Goal: Task Accomplishment & Management: Manage account settings

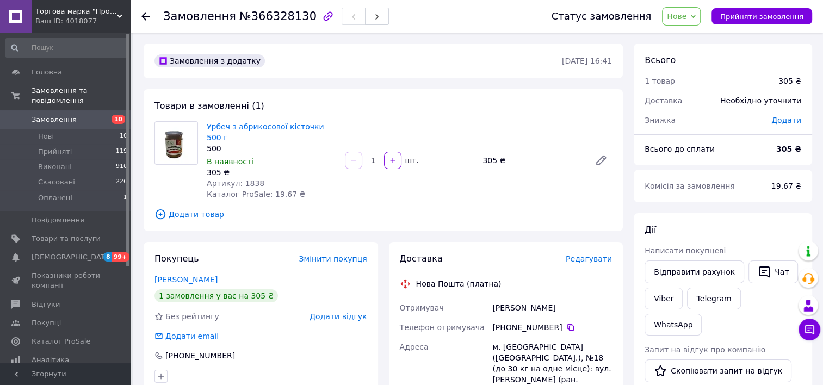
click at [696, 17] on icon at bounding box center [693, 16] width 5 height 5
click at [703, 38] on li "Прийнято" at bounding box center [687, 38] width 50 height 16
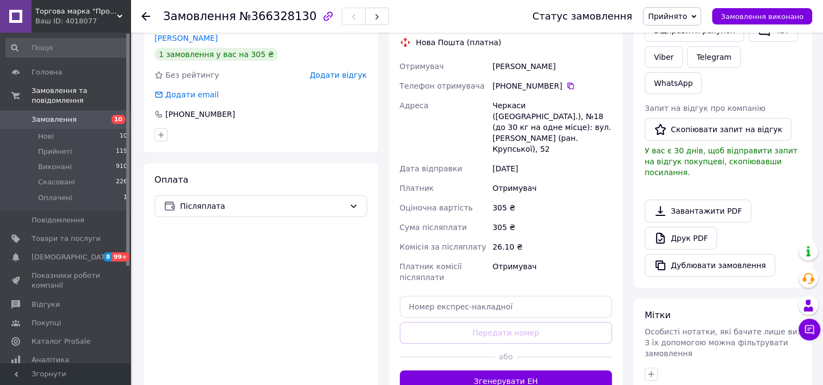
scroll to position [109, 0]
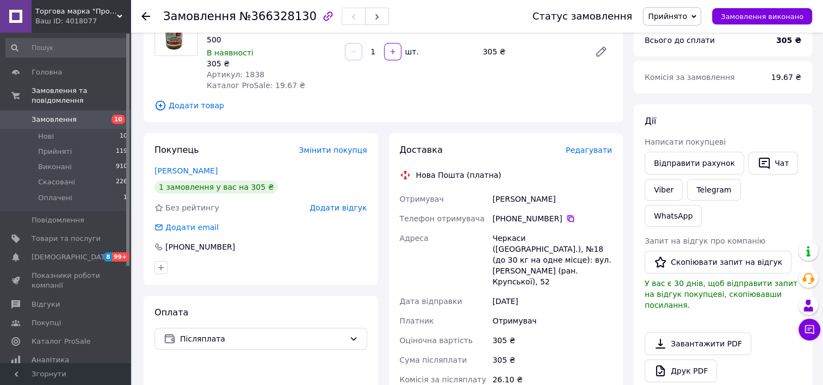
click at [566, 214] on icon at bounding box center [570, 218] width 9 height 9
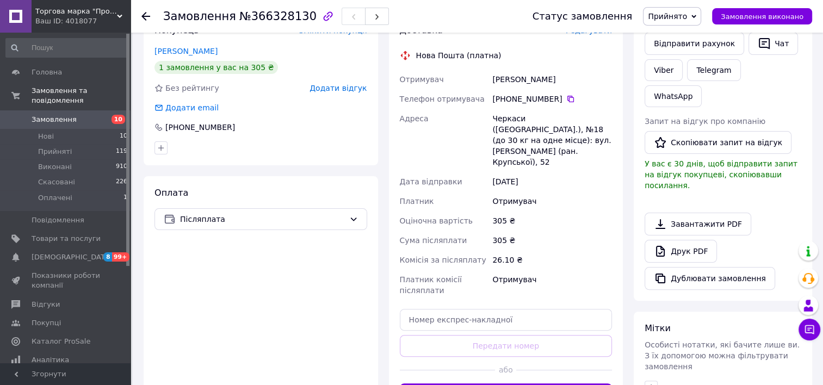
scroll to position [364, 0]
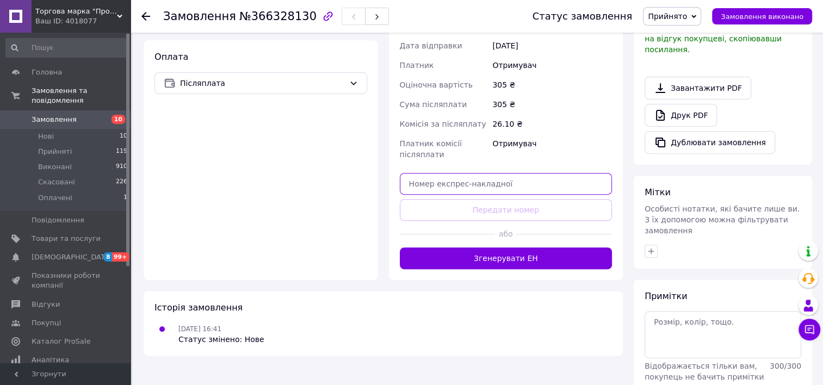
paste input "20451269179763"
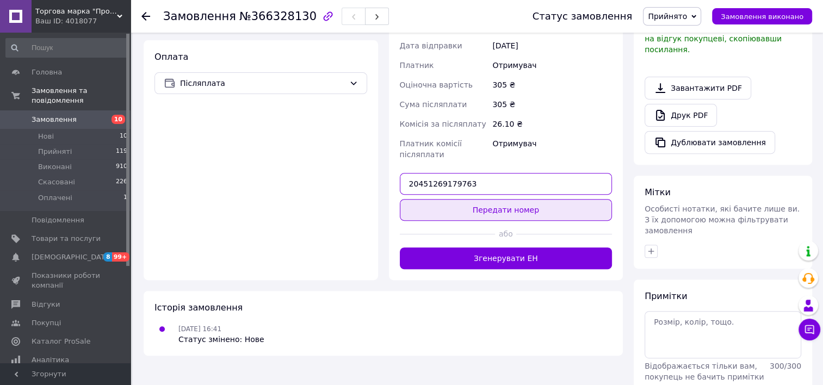
type input "20451269179763"
click at [513, 199] on button "Передати номер" at bounding box center [506, 210] width 213 height 22
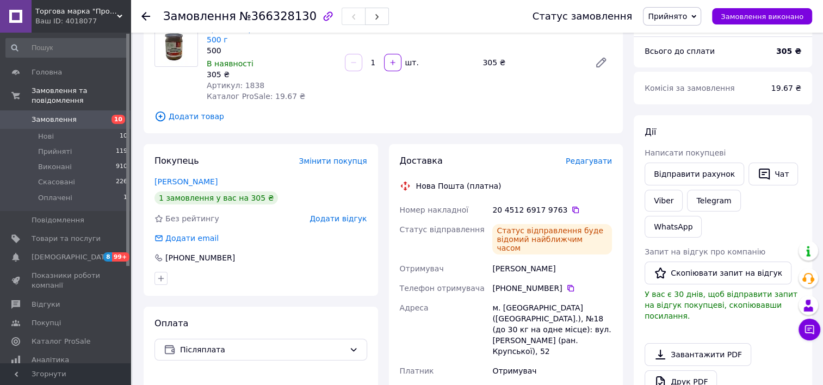
scroll to position [163, 0]
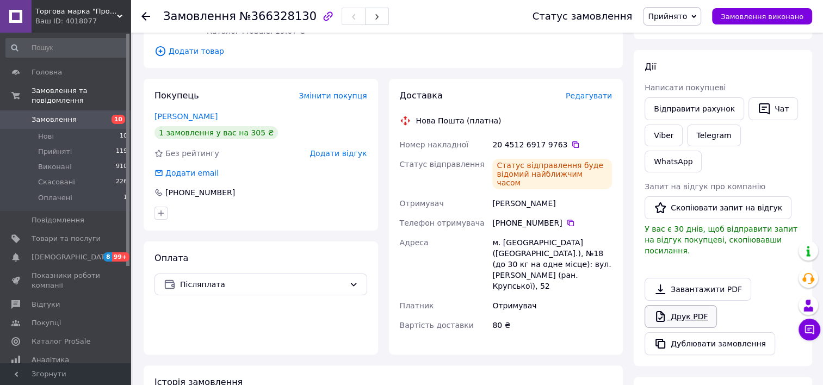
click at [690, 305] on link "Друк PDF" at bounding box center [680, 316] width 72 height 23
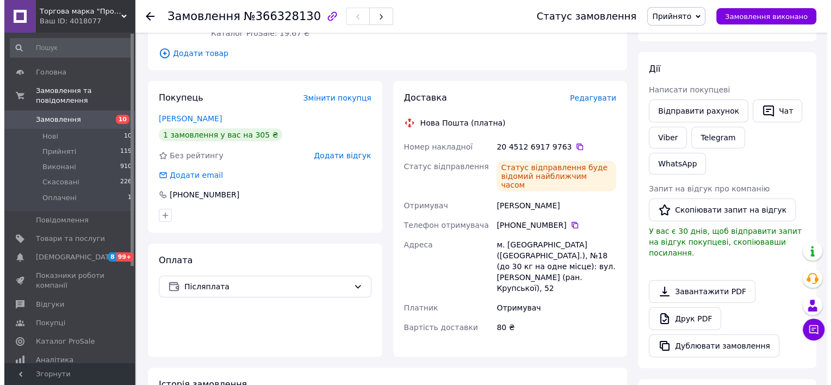
scroll to position [0, 0]
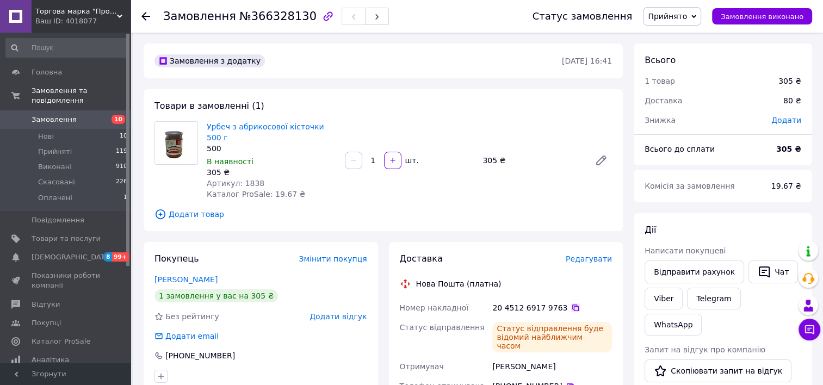
click at [571, 303] on icon at bounding box center [575, 307] width 9 height 9
click at [142, 15] on use at bounding box center [145, 16] width 9 height 9
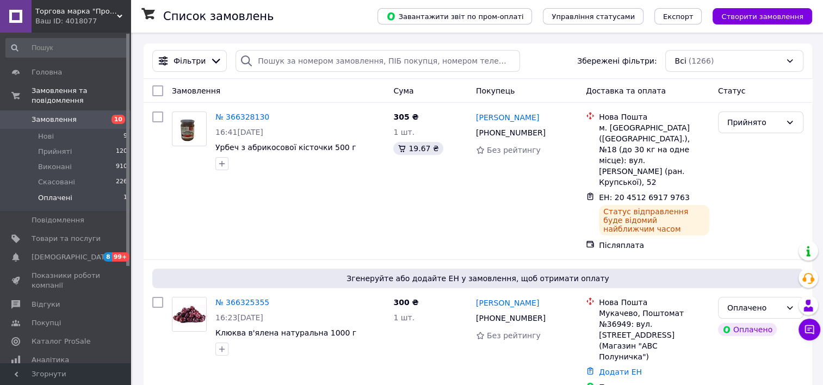
click at [57, 193] on span "Оплачені" at bounding box center [55, 198] width 34 height 10
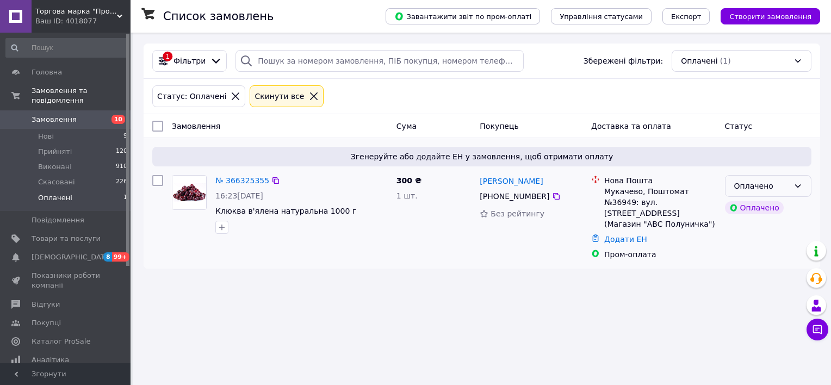
click at [795, 188] on icon at bounding box center [797, 186] width 9 height 9
click at [757, 207] on li "Прийнято" at bounding box center [768, 210] width 85 height 20
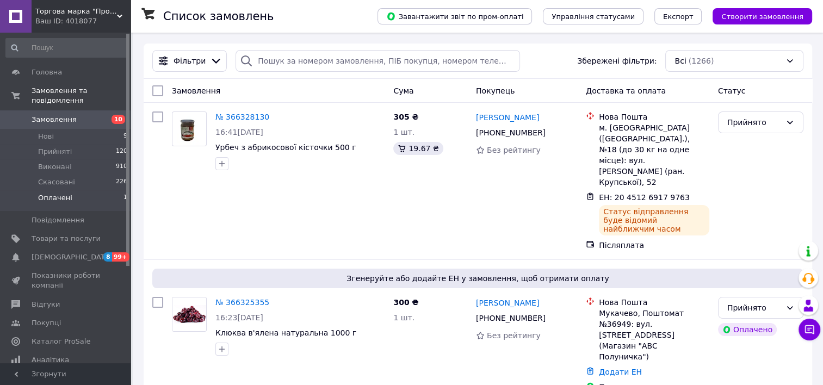
click at [52, 193] on span "Оплачені" at bounding box center [55, 198] width 34 height 10
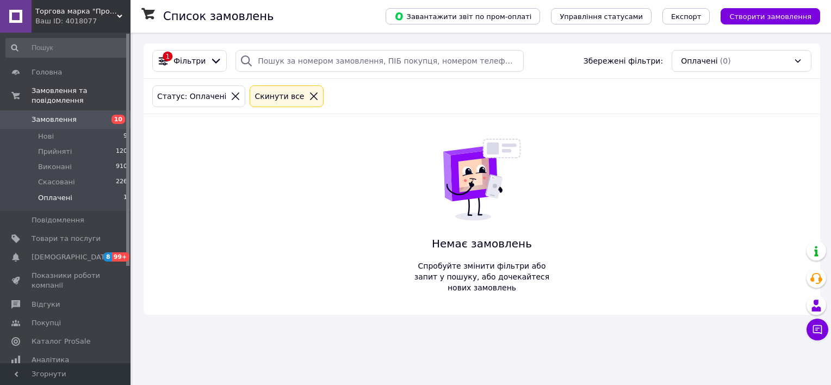
click at [65, 193] on span "Оплачені" at bounding box center [55, 198] width 34 height 10
click at [50, 132] on span "Нові" at bounding box center [46, 137] width 16 height 10
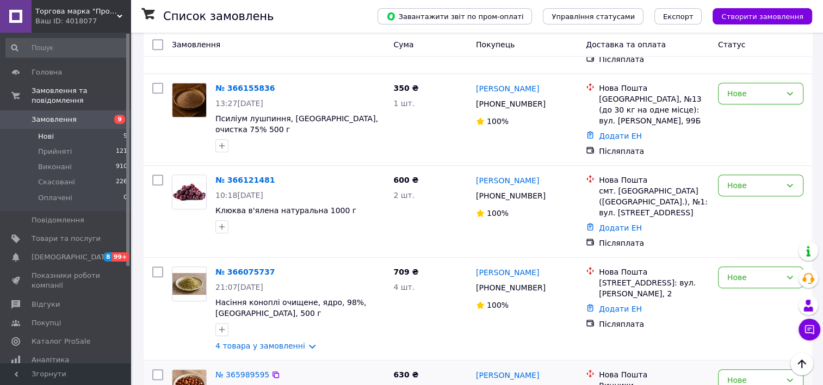
scroll to position [581, 0]
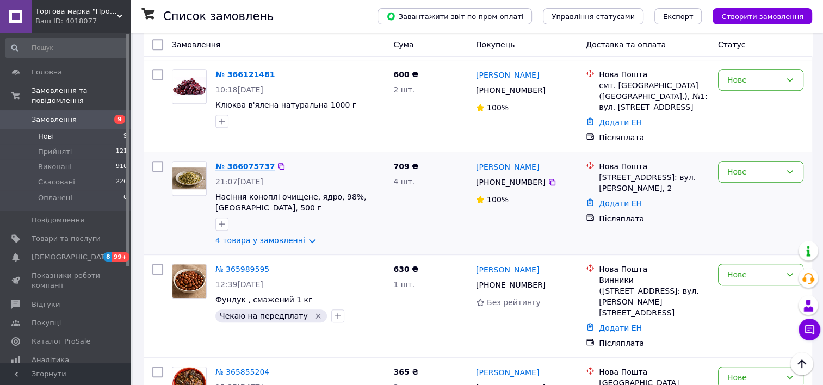
click at [244, 162] on link "№ 366075737" at bounding box center [244, 166] width 59 height 9
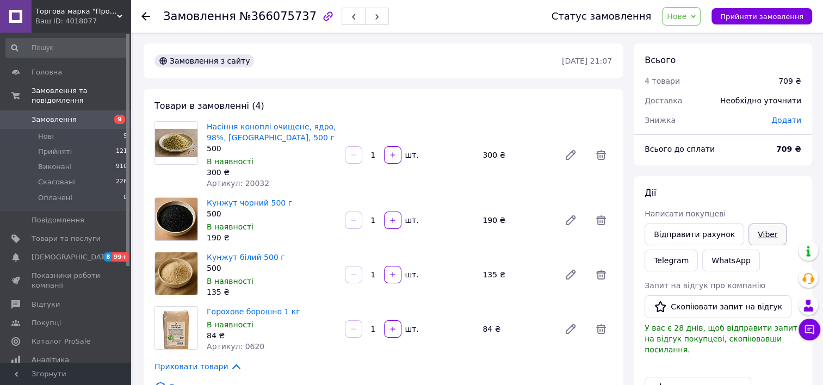
click at [764, 233] on link "Viber" at bounding box center [767, 235] width 38 height 22
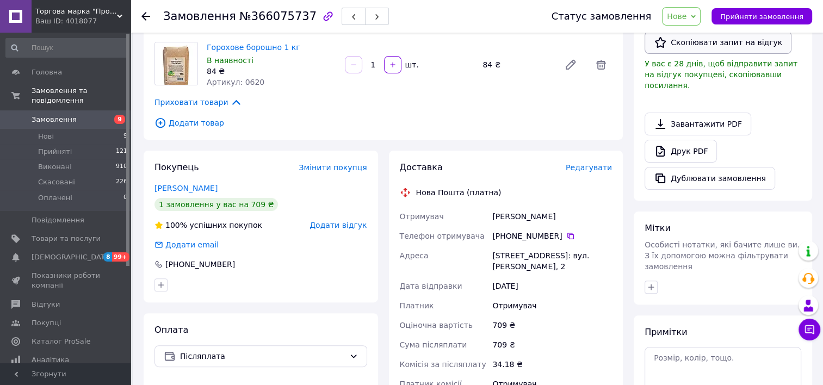
scroll to position [272, 0]
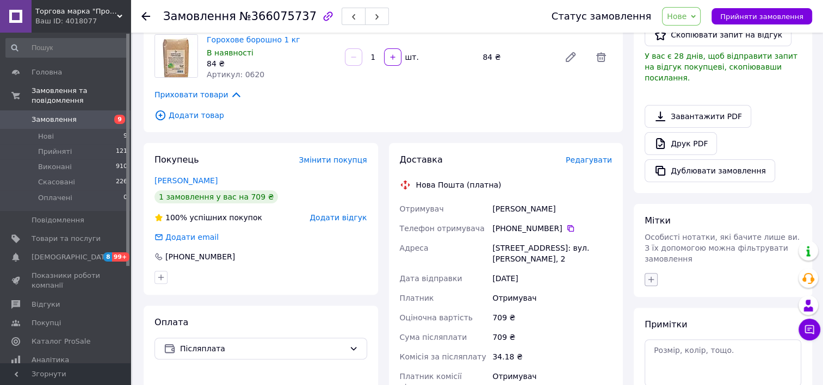
click at [648, 275] on icon "button" at bounding box center [651, 279] width 9 height 9
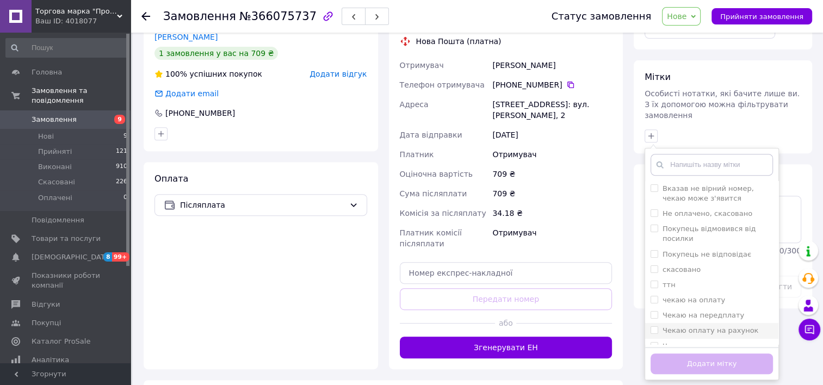
scroll to position [435, 0]
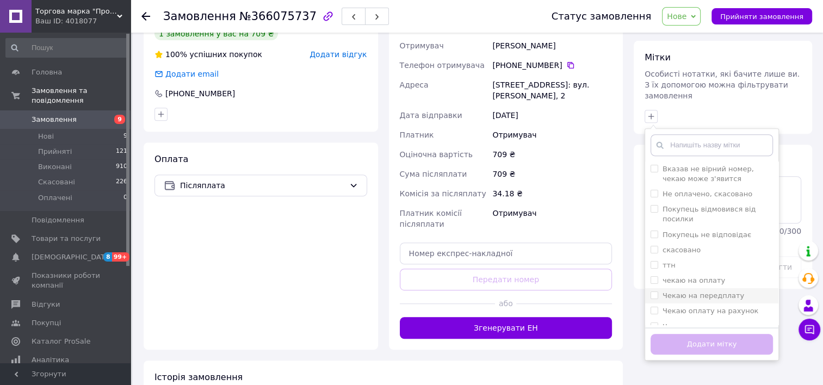
click at [730, 292] on label "Чекаю на передплату" at bounding box center [703, 296] width 82 height 8
checkbox input "true"
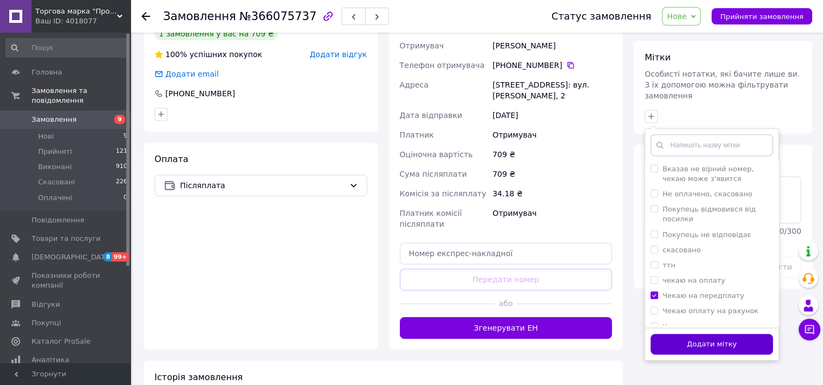
click at [747, 334] on button "Додати мітку" at bounding box center [711, 344] width 122 height 21
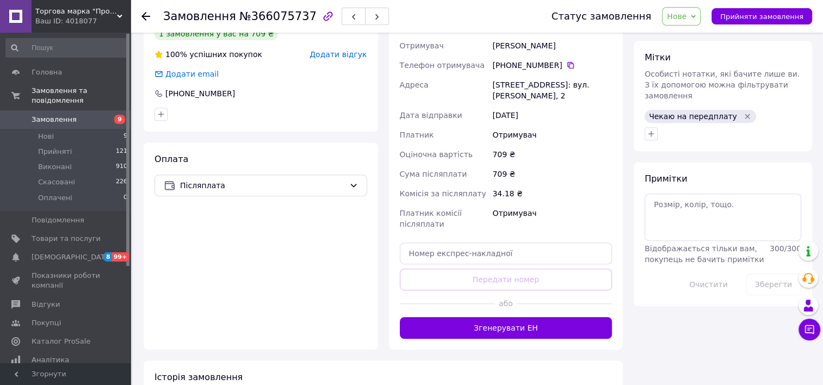
click at [146, 15] on icon at bounding box center [145, 16] width 9 height 9
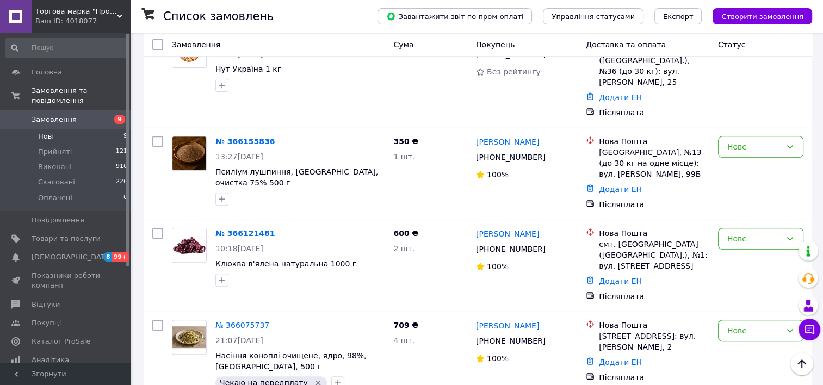
scroll to position [418, 0]
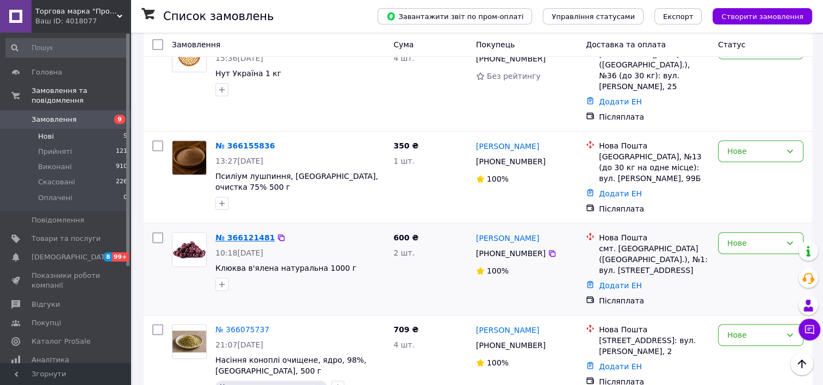
click at [246, 233] on link "№ 366121481" at bounding box center [244, 237] width 59 height 9
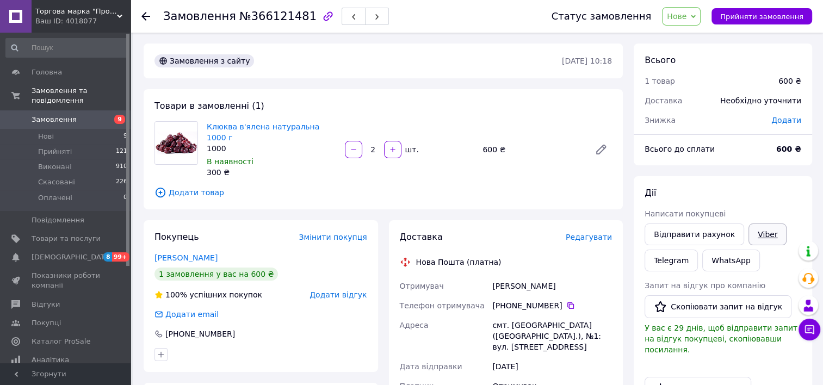
click at [759, 234] on link "Viber" at bounding box center [767, 235] width 38 height 22
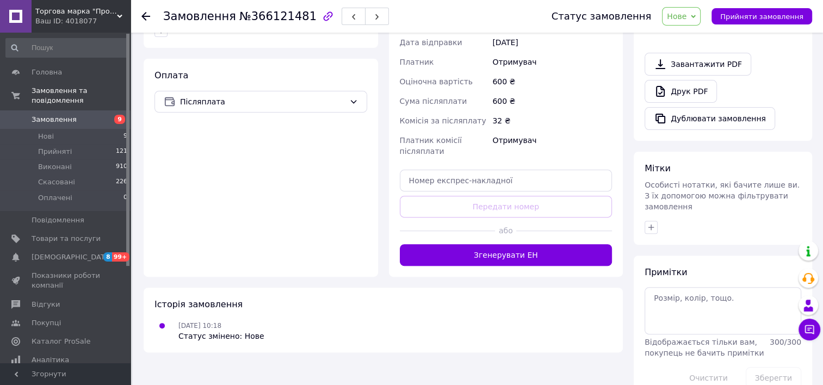
scroll to position [326, 0]
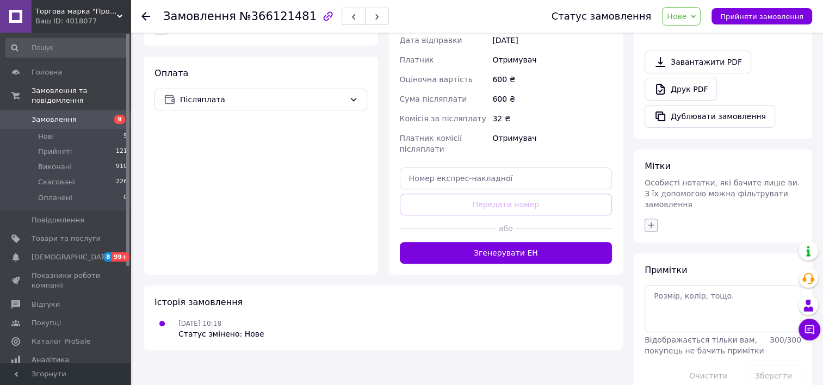
click at [652, 221] on icon "button" at bounding box center [651, 225] width 9 height 9
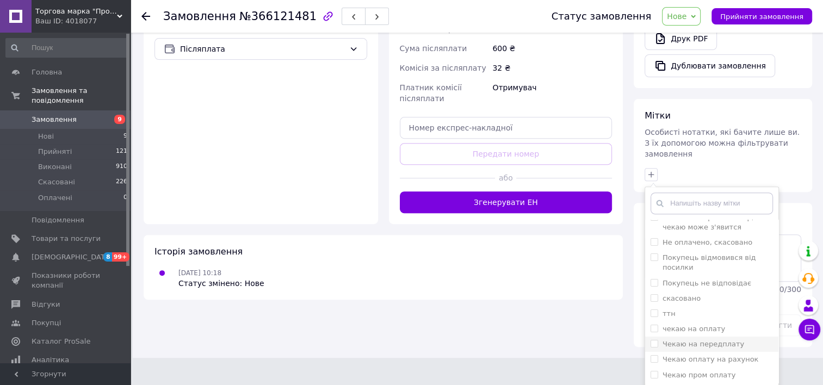
scroll to position [387, 0]
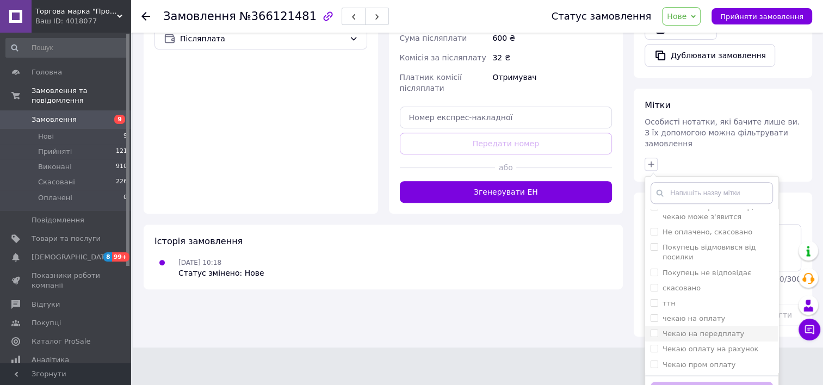
click at [739, 329] on div "Чекаю на передплату" at bounding box center [711, 334] width 122 height 10
checkbox input "true"
click at [716, 382] on button "Додати мітку" at bounding box center [711, 392] width 122 height 21
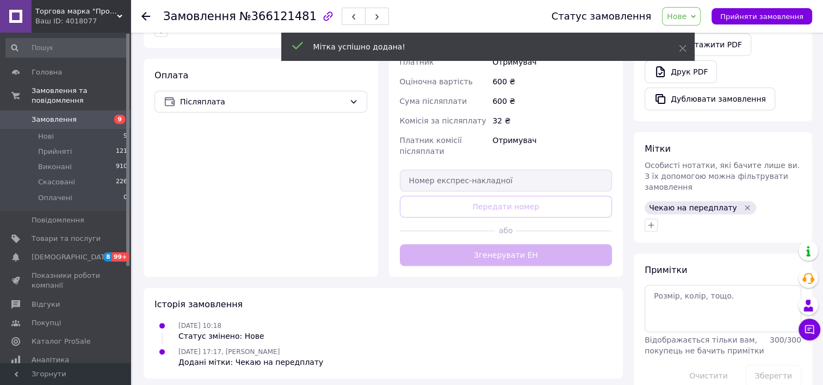
scroll to position [344, 0]
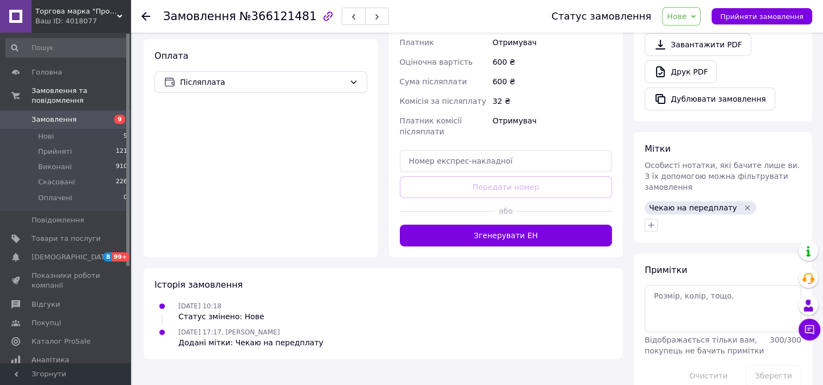
click at [148, 13] on icon at bounding box center [145, 16] width 9 height 9
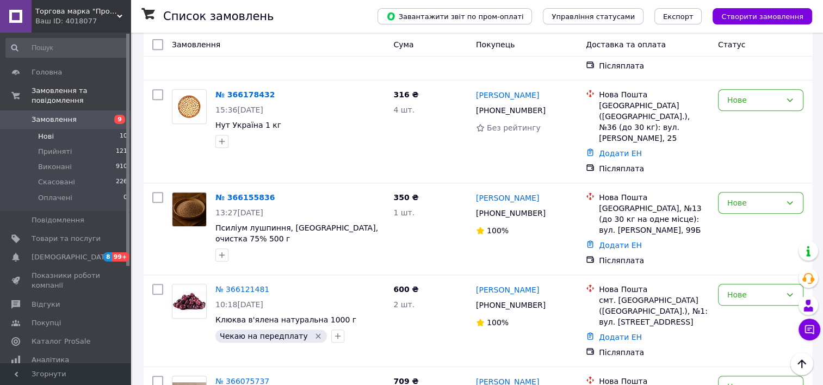
scroll to position [466, 0]
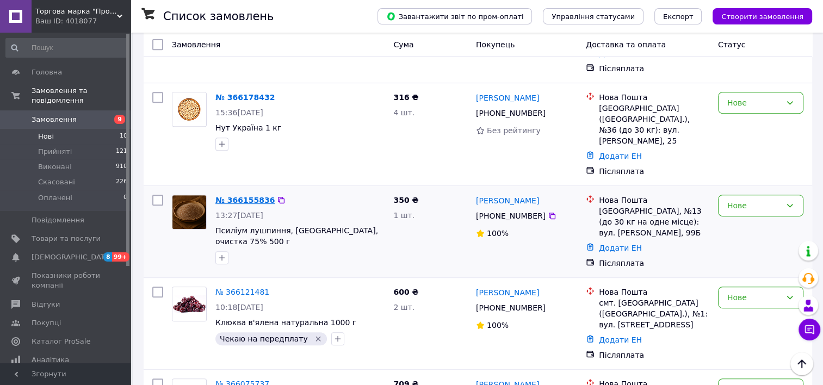
click at [250, 196] on link "№ 366155836" at bounding box center [244, 200] width 59 height 9
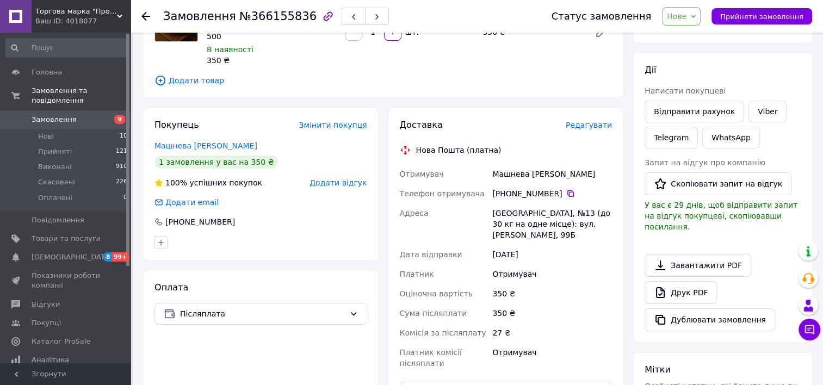
scroll to position [54, 0]
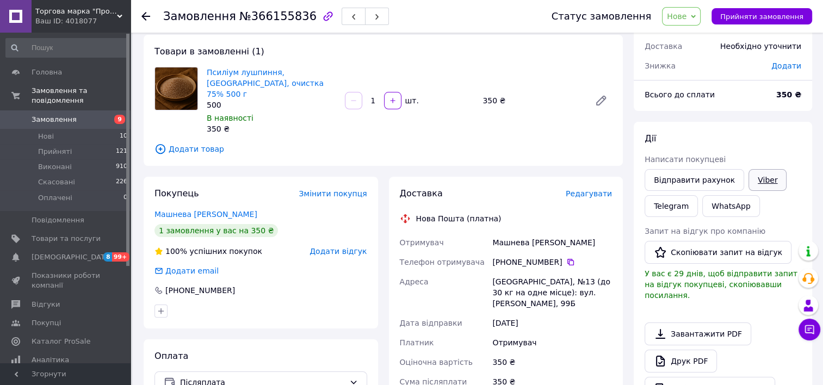
click at [755, 177] on link "Viber" at bounding box center [767, 180] width 38 height 22
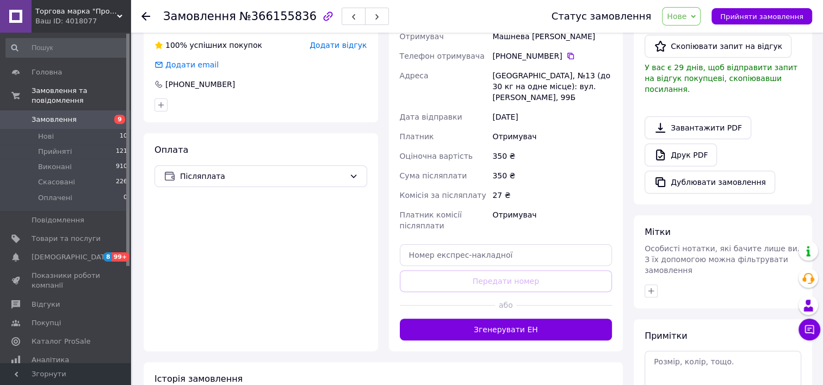
scroll to position [326, 0]
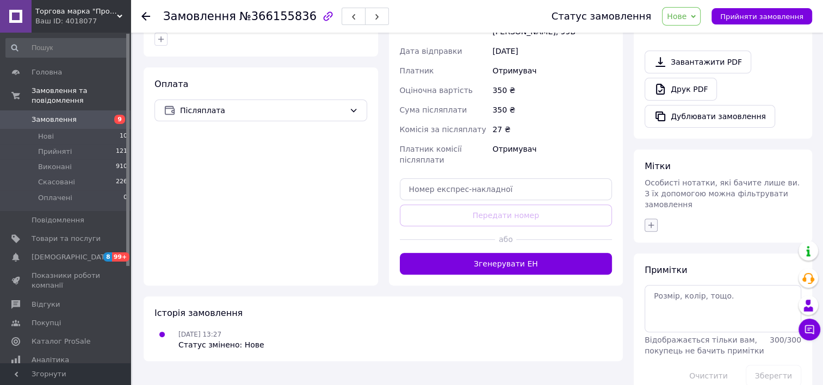
click at [649, 221] on icon "button" at bounding box center [651, 225] width 9 height 9
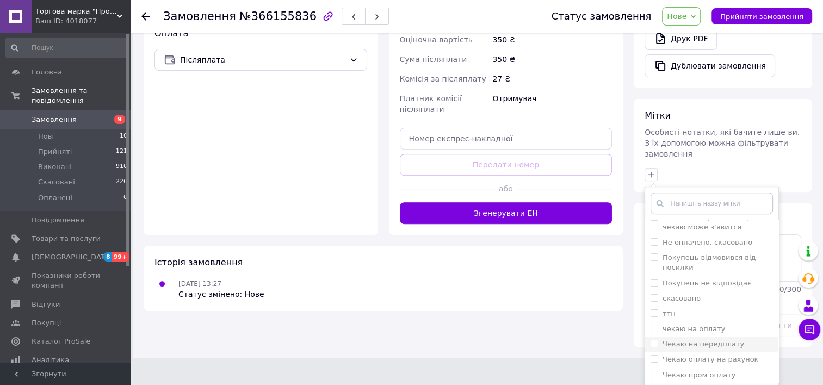
scroll to position [381, 0]
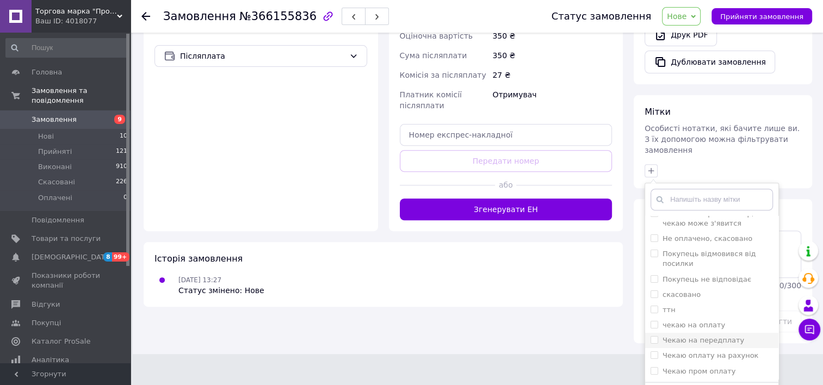
click at [727, 336] on label "Чекаю на передплату" at bounding box center [703, 340] width 82 height 8
checkbox input "true"
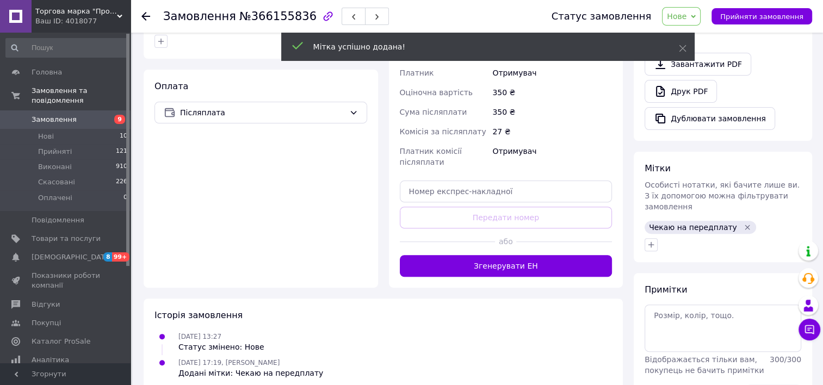
scroll to position [344, 0]
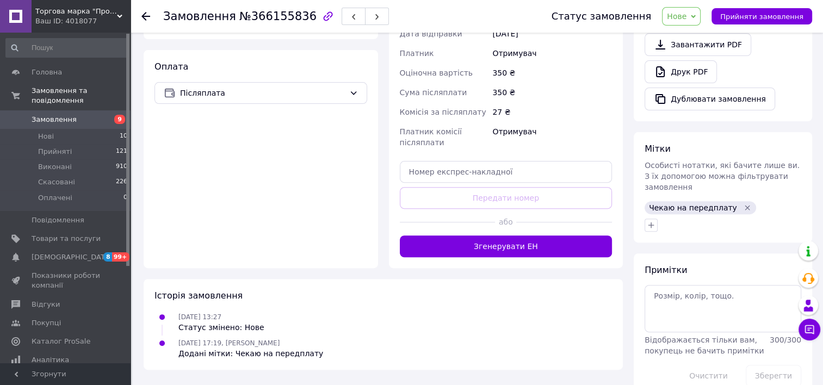
click at [142, 15] on use at bounding box center [145, 16] width 9 height 9
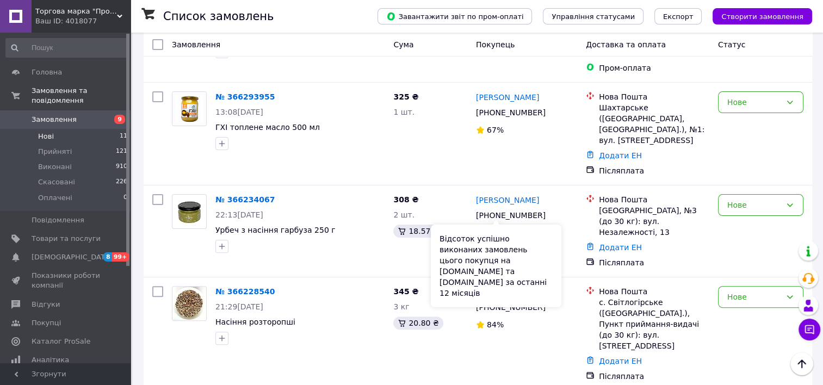
scroll to position [544, 0]
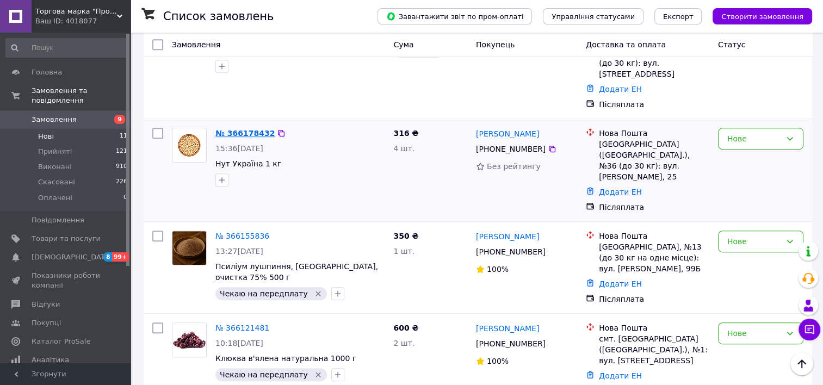
click at [231, 129] on link "№ 366178432" at bounding box center [244, 133] width 59 height 9
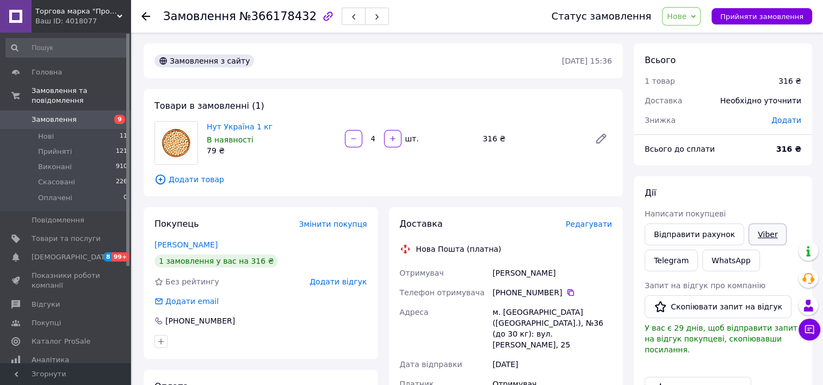
click at [757, 231] on link "Viber" at bounding box center [767, 235] width 38 height 22
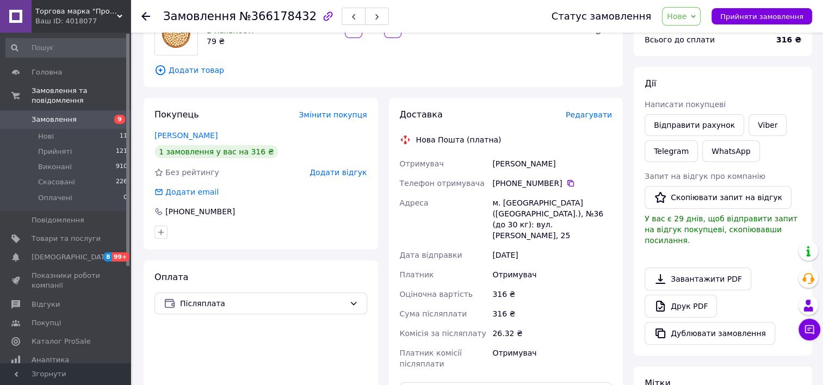
scroll to position [272, 0]
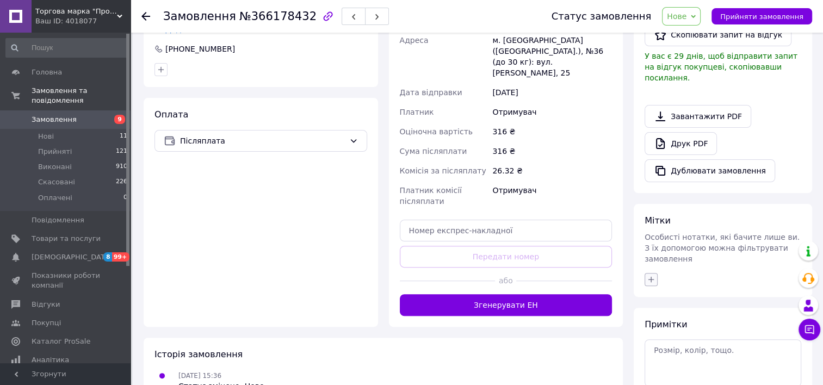
click at [652, 275] on icon "button" at bounding box center [651, 279] width 9 height 9
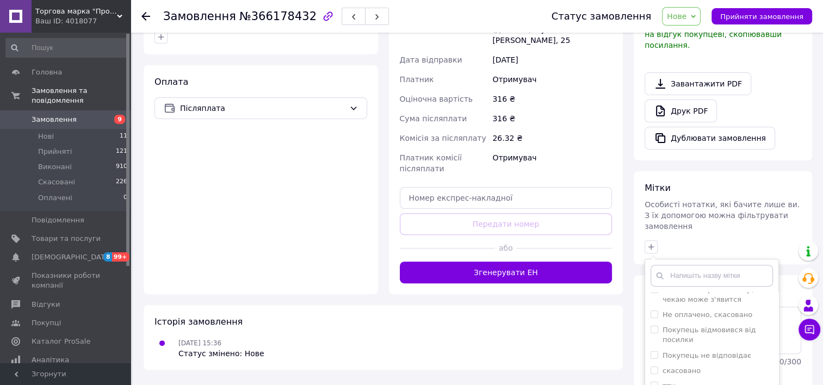
scroll to position [381, 0]
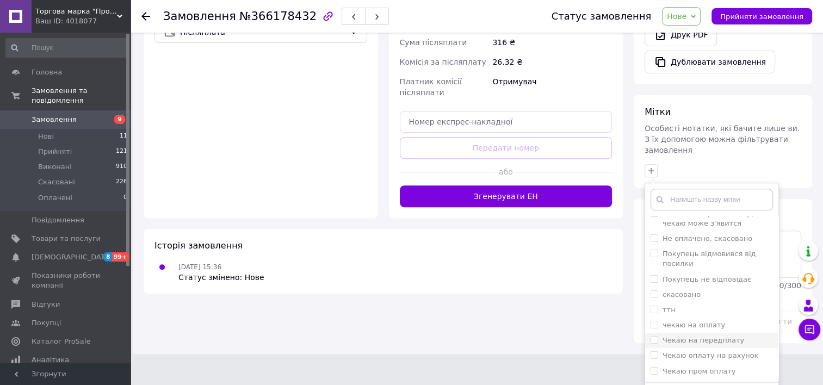
click at [730, 336] on label "Чекаю на передплату" at bounding box center [703, 340] width 82 height 8
checkbox input "true"
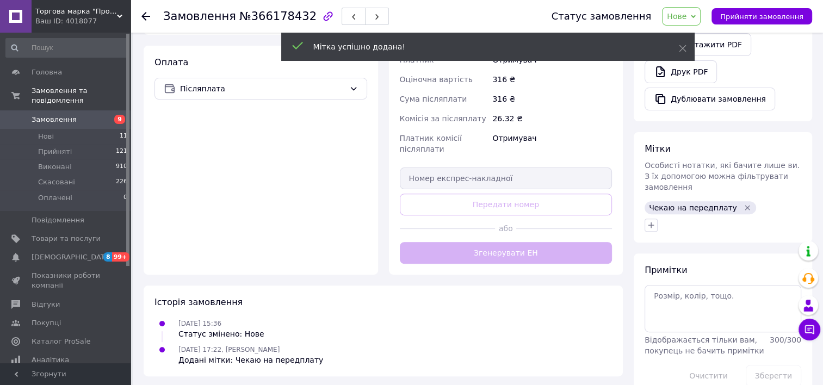
scroll to position [344, 0]
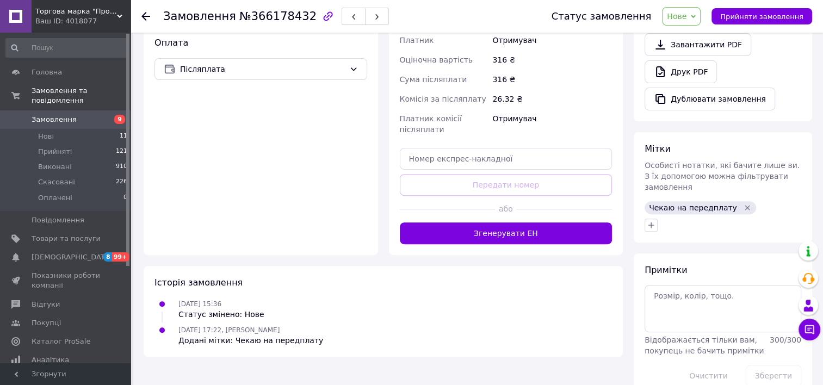
click at [148, 17] on icon at bounding box center [145, 16] width 9 height 9
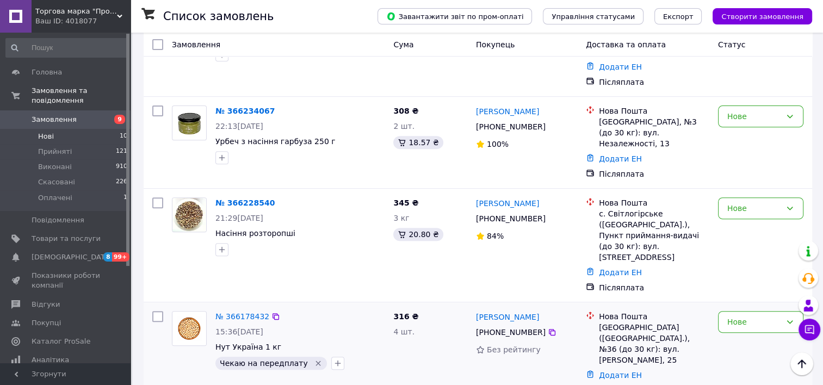
scroll to position [435, 0]
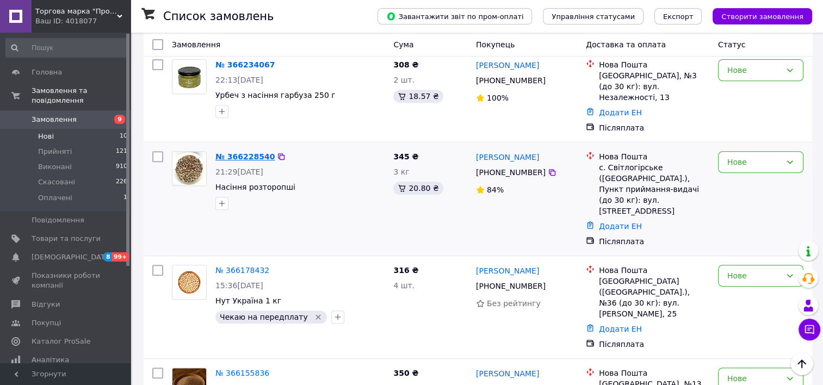
click at [243, 152] on link "№ 366228540" at bounding box center [244, 156] width 59 height 9
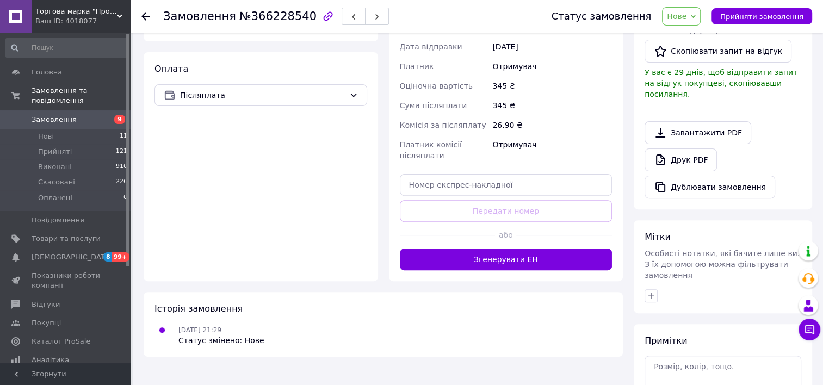
scroll to position [326, 0]
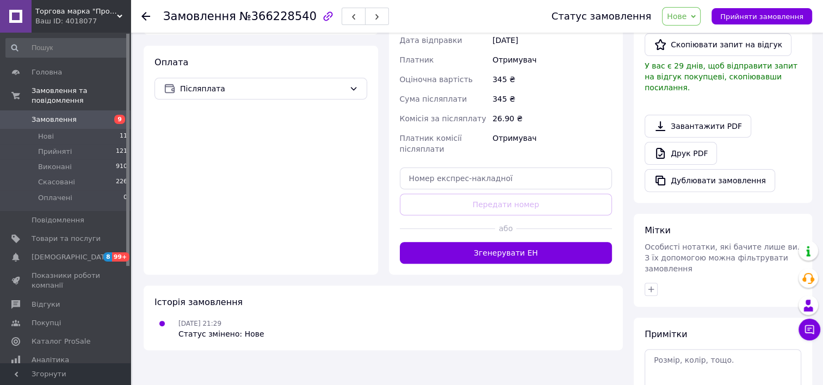
click at [148, 15] on icon at bounding box center [145, 16] width 9 height 9
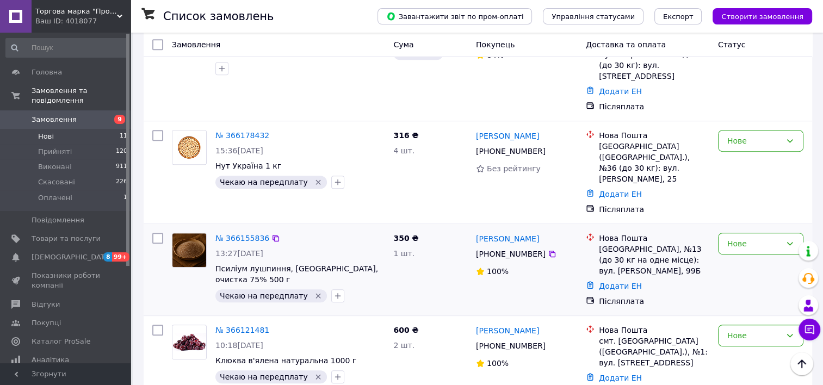
scroll to position [653, 0]
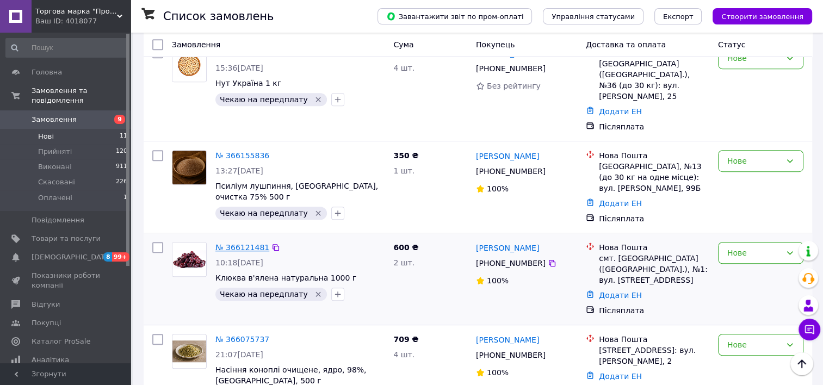
click at [234, 243] on link "№ 366121481" at bounding box center [242, 247] width 54 height 9
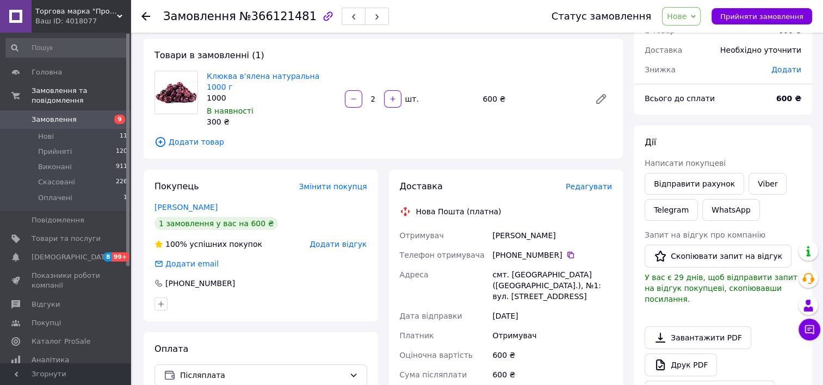
scroll to position [17, 0]
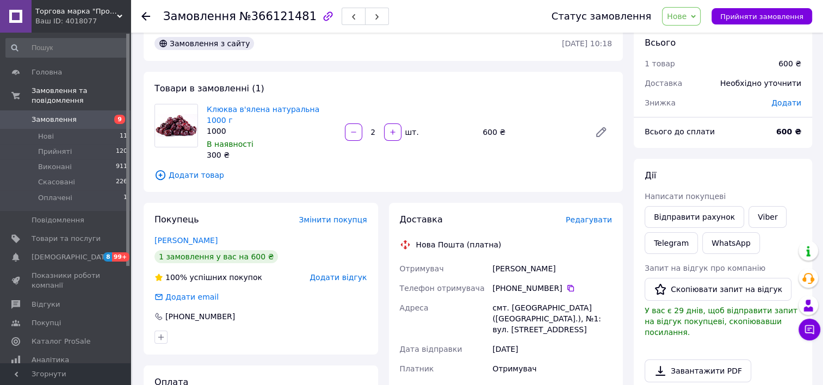
click at [779, 102] on span "Додати" at bounding box center [786, 102] width 30 height 9
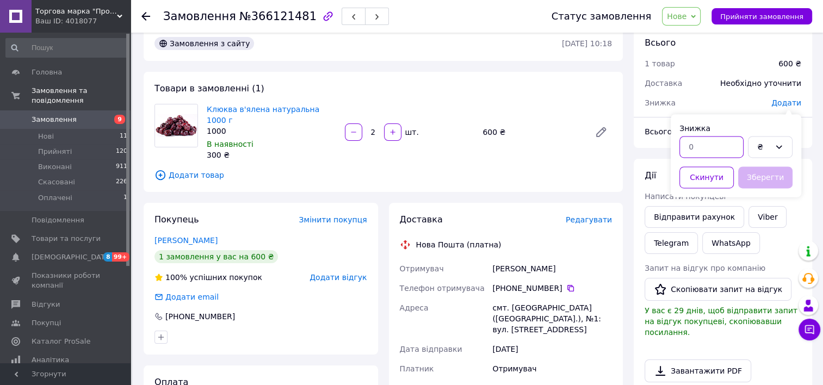
click at [685, 143] on input "text" at bounding box center [711, 147] width 64 height 22
type input "100"
click at [770, 176] on button "Зберегти" at bounding box center [765, 177] width 54 height 22
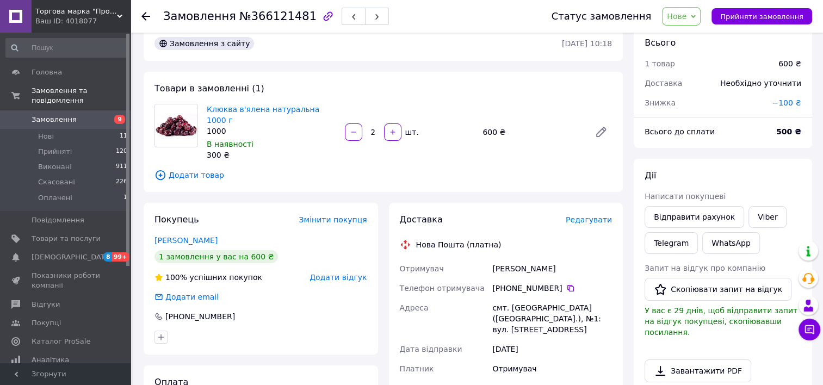
click at [696, 15] on icon at bounding box center [693, 16] width 5 height 5
click at [693, 38] on li "Прийнято" at bounding box center [687, 38] width 50 height 16
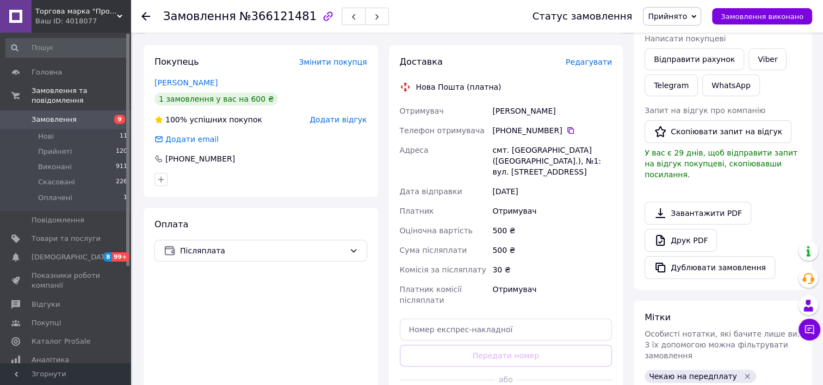
scroll to position [0, 0]
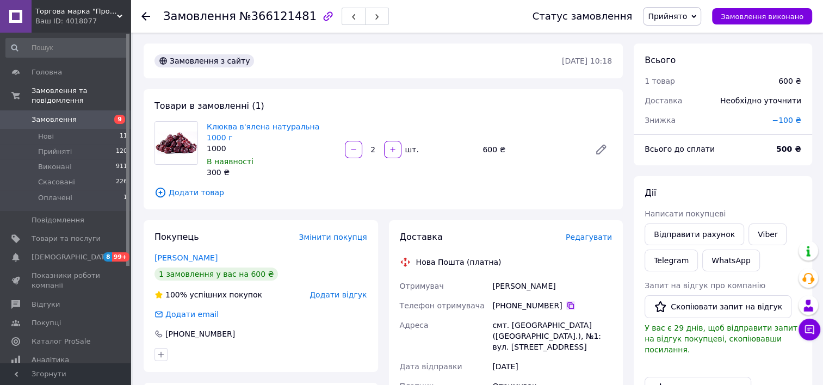
click at [566, 301] on icon at bounding box center [570, 305] width 9 height 9
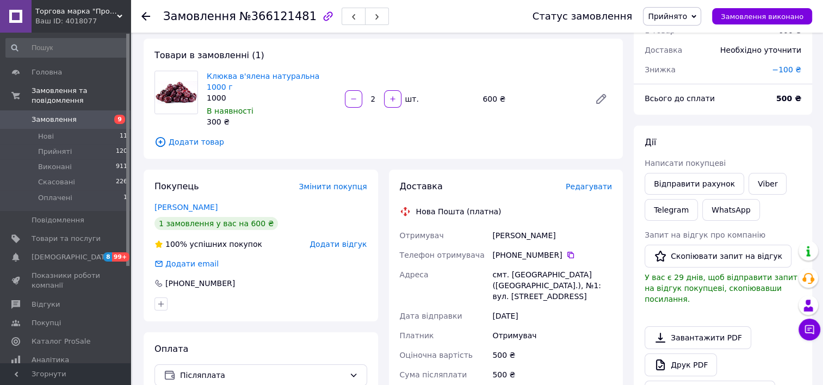
scroll to position [54, 0]
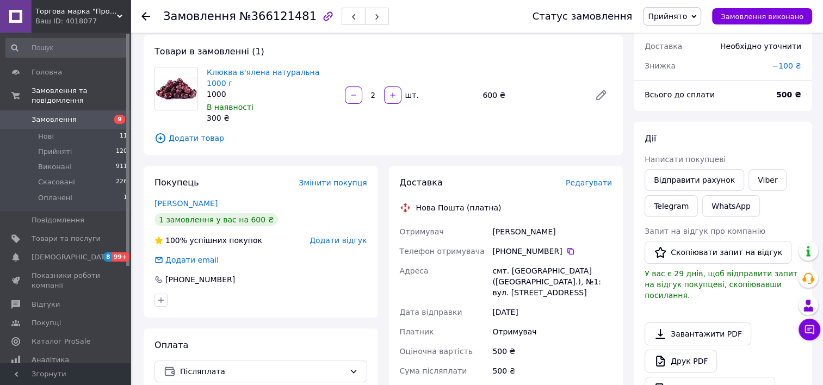
click at [547, 261] on div "смт. [GEOGRAPHIC_DATA] ([GEOGRAPHIC_DATA].), №1: вул. [STREET_ADDRESS]" at bounding box center [552, 281] width 124 height 41
drag, startPoint x: 493, startPoint y: 261, endPoint x: 553, endPoint y: 259, distance: 59.3
click at [553, 261] on div "смт. [GEOGRAPHIC_DATA] ([GEOGRAPHIC_DATA].), №1: вул. [STREET_ADDRESS]" at bounding box center [552, 281] width 124 height 41
copy div "смт. [GEOGRAPHIC_DATA]"
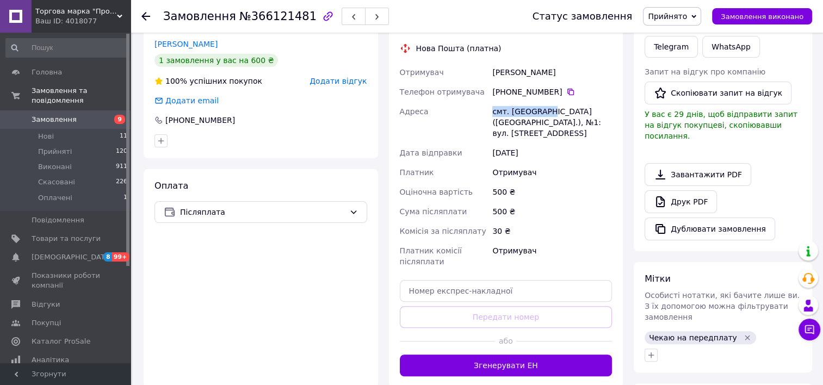
scroll to position [218, 0]
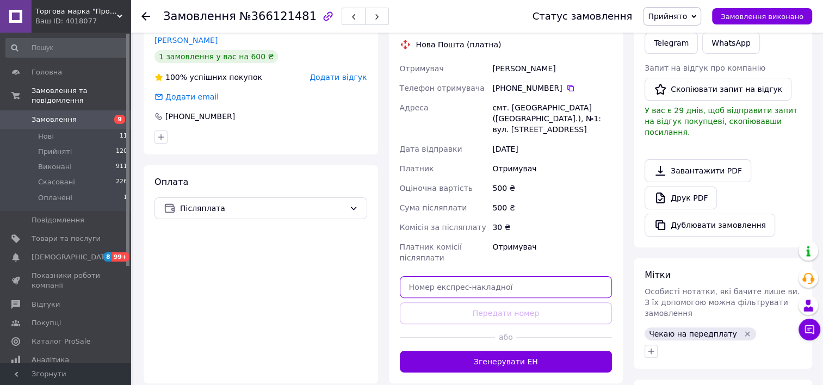
click at [433, 281] on input "text" at bounding box center [506, 287] width 213 height 22
paste input "20451269208340"
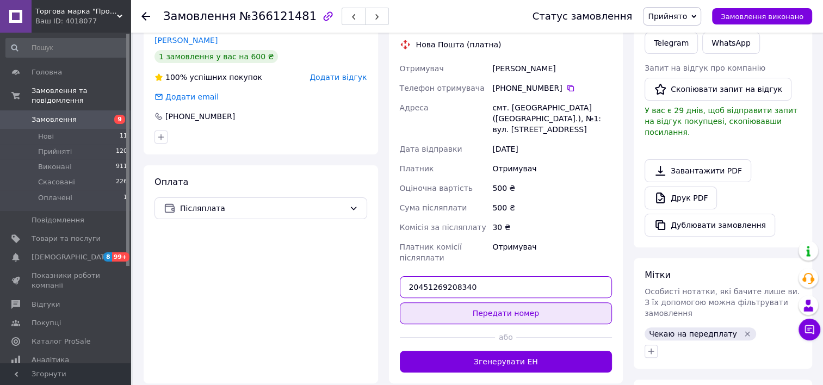
type input "20451269208340"
click at [529, 302] on button "Передати номер" at bounding box center [506, 313] width 213 height 22
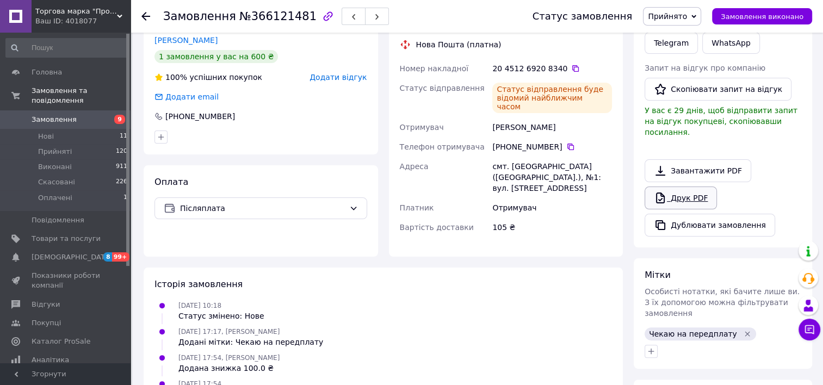
click at [692, 187] on link "Друк PDF" at bounding box center [680, 198] width 72 height 23
click at [566, 142] on icon at bounding box center [570, 146] width 9 height 9
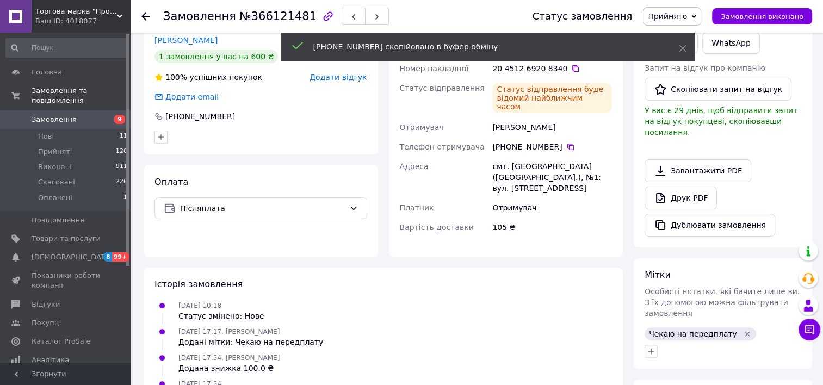
click at [575, 218] on div "105 ₴" at bounding box center [552, 228] width 124 height 20
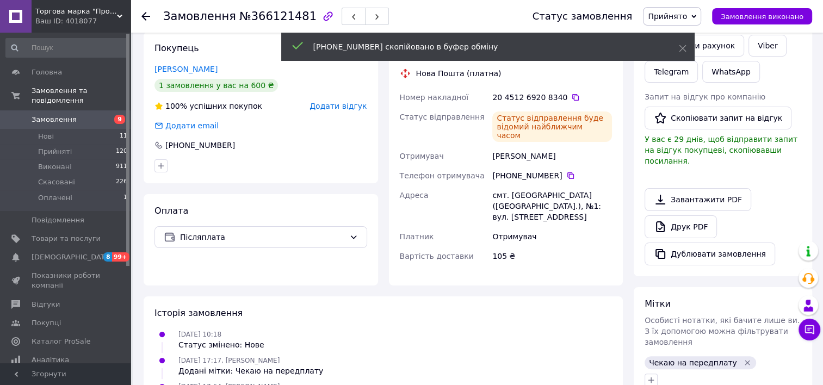
scroll to position [109, 0]
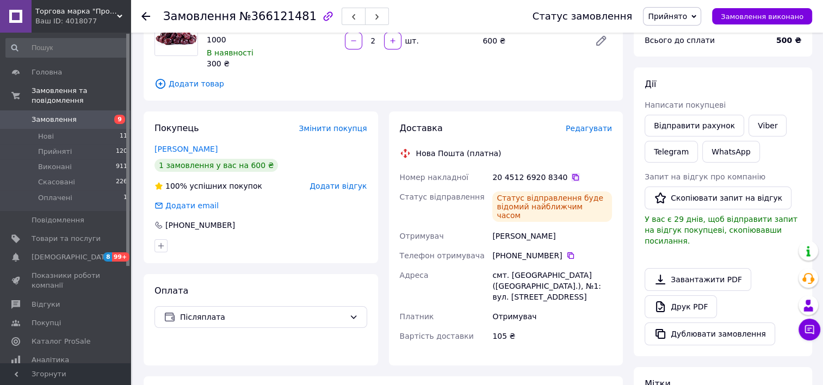
click at [571, 173] on icon at bounding box center [575, 177] width 9 height 9
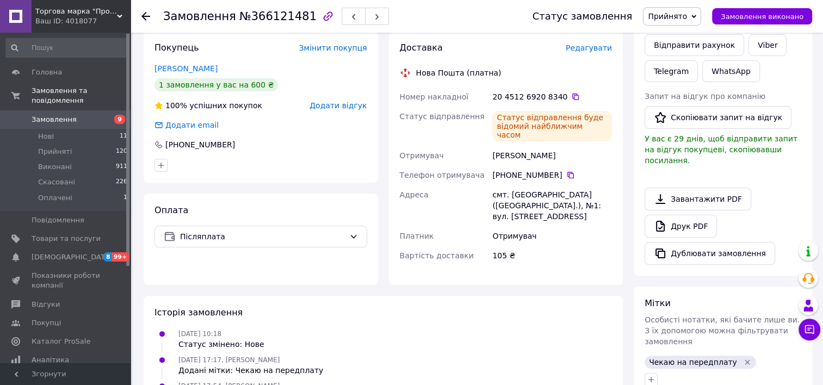
scroll to position [272, 0]
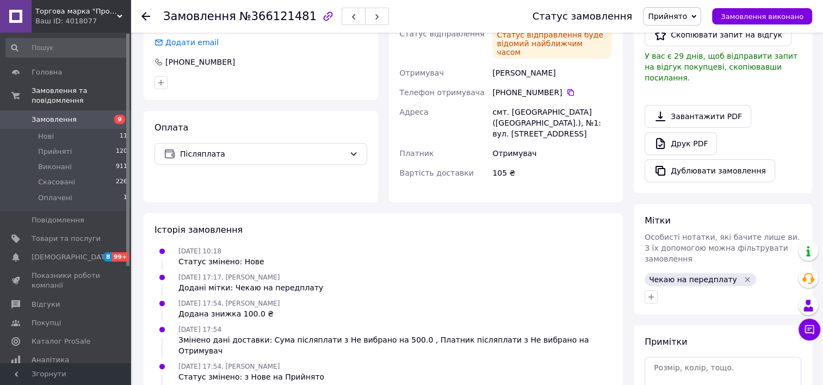
click at [743, 275] on icon "Видалити мітку" at bounding box center [747, 279] width 9 height 9
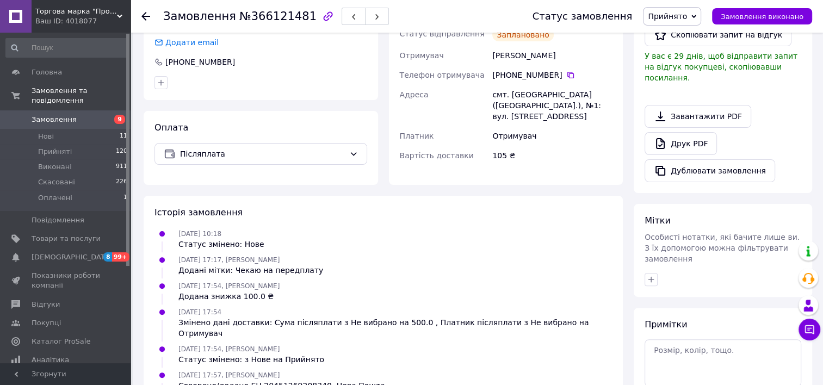
click at [144, 15] on use at bounding box center [145, 16] width 9 height 9
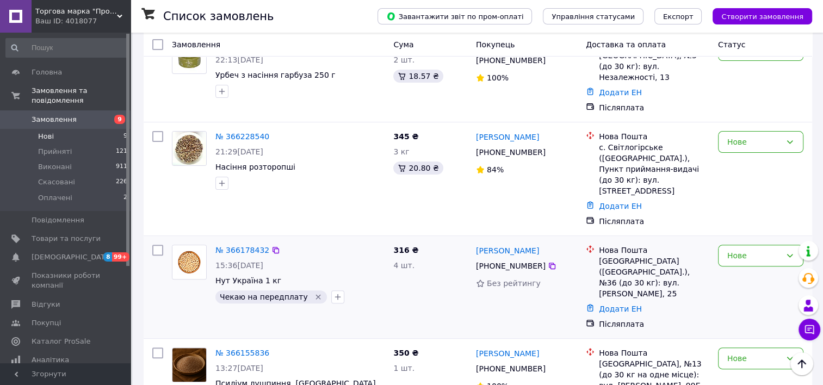
scroll to position [326, 0]
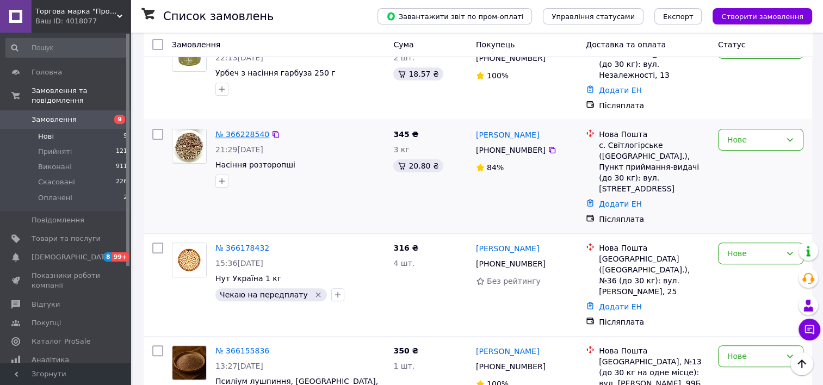
click at [252, 130] on link "№ 366228540" at bounding box center [242, 134] width 54 height 9
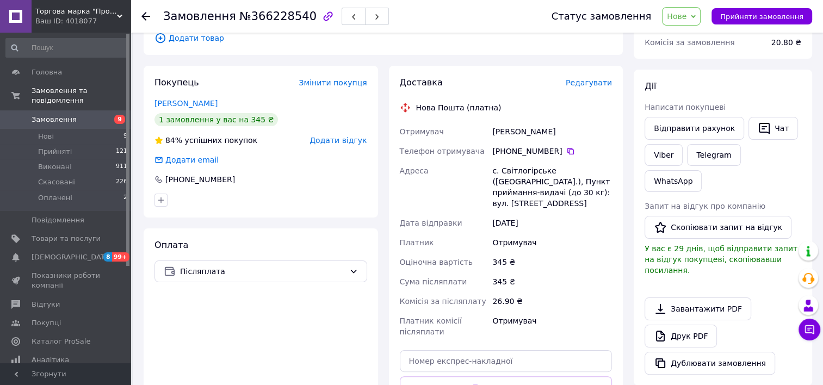
scroll to position [109, 0]
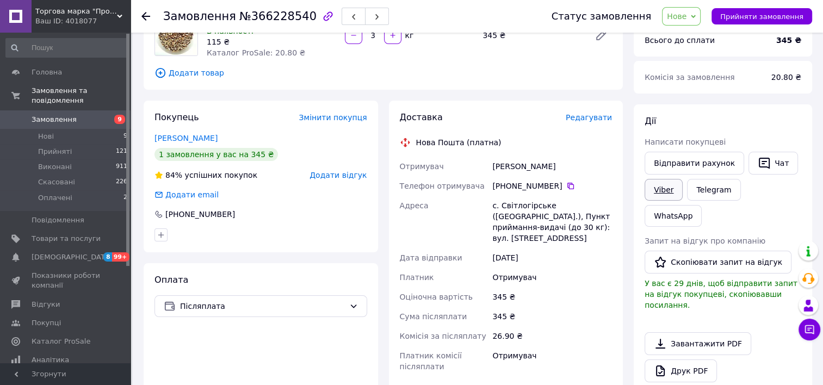
click at [656, 192] on link "Viber" at bounding box center [663, 190] width 38 height 22
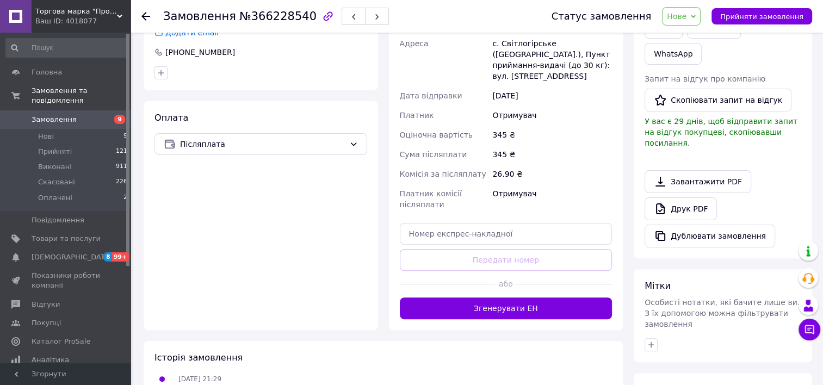
scroll to position [272, 0]
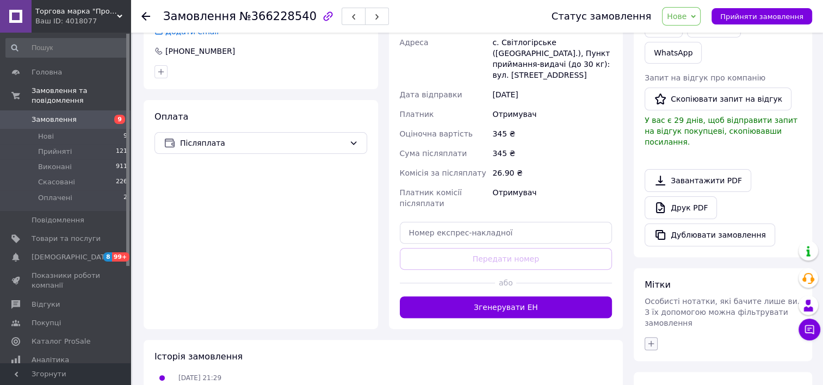
click at [646, 337] on button "button" at bounding box center [650, 343] width 13 height 13
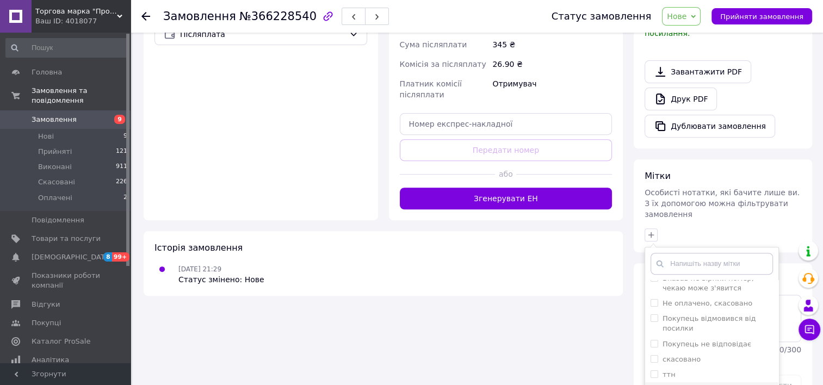
scroll to position [10, 0]
checkbox input "true"
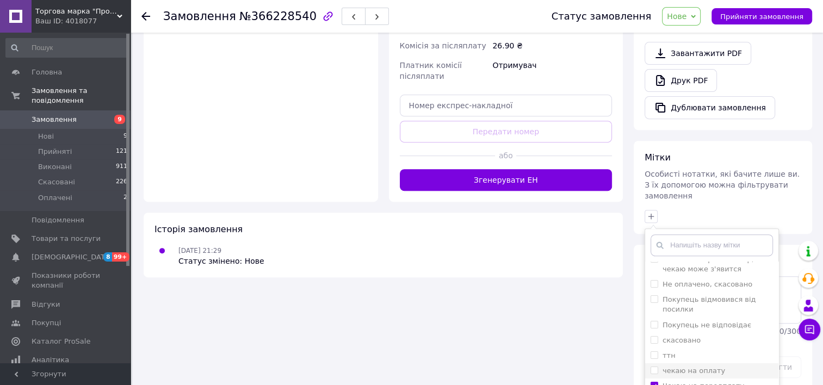
scroll to position [425, 0]
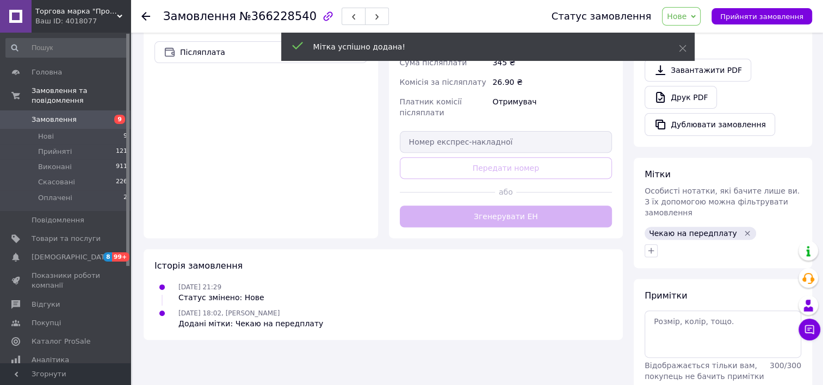
scroll to position [382, 0]
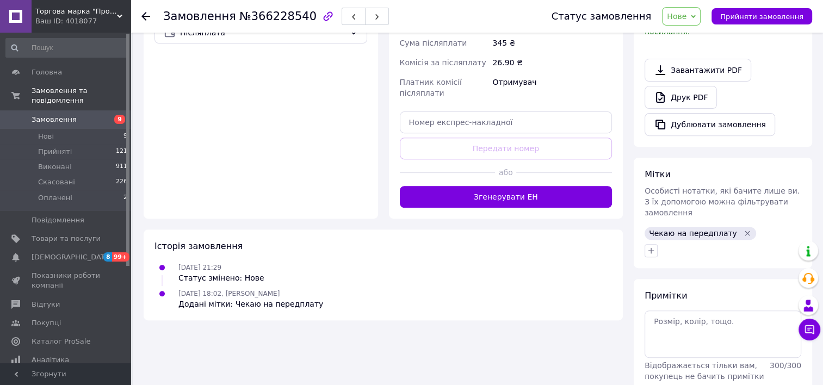
click at [146, 17] on icon at bounding box center [145, 16] width 9 height 9
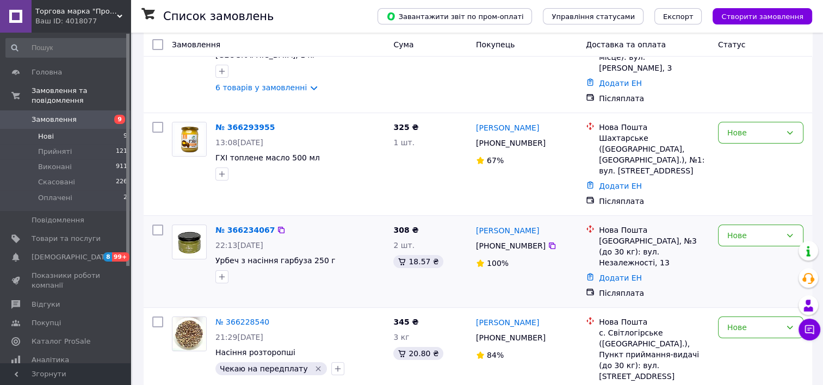
scroll to position [163, 0]
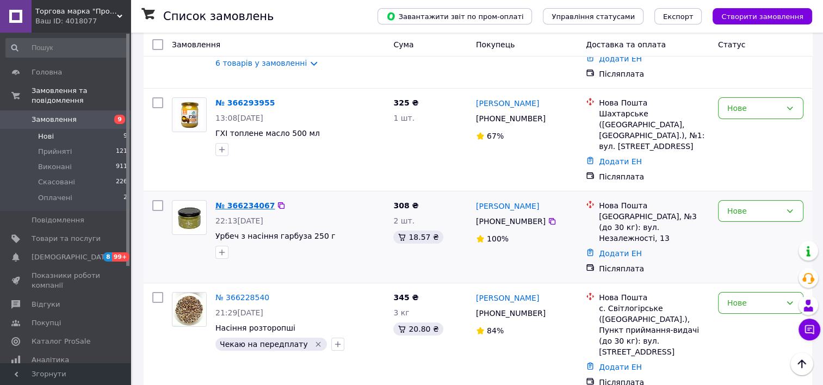
click at [234, 201] on link "№ 366234067" at bounding box center [244, 205] width 59 height 9
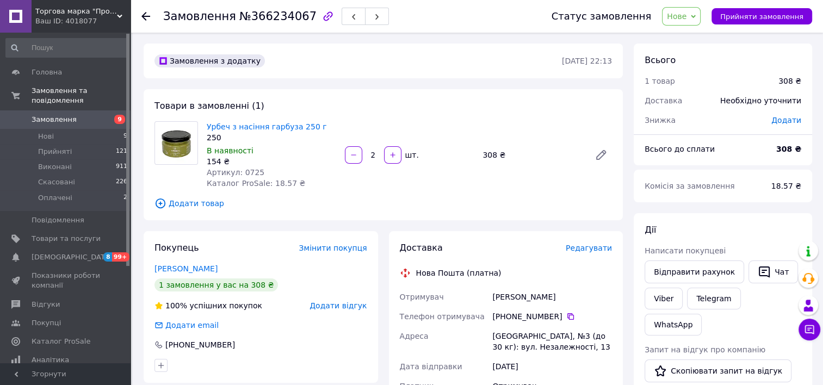
click at [146, 18] on icon at bounding box center [145, 16] width 9 height 9
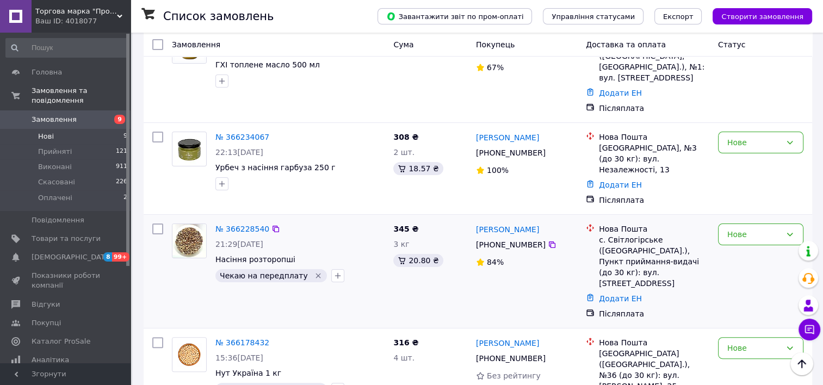
scroll to position [272, 0]
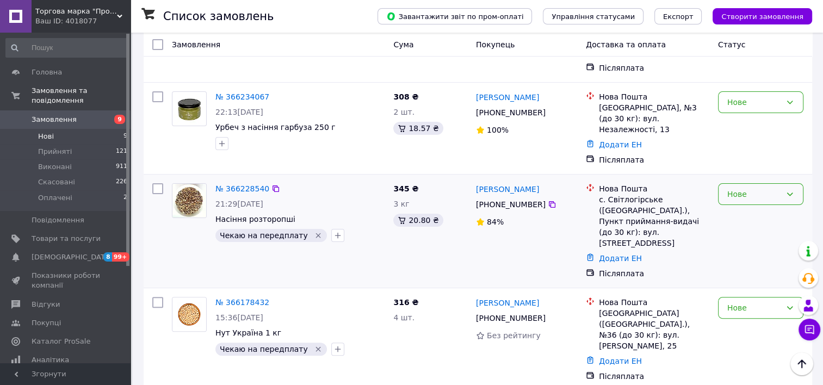
click at [791, 193] on icon at bounding box center [790, 194] width 6 height 3
drag, startPoint x: 764, startPoint y: 228, endPoint x: 770, endPoint y: 226, distance: 6.9
click at [765, 228] on li "Скасовано" at bounding box center [760, 225] width 84 height 20
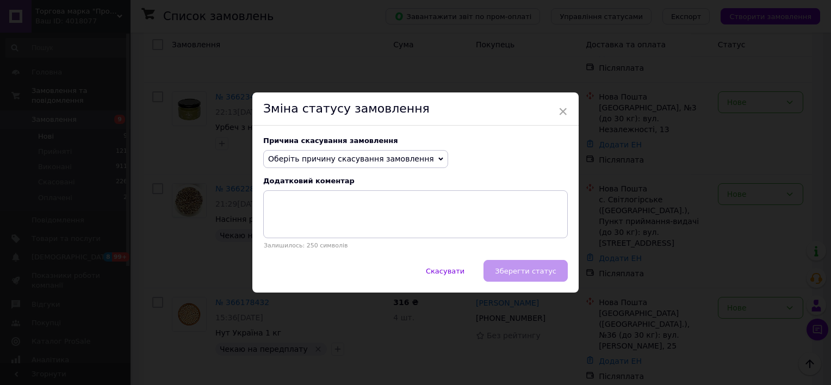
click at [408, 156] on span "Оберіть причину скасування замовлення" at bounding box center [351, 158] width 166 height 9
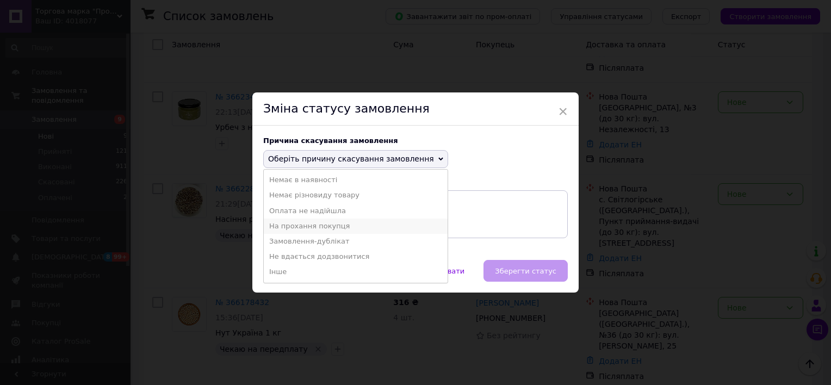
click at [337, 227] on li "На прохання покупця" at bounding box center [356, 226] width 184 height 15
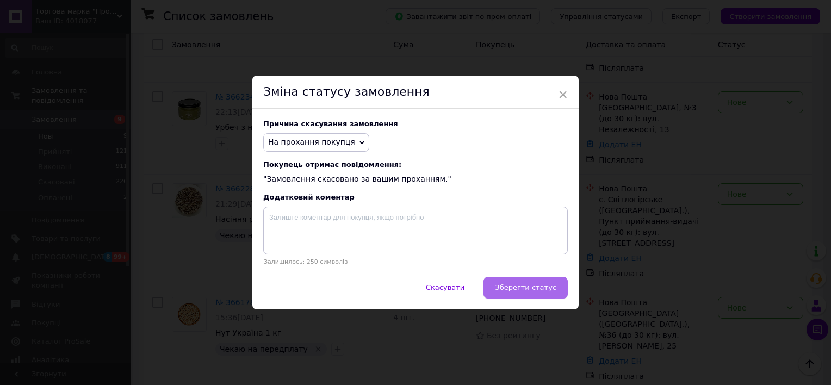
click at [539, 286] on span "Зберегти статус" at bounding box center [525, 287] width 61 height 8
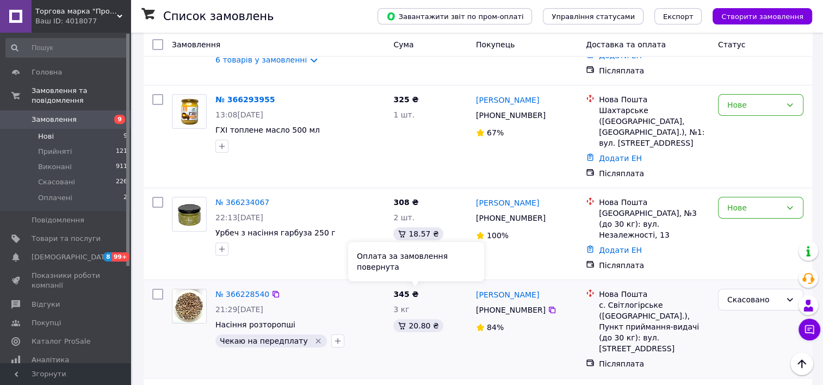
scroll to position [163, 0]
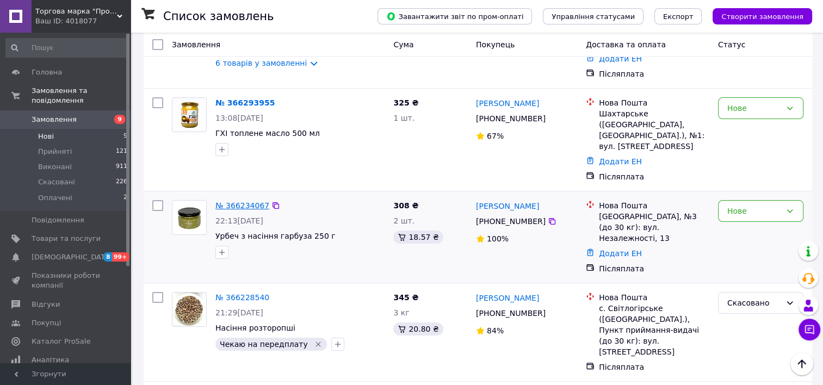
click at [235, 201] on link "№ 366234067" at bounding box center [242, 205] width 54 height 9
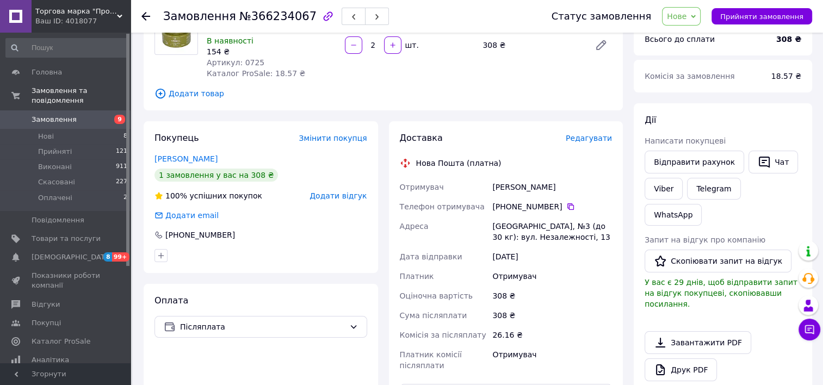
scroll to position [109, 0]
click at [660, 187] on link "Viber" at bounding box center [663, 190] width 38 height 22
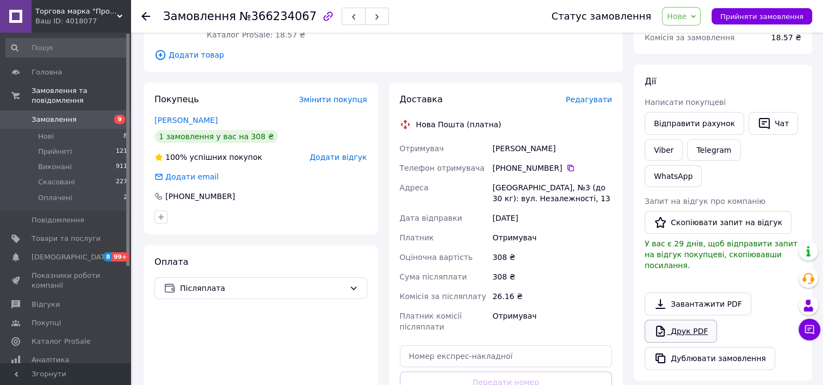
scroll to position [272, 0]
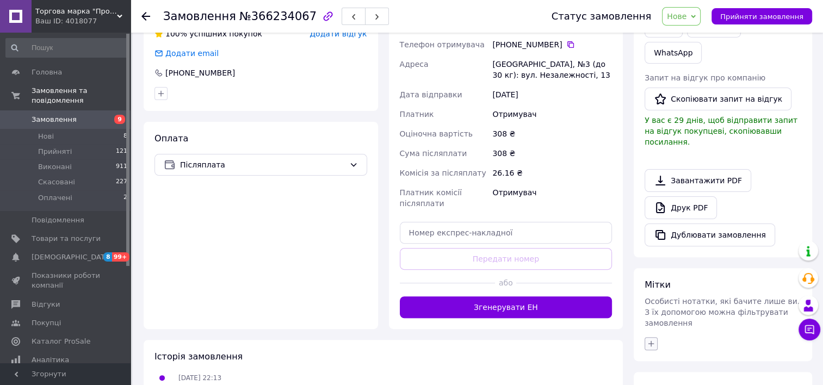
click at [648, 339] on icon "button" at bounding box center [651, 343] width 9 height 9
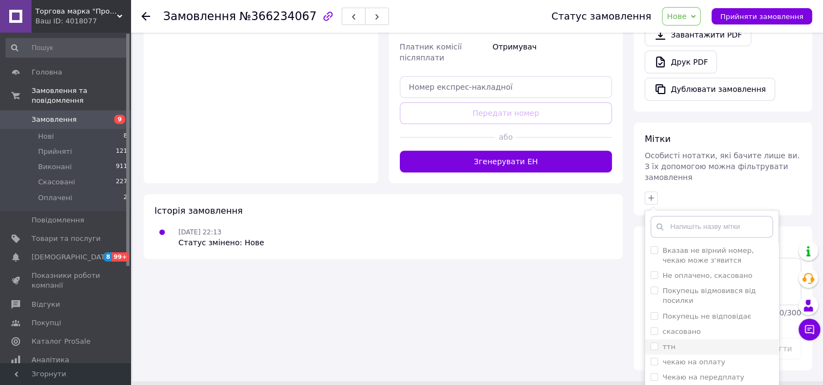
scroll to position [425, 0]
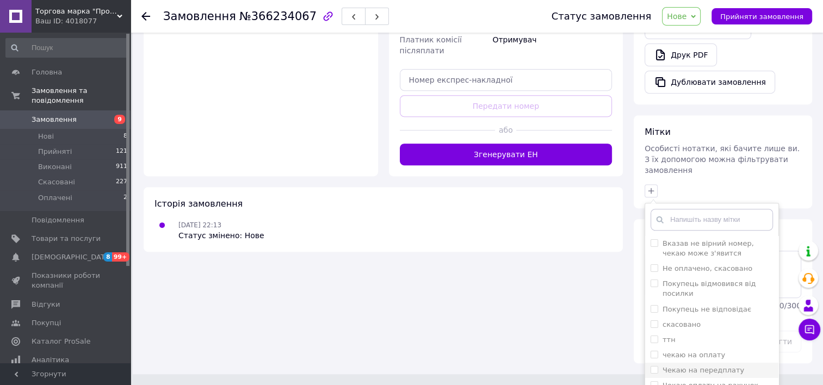
click at [720, 366] on label "Чекаю на передплату" at bounding box center [703, 370] width 82 height 8
checkbox input "true"
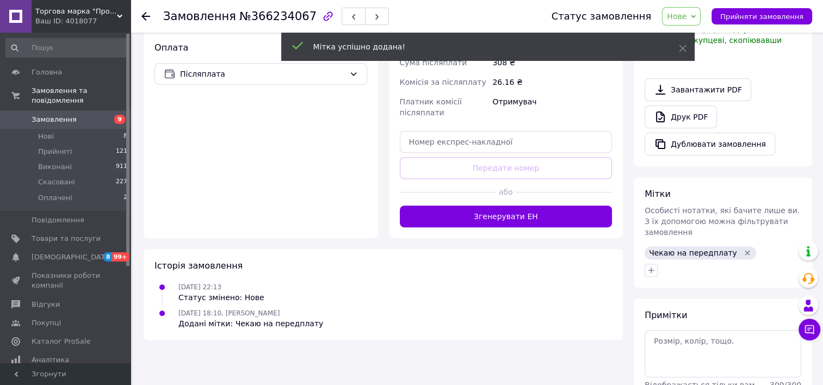
scroll to position [382, 0]
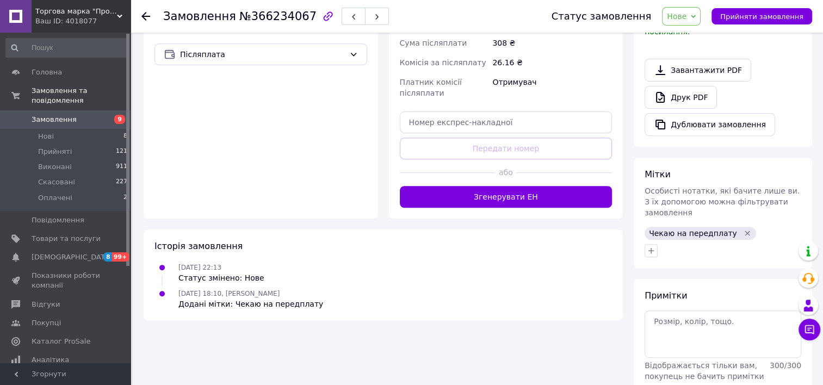
click at [146, 16] on use at bounding box center [145, 16] width 9 height 9
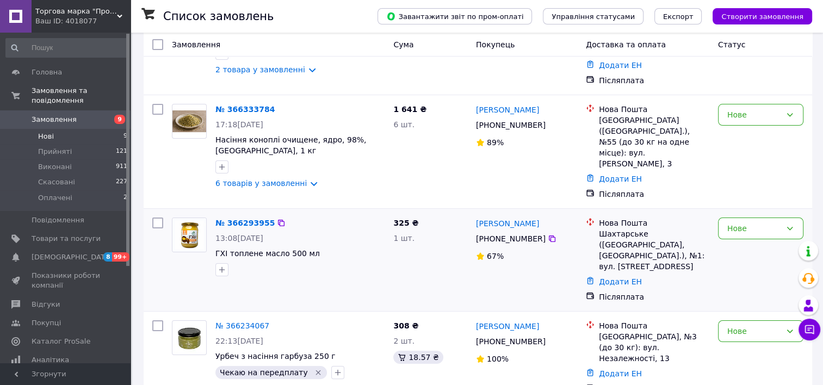
scroll to position [163, 0]
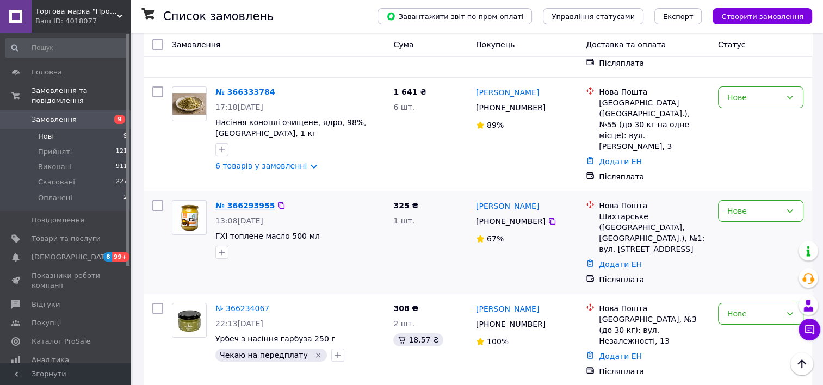
click at [246, 201] on link "№ 366293955" at bounding box center [244, 205] width 59 height 9
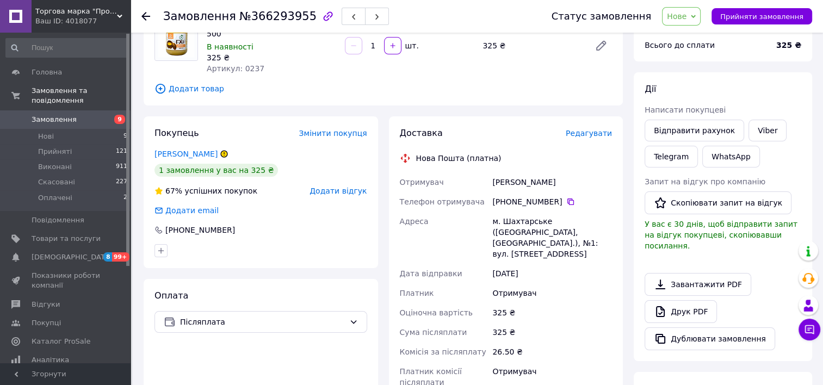
scroll to position [54, 0]
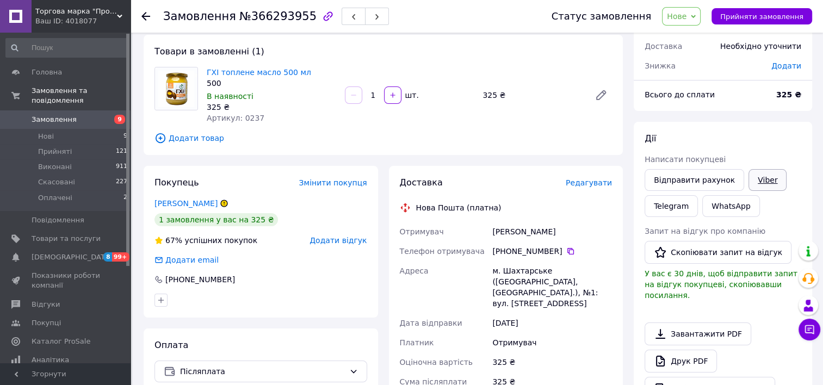
click at [755, 176] on link "Viber" at bounding box center [767, 180] width 38 height 22
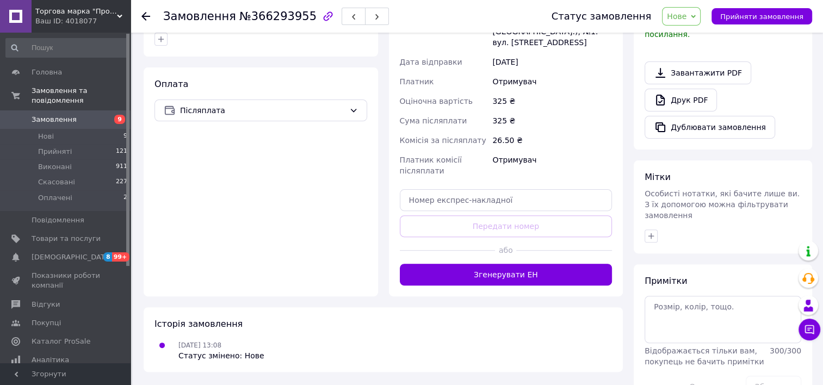
scroll to position [326, 0]
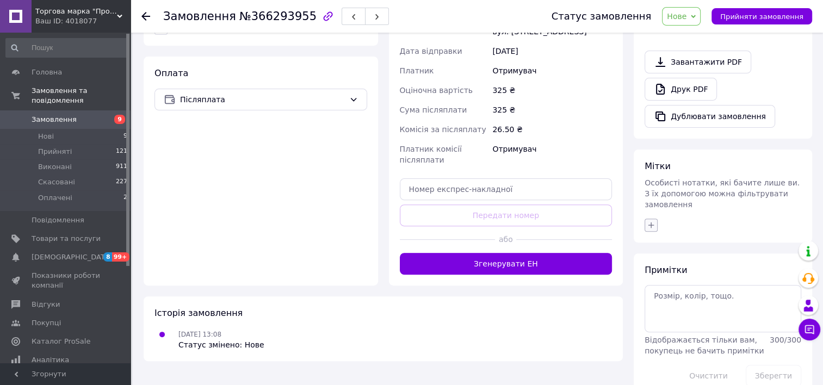
click at [651, 221] on icon "button" at bounding box center [651, 225] width 9 height 9
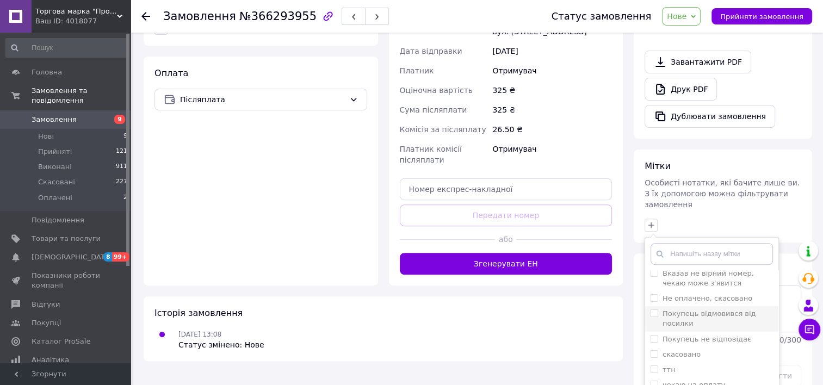
scroll to position [10, 0]
click at [711, 375] on label "чекаю на оплату" at bounding box center [693, 379] width 63 height 8
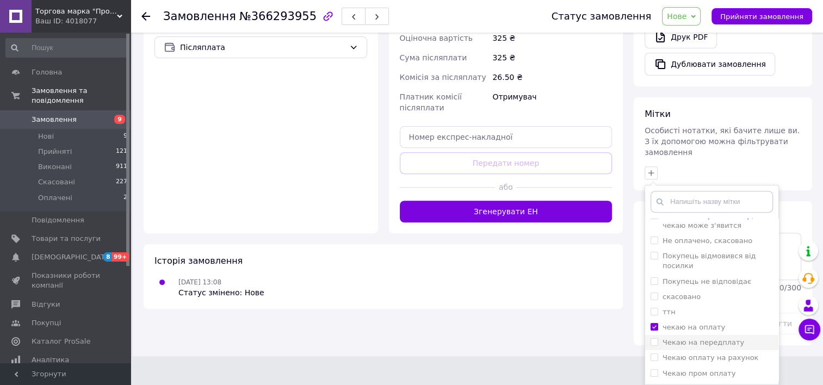
scroll to position [387, 0]
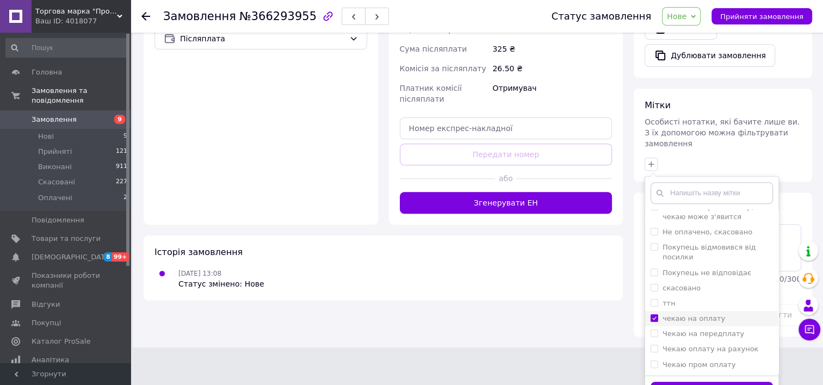
click at [655, 314] on input "чекаю на оплату" at bounding box center [653, 317] width 7 height 7
checkbox input "false"
click at [654, 330] on input "Чекаю на передплату" at bounding box center [653, 333] width 7 height 7
checkbox input "true"
click at [721, 382] on button "Додати мітку" at bounding box center [711, 392] width 122 height 21
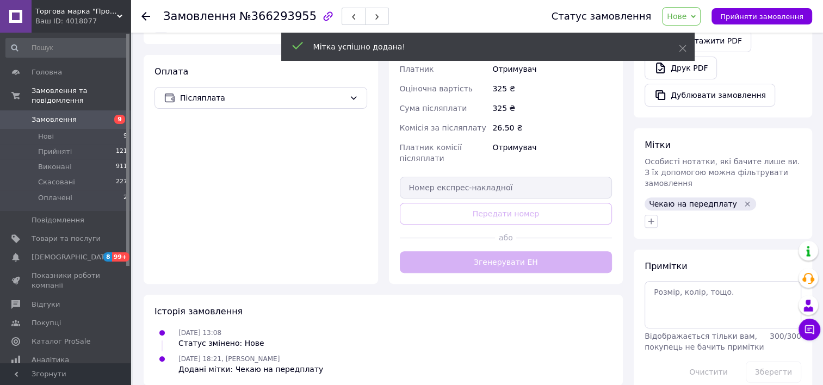
scroll to position [344, 0]
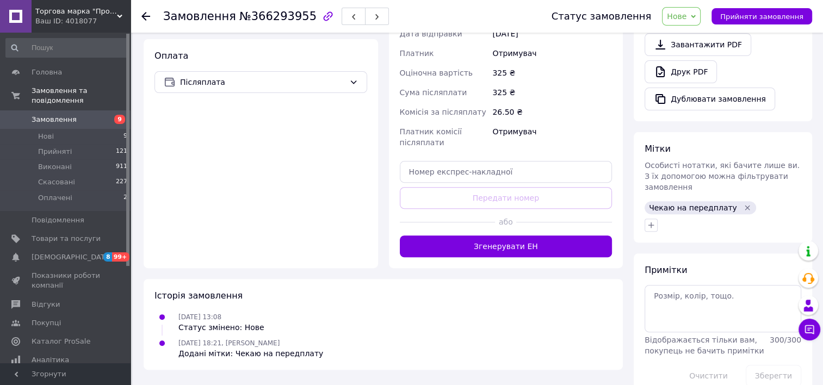
click at [148, 16] on use at bounding box center [145, 16] width 9 height 9
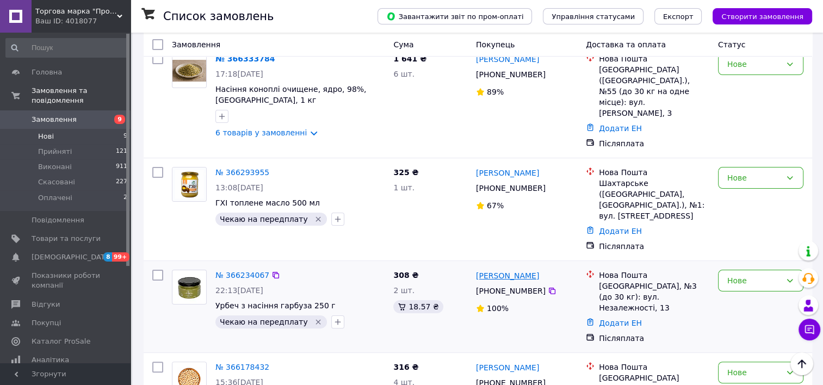
scroll to position [163, 0]
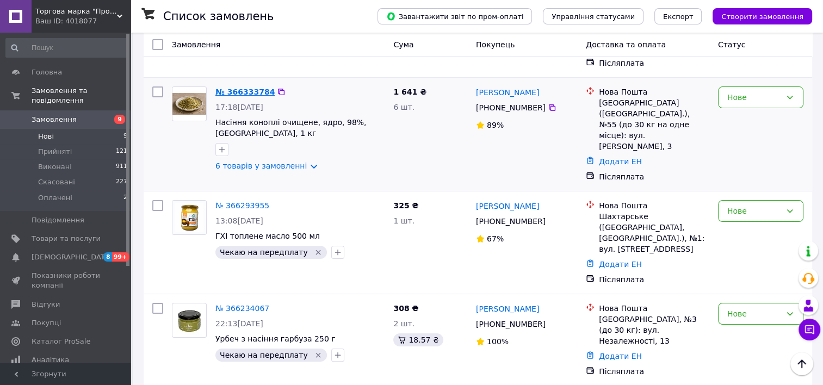
click at [228, 88] on link "№ 366333784" at bounding box center [244, 92] width 59 height 9
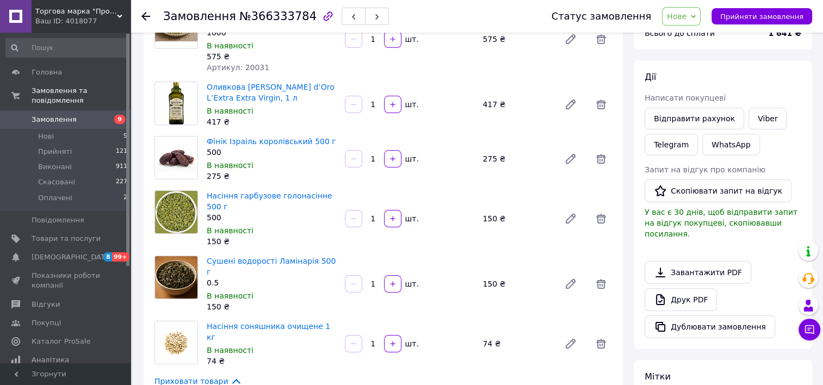
scroll to position [109, 0]
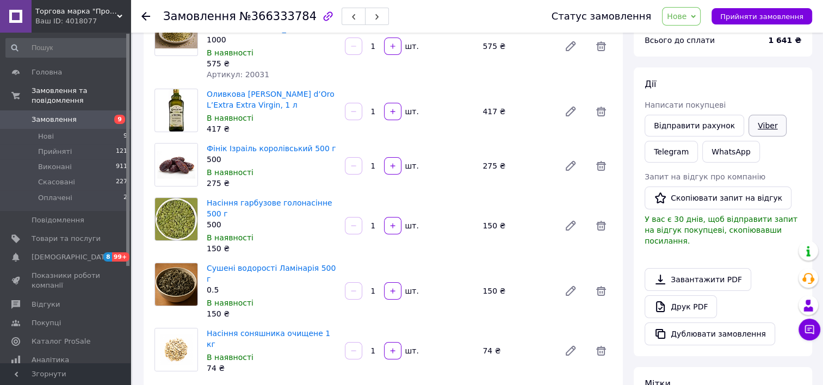
click at [753, 124] on link "Viber" at bounding box center [767, 126] width 38 height 22
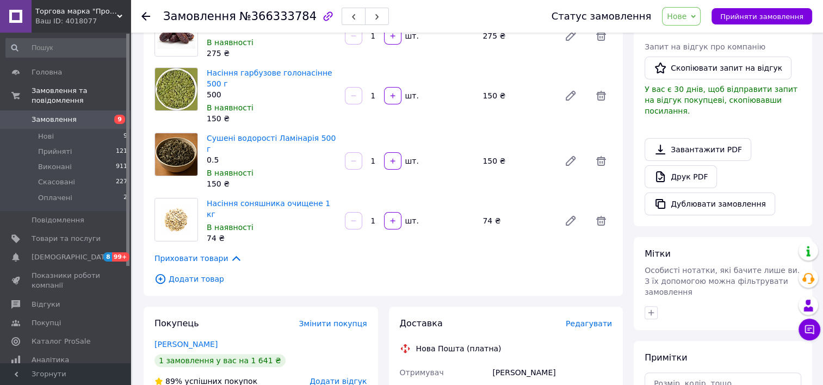
scroll to position [272, 0]
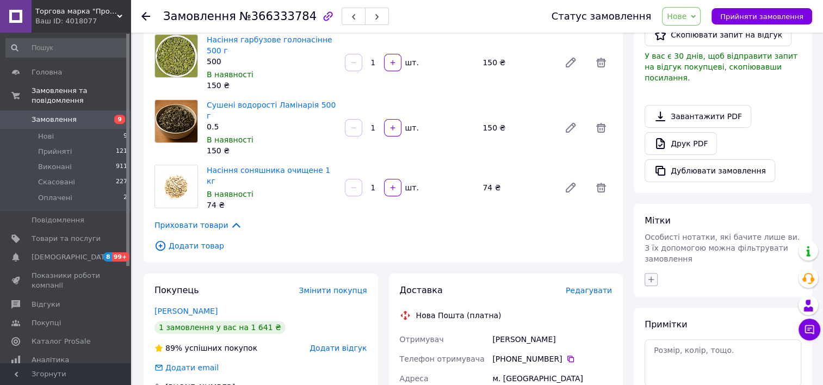
click at [650, 276] on icon "button" at bounding box center [651, 279] width 6 height 6
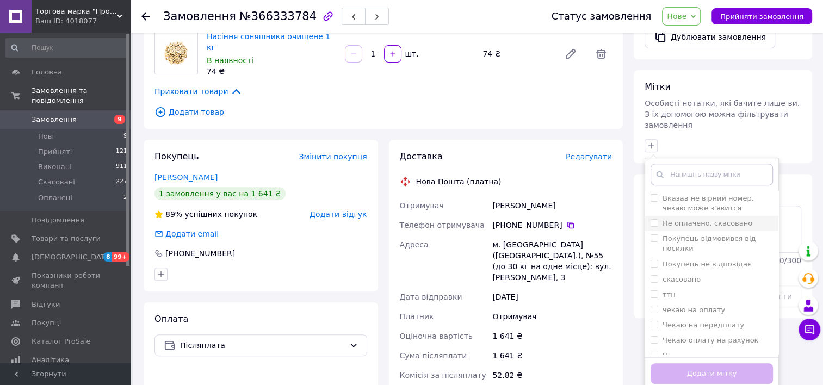
scroll to position [435, 0]
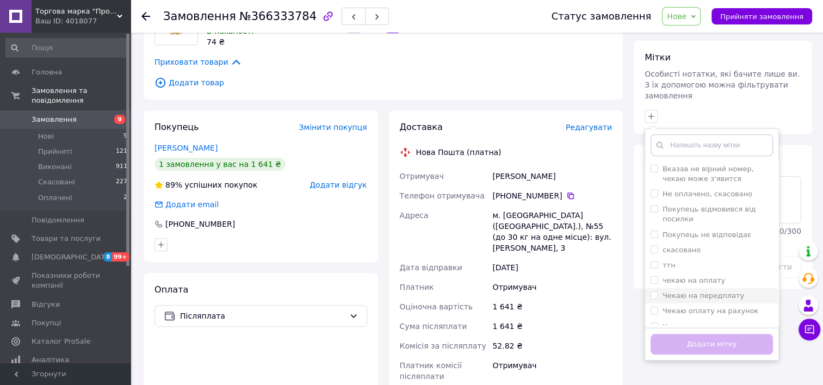
drag, startPoint x: 753, startPoint y: 272, endPoint x: 749, endPoint y: 278, distance: 7.6
click at [753, 291] on div "Чекаю на передплату" at bounding box center [711, 296] width 122 height 10
checkbox input "true"
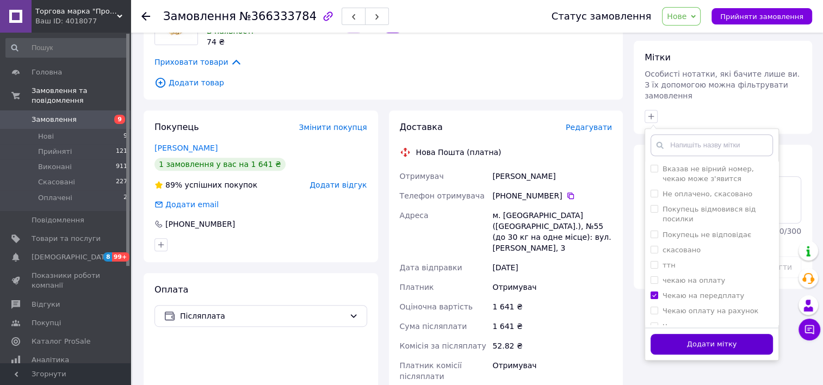
click at [719, 334] on button "Додати мітку" at bounding box center [711, 344] width 122 height 21
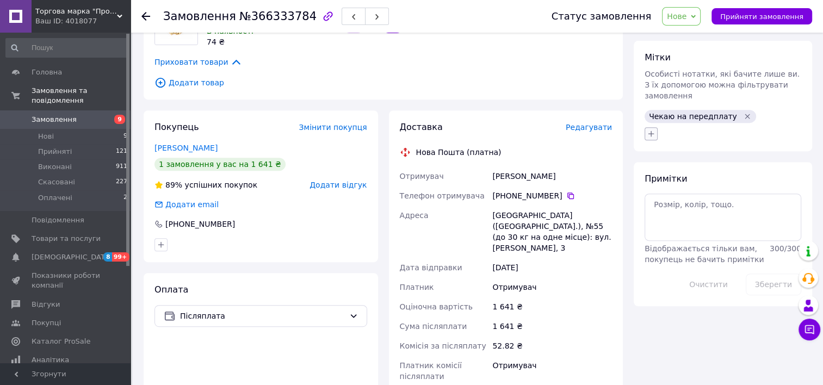
click at [654, 129] on icon "button" at bounding box center [651, 133] width 9 height 9
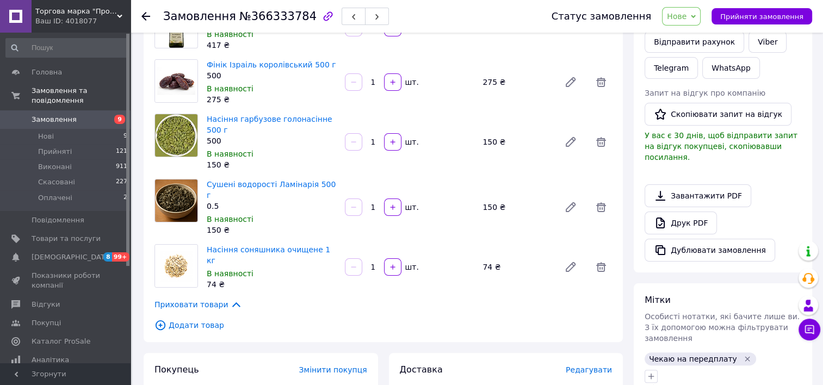
scroll to position [163, 0]
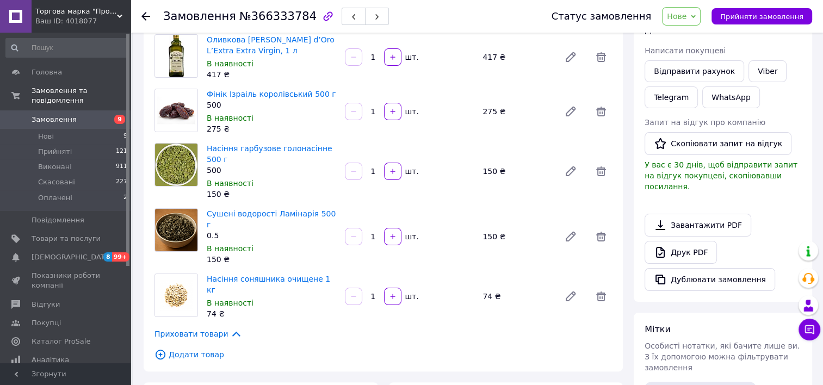
click at [149, 17] on icon at bounding box center [145, 16] width 9 height 9
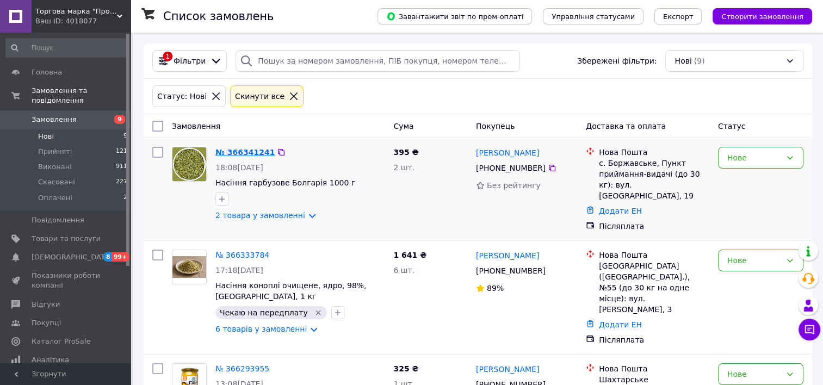
click at [240, 150] on link "№ 366341241" at bounding box center [244, 152] width 59 height 9
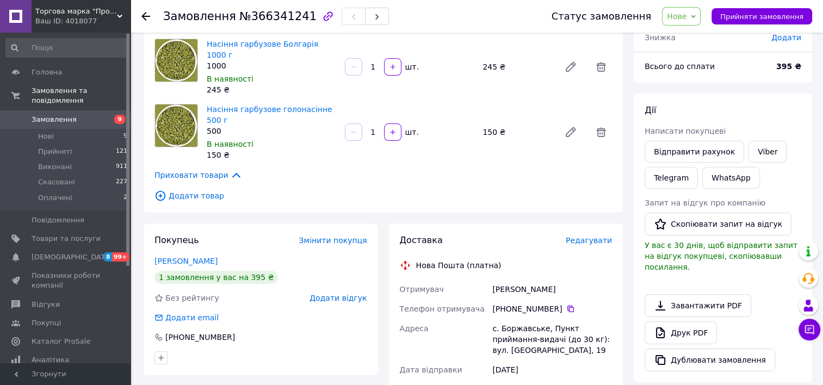
scroll to position [54, 0]
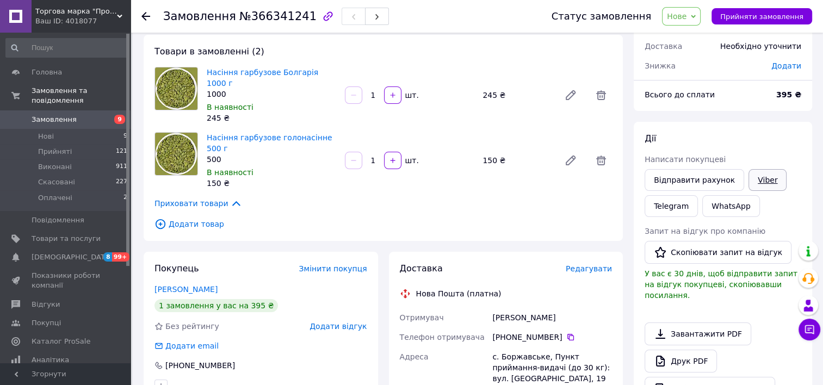
click at [761, 178] on link "Viber" at bounding box center [767, 180] width 38 height 22
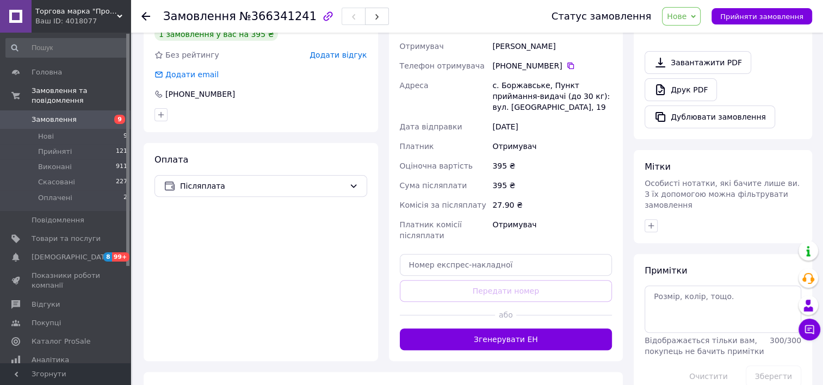
scroll to position [326, 0]
click at [648, 221] on icon "button" at bounding box center [651, 225] width 9 height 9
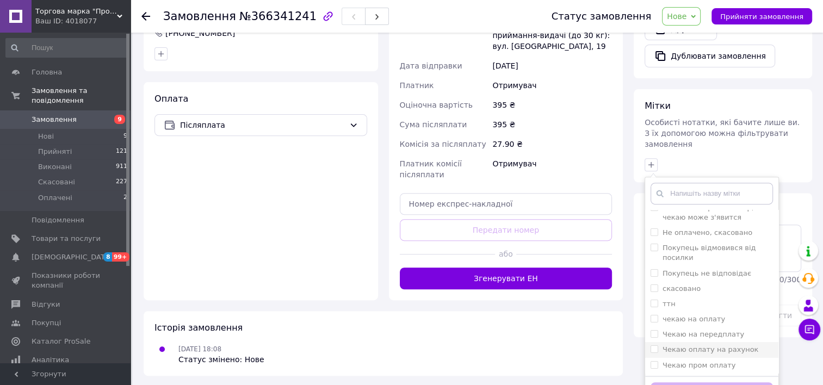
scroll to position [387, 0]
click at [735, 329] on div "Чекаю на передплату" at bounding box center [711, 334] width 122 height 10
checkbox input "true"
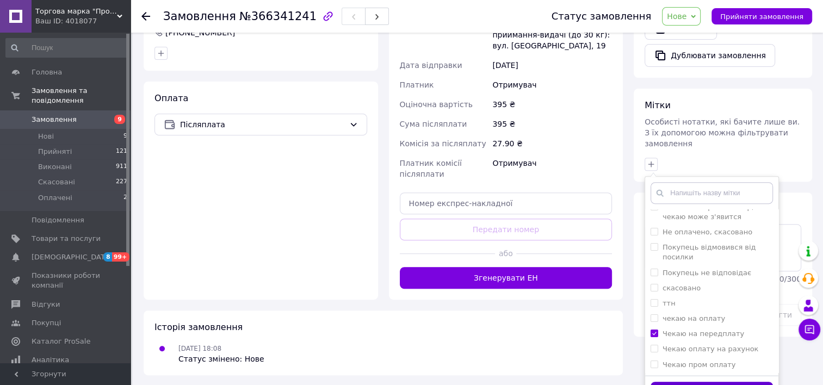
click at [704, 382] on button "Додати мітку" at bounding box center [711, 392] width 122 height 21
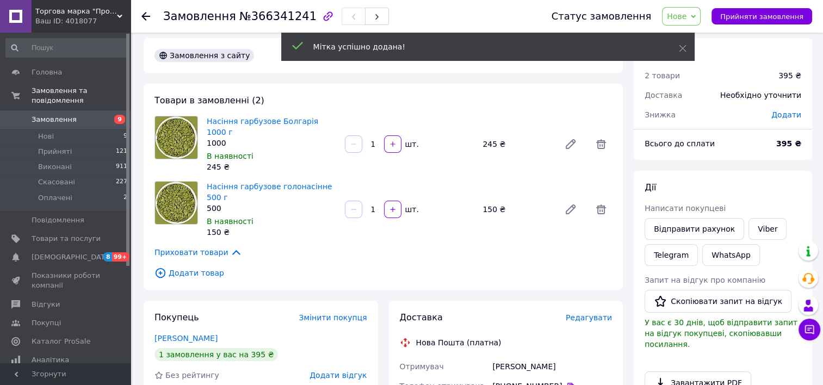
scroll to position [0, 0]
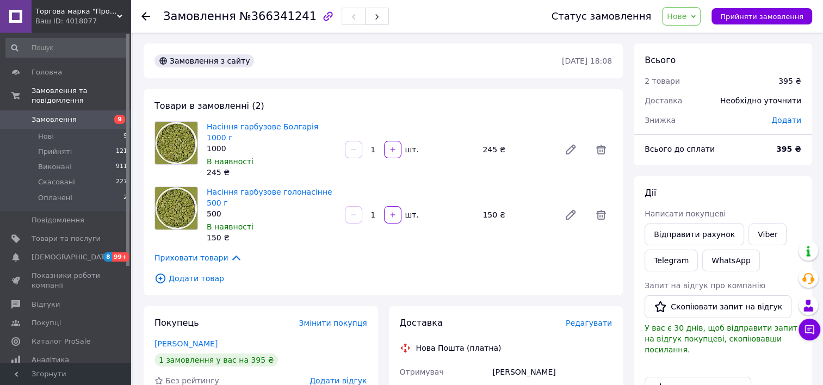
click at [147, 15] on use at bounding box center [145, 16] width 9 height 9
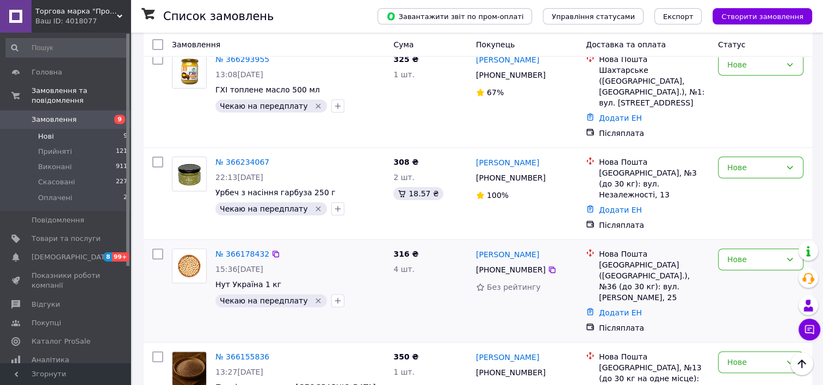
scroll to position [381, 0]
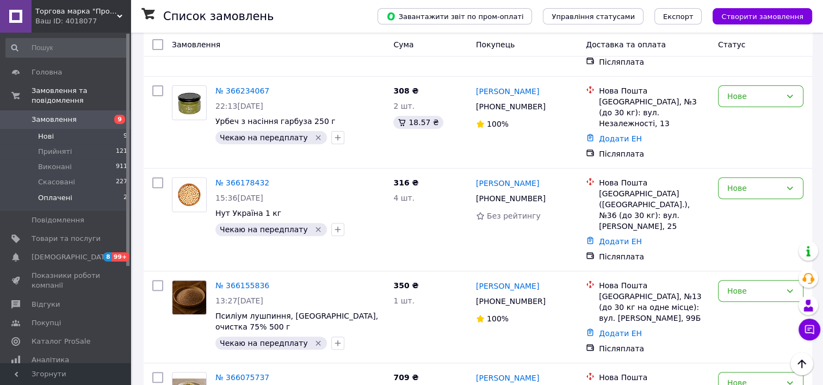
click at [57, 193] on span "Оплачені" at bounding box center [55, 198] width 34 height 10
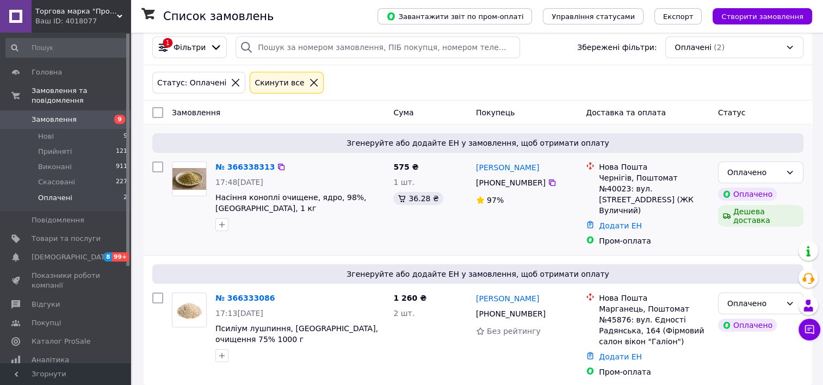
scroll to position [15, 0]
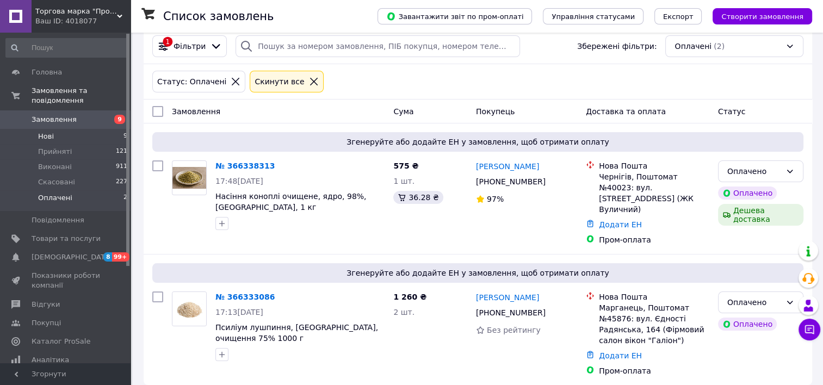
click at [53, 129] on li "Нові 9" at bounding box center [67, 136] width 134 height 15
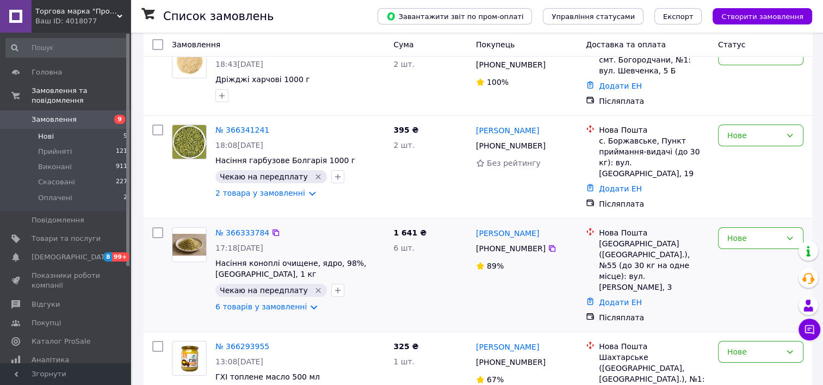
scroll to position [109, 0]
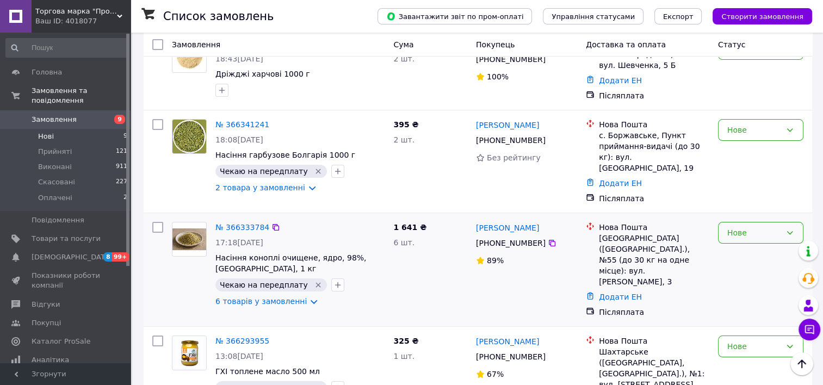
click at [784, 222] on div "Нове" at bounding box center [760, 233] width 85 height 22
click at [734, 286] on li "Скасовано" at bounding box center [760, 286] width 84 height 20
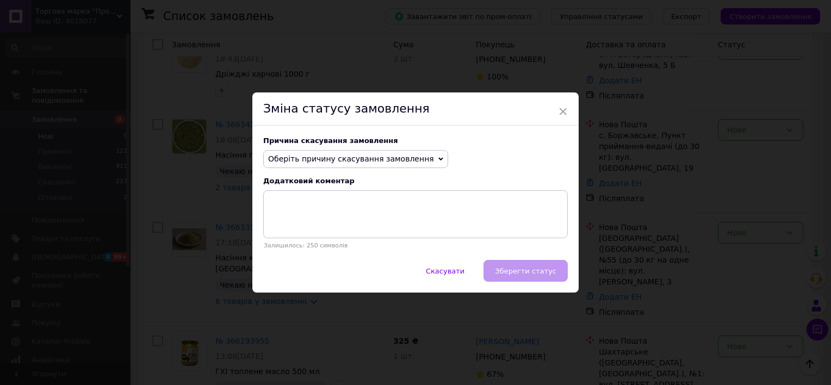
click at [411, 159] on span "Оберіть причину скасування замовлення" at bounding box center [355, 159] width 185 height 18
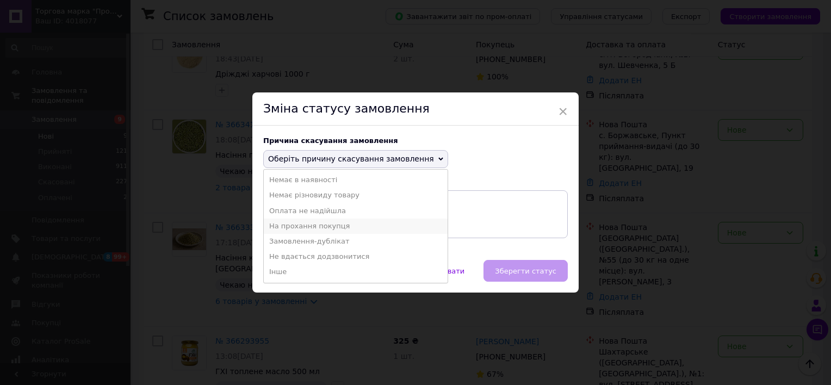
click at [283, 224] on li "На прохання покупця" at bounding box center [356, 226] width 184 height 15
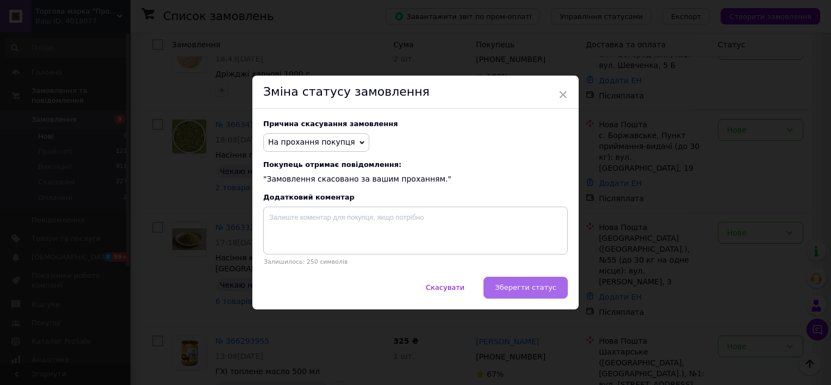
click at [523, 289] on span "Зберегти статус" at bounding box center [525, 287] width 61 height 8
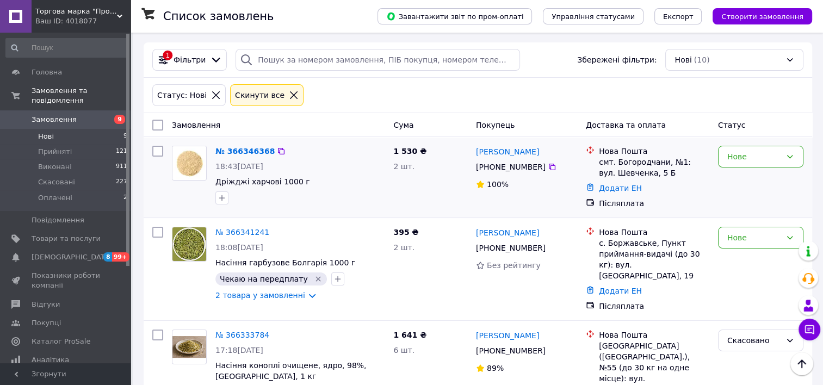
scroll to position [0, 0]
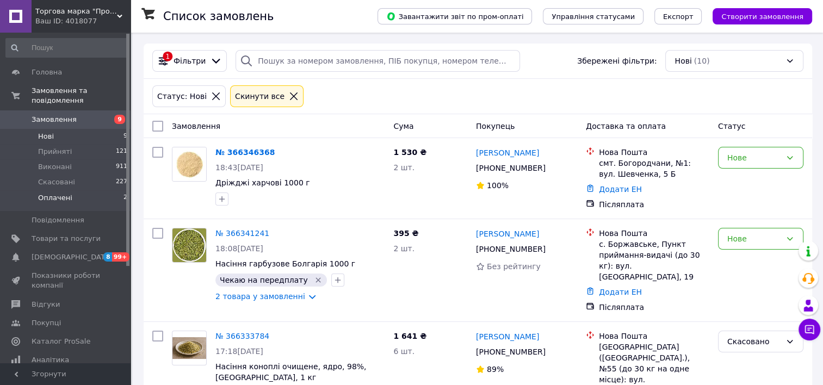
click at [55, 193] on span "Оплачені" at bounding box center [55, 198] width 34 height 10
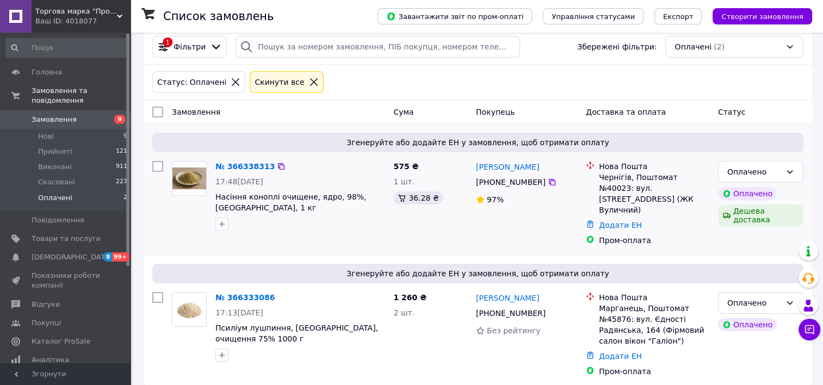
scroll to position [15, 0]
click at [233, 293] on link "№ 366333086" at bounding box center [244, 297] width 59 height 9
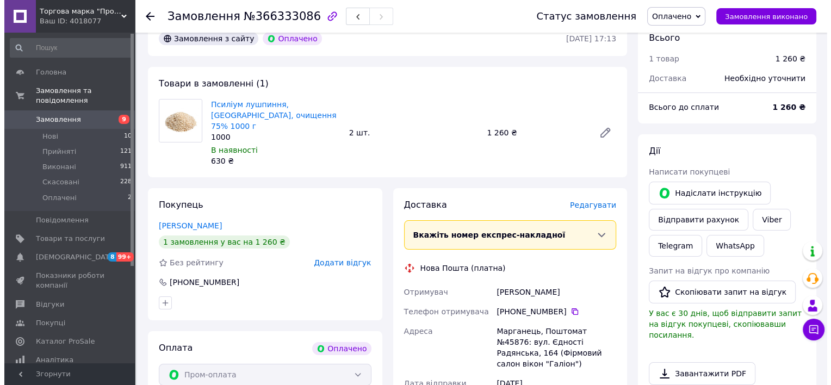
scroll to position [54, 0]
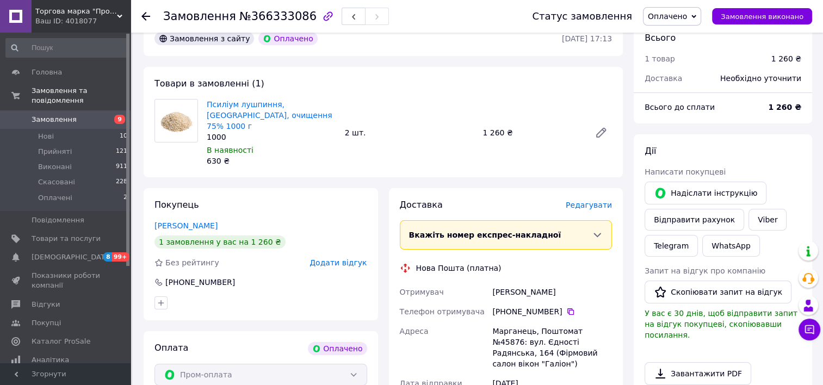
click at [592, 201] on span "Редагувати" at bounding box center [589, 205] width 46 height 9
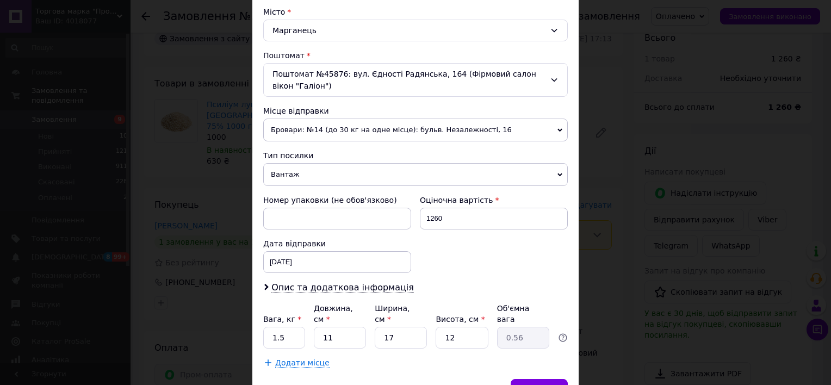
scroll to position [346, 0]
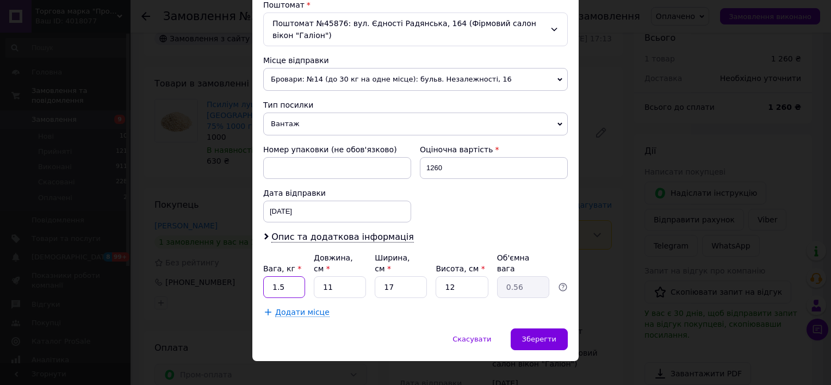
drag, startPoint x: 278, startPoint y: 272, endPoint x: 271, endPoint y: 272, distance: 6.5
click at [271, 276] on input "1.5" at bounding box center [284, 287] width 42 height 22
type input "2"
click at [307, 235] on span "Опис та додаткова інформація" at bounding box center [342, 237] width 142 height 11
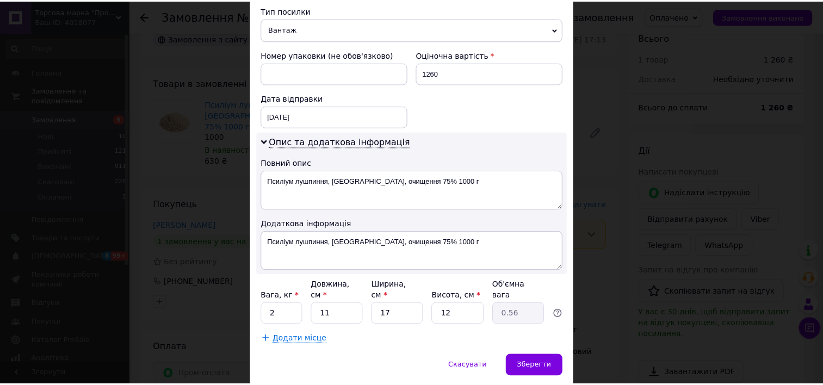
scroll to position [468, 0]
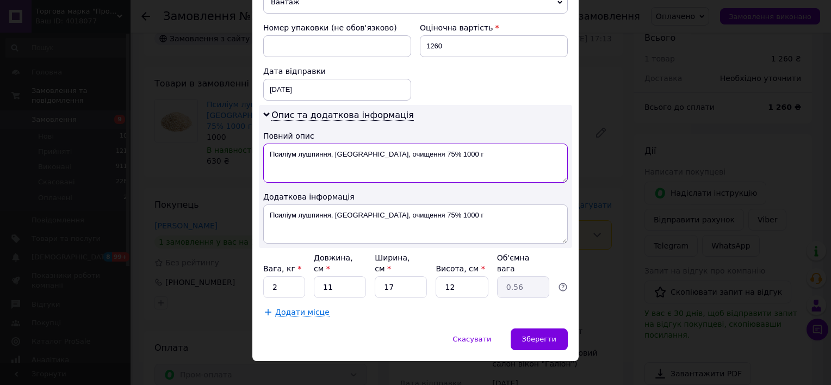
click at [399, 152] on textarea "Псиліум лушпиння, [GEOGRAPHIC_DATA], очищення 75% 1000 г" at bounding box center [415, 163] width 305 height 39
type textarea "Псиліум лушпиння, [GEOGRAPHIC_DATA], очищення 75 1000 г"
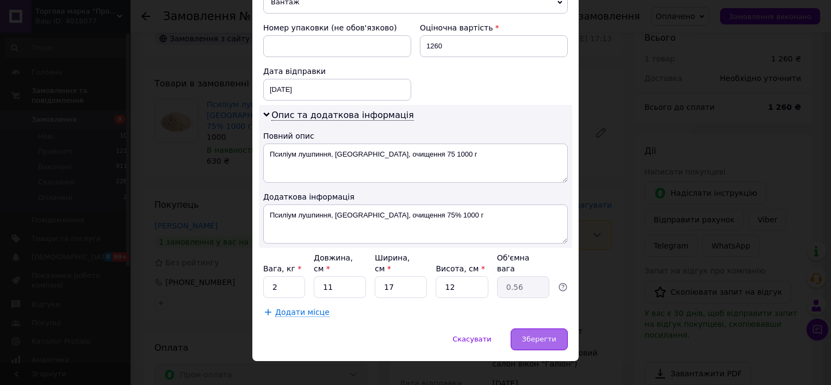
click at [535, 335] on span "Зберегти" at bounding box center [539, 339] width 34 height 8
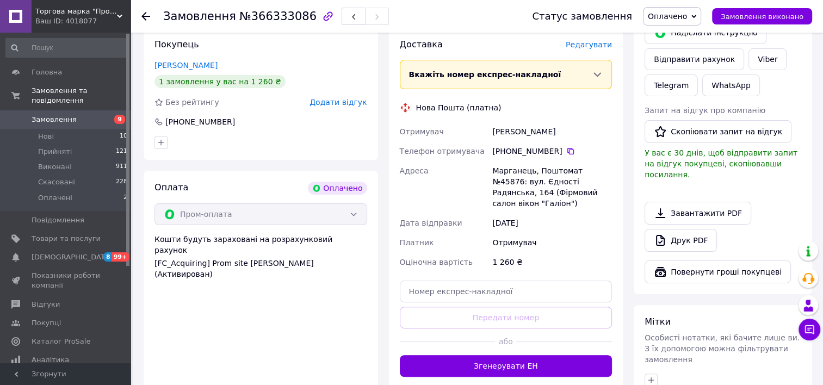
scroll to position [272, 0]
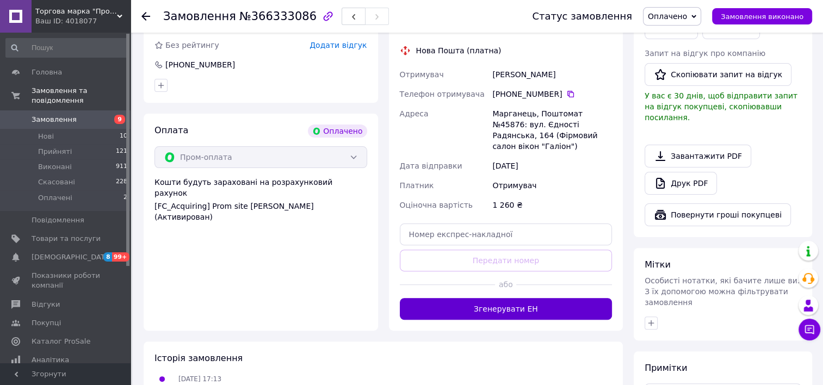
click at [503, 298] on button "Згенерувати ЕН" at bounding box center [506, 309] width 213 height 22
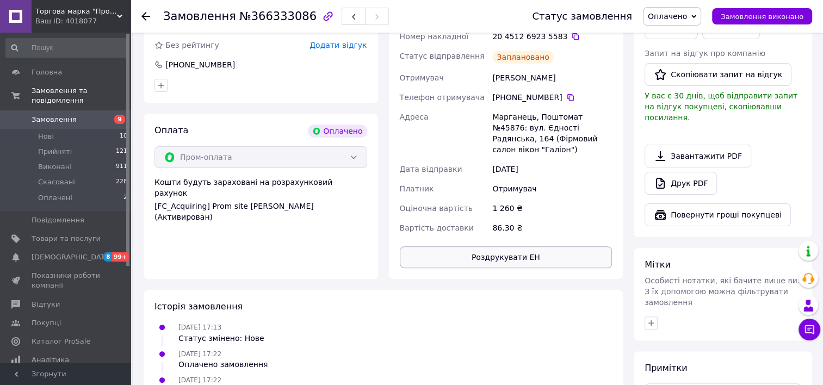
click at [506, 246] on button "Роздрукувати ЕН" at bounding box center [506, 257] width 213 height 22
click at [448, 348] on div "[DATE] 17:22 Оплачено замовлення" at bounding box center [383, 359] width 466 height 22
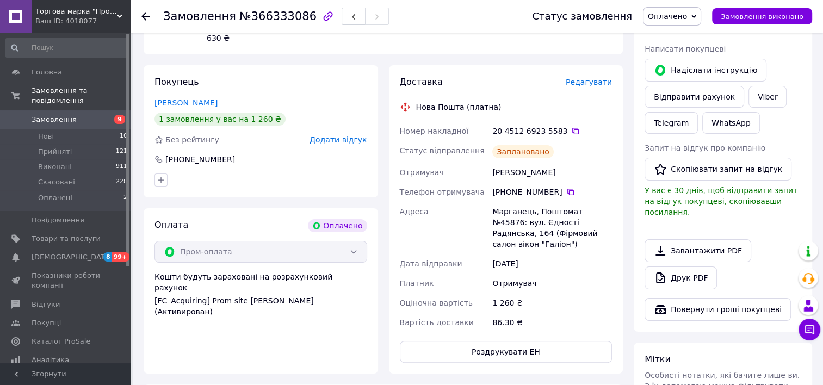
scroll to position [163, 0]
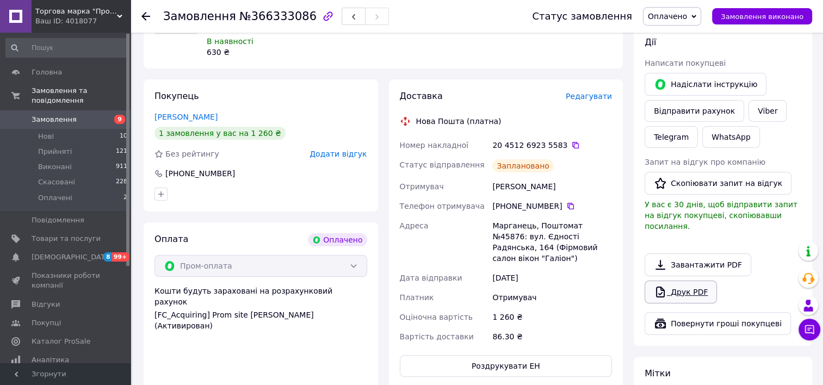
click at [686, 281] on link "Друк PDF" at bounding box center [680, 292] width 72 height 23
click at [762, 110] on link "Viber" at bounding box center [767, 111] width 38 height 22
click at [687, 18] on span "Оплачено" at bounding box center [667, 16] width 39 height 9
click at [685, 41] on li "Прийнято" at bounding box center [671, 38] width 57 height 16
click at [571, 141] on icon at bounding box center [575, 145] width 9 height 9
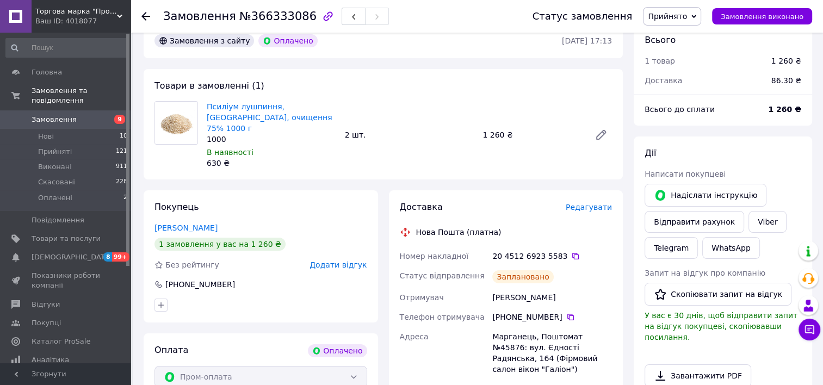
scroll to position [54, 0]
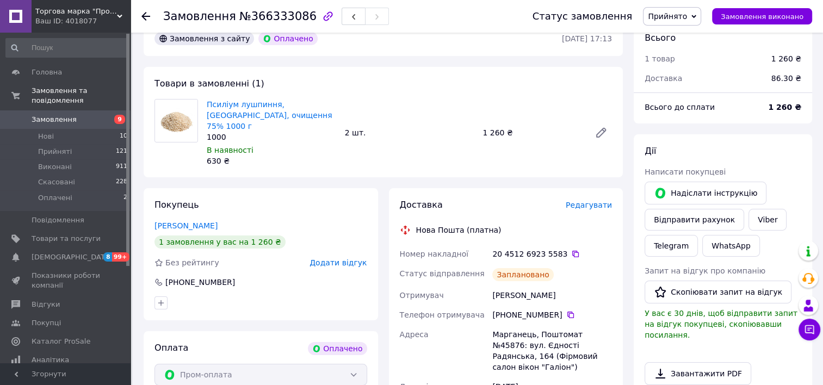
click at [144, 16] on icon at bounding box center [145, 16] width 9 height 9
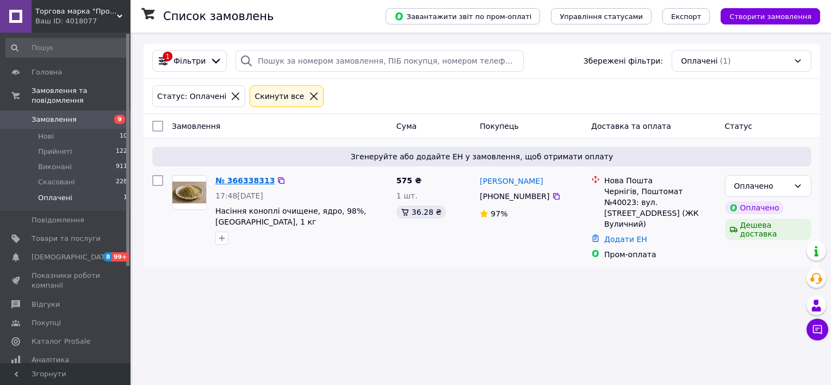
click at [251, 179] on link "№ 366338313" at bounding box center [244, 180] width 59 height 9
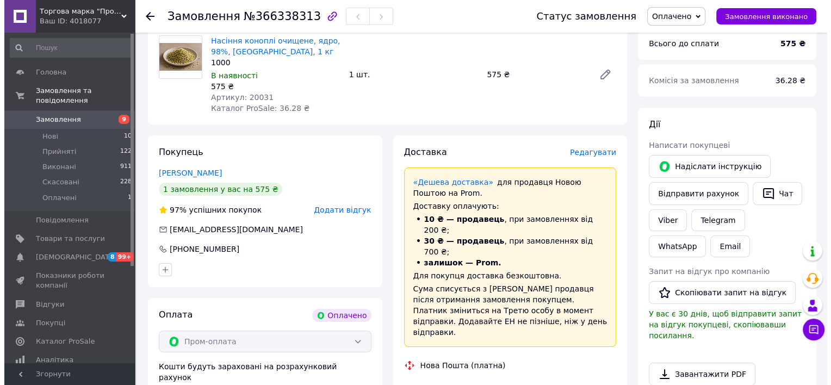
scroll to position [109, 0]
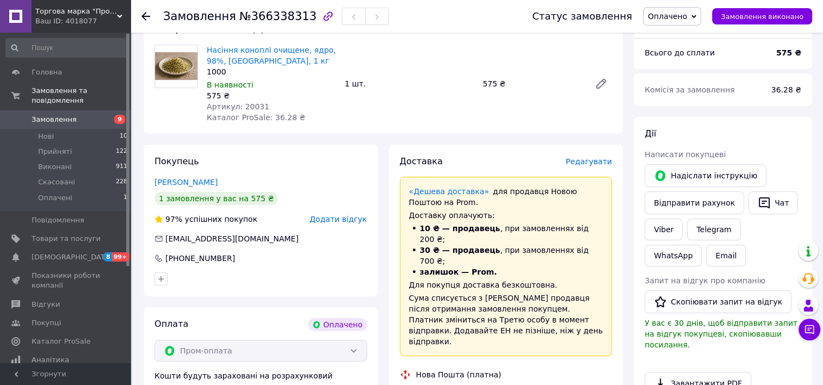
click at [595, 161] on span "Редагувати" at bounding box center [589, 161] width 46 height 9
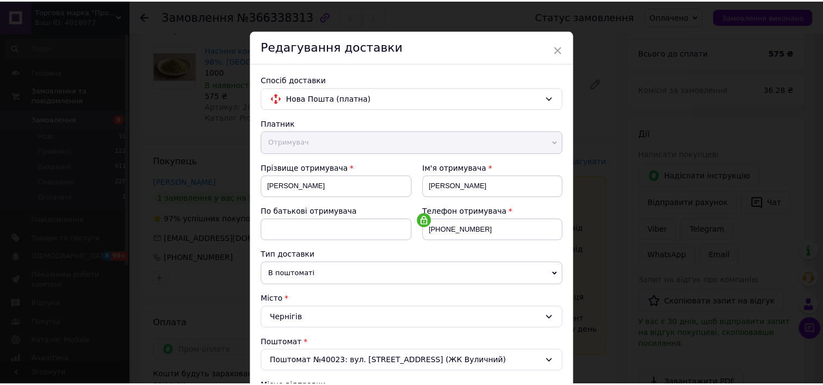
scroll to position [0, 0]
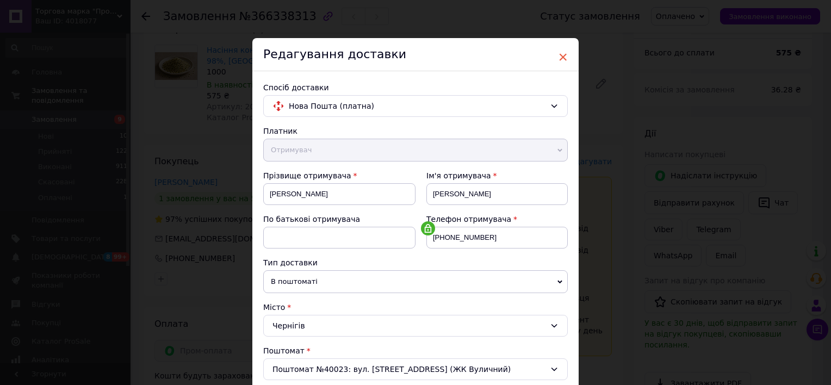
click at [561, 53] on span "×" at bounding box center [563, 57] width 10 height 18
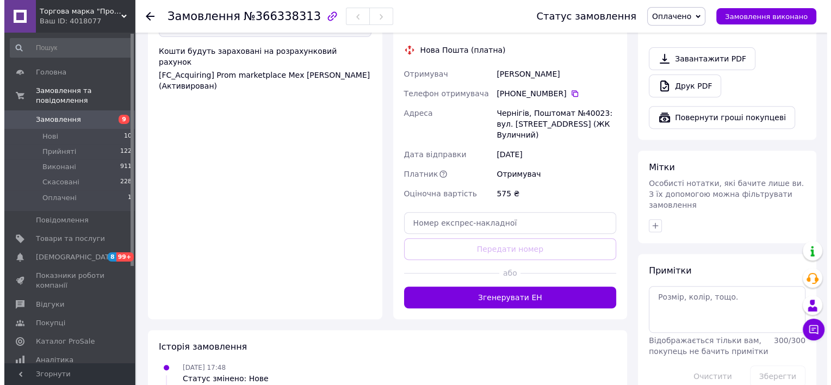
scroll to position [435, 0]
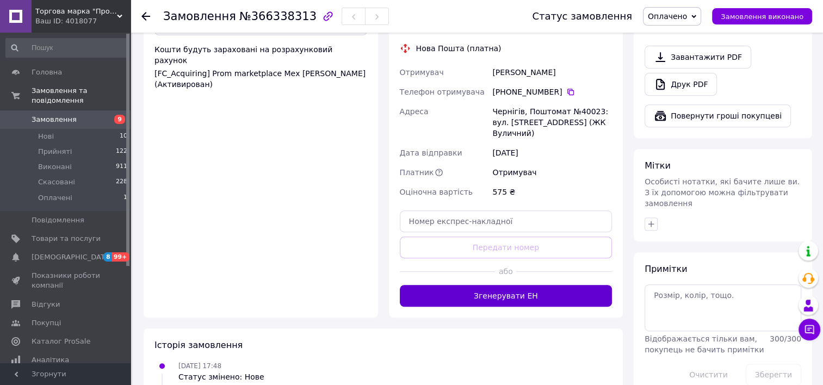
click at [496, 285] on button "Згенерувати ЕН" at bounding box center [506, 296] width 213 height 22
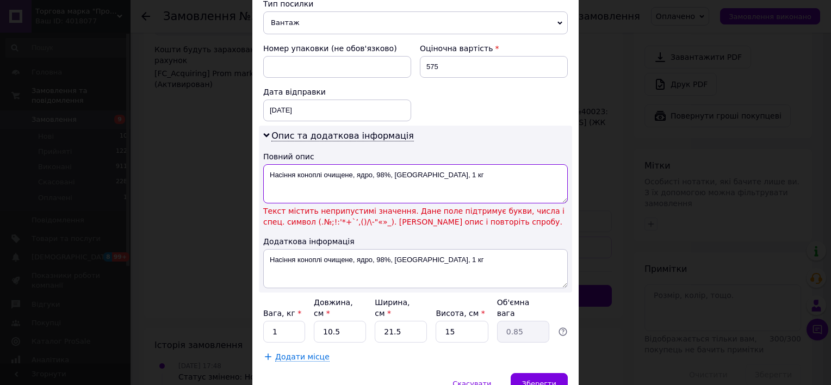
click at [386, 172] on textarea "Насіння коноплі очищене, ядро, 98%, [GEOGRAPHIC_DATA], 1 кг" at bounding box center [415, 183] width 305 height 39
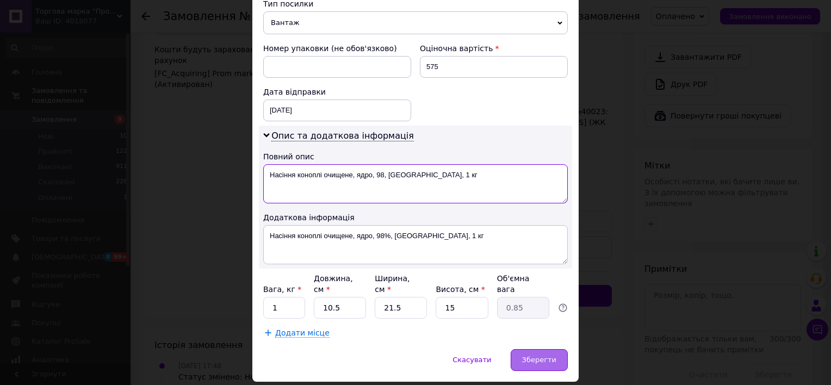
type textarea "Насіння коноплі очищене, ядро, 98, [GEOGRAPHIC_DATA], 1 кг"
drag, startPoint x: 541, startPoint y: 346, endPoint x: 550, endPoint y: 337, distance: 13.5
click at [544, 356] on span "Зберегти" at bounding box center [539, 360] width 34 height 8
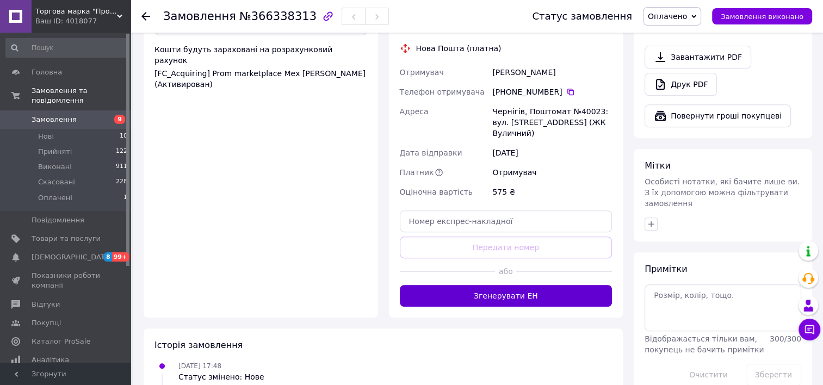
click at [512, 285] on button "Згенерувати ЕН" at bounding box center [506, 296] width 213 height 22
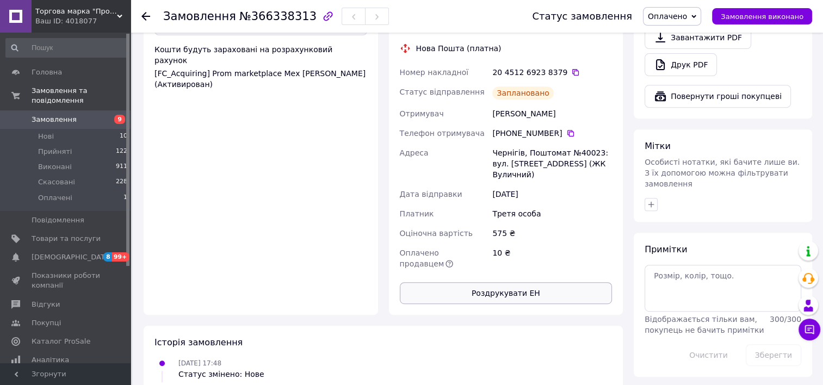
click at [469, 282] on button "Роздрукувати ЕН" at bounding box center [506, 293] width 213 height 22
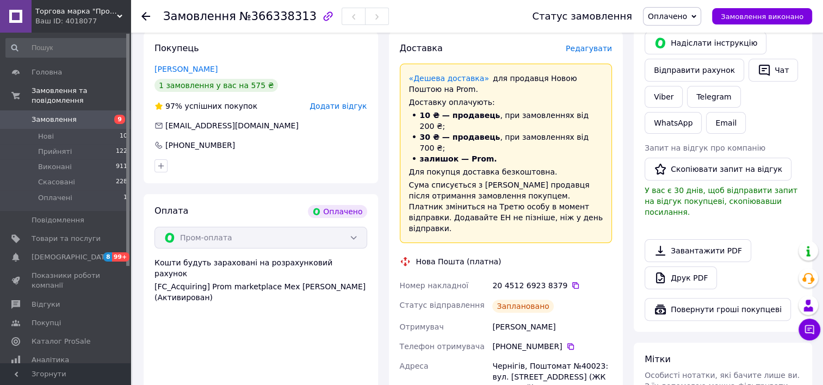
scroll to position [218, 0]
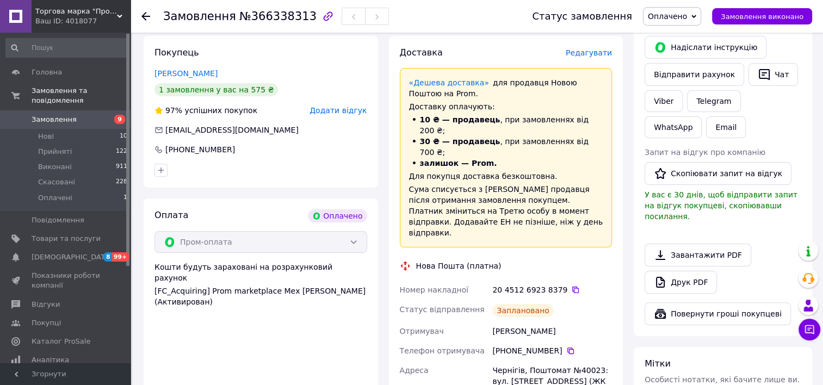
click at [687, 16] on span "Оплачено" at bounding box center [667, 16] width 39 height 9
click at [689, 39] on li "Прийнято" at bounding box center [671, 38] width 57 height 16
click at [684, 272] on link "Друк PDF" at bounding box center [680, 282] width 72 height 23
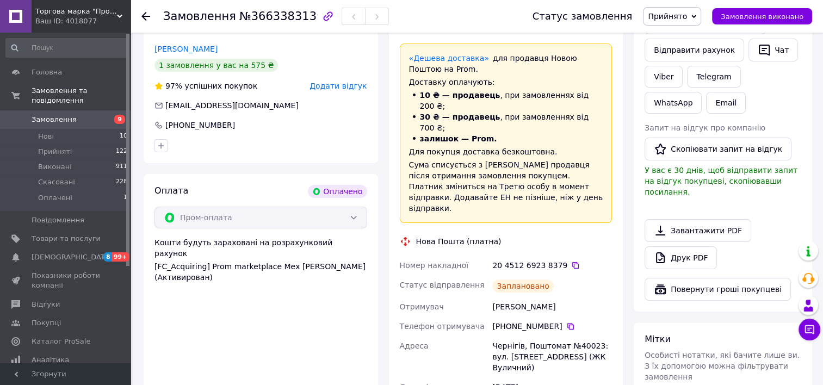
scroll to position [272, 0]
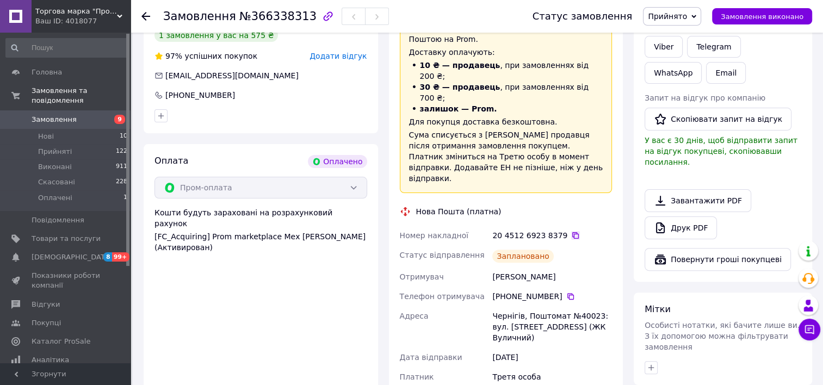
click at [571, 231] on icon at bounding box center [575, 235] width 9 height 9
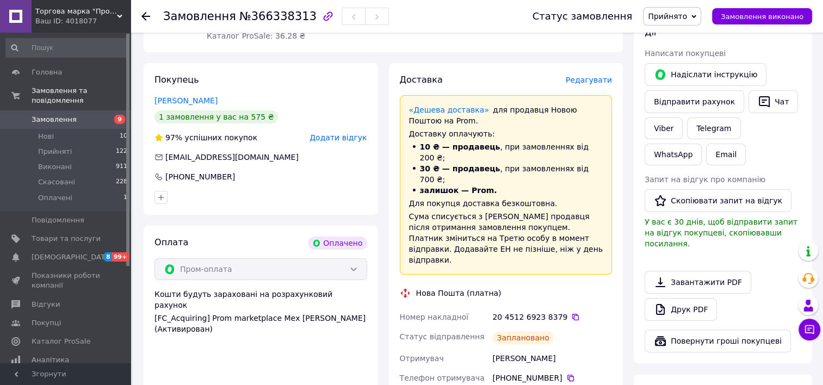
scroll to position [163, 0]
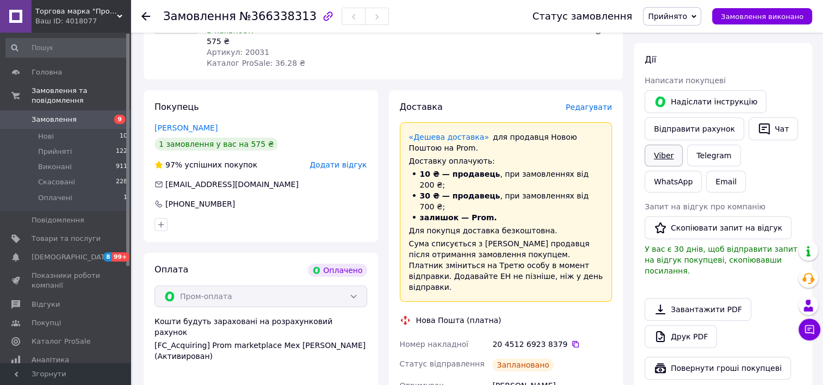
click at [665, 153] on link "Viber" at bounding box center [663, 156] width 38 height 22
click at [145, 15] on icon at bounding box center [145, 16] width 9 height 9
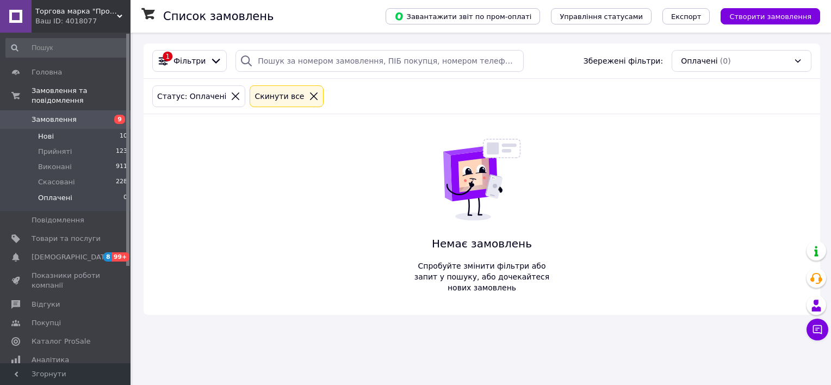
click at [46, 132] on span "Нові" at bounding box center [46, 137] width 16 height 10
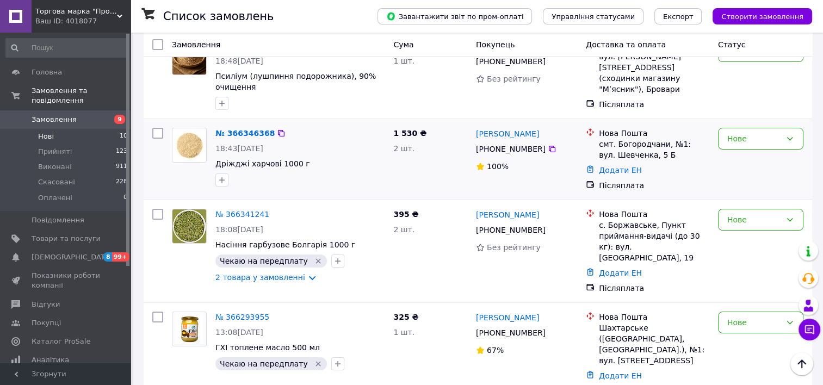
scroll to position [109, 0]
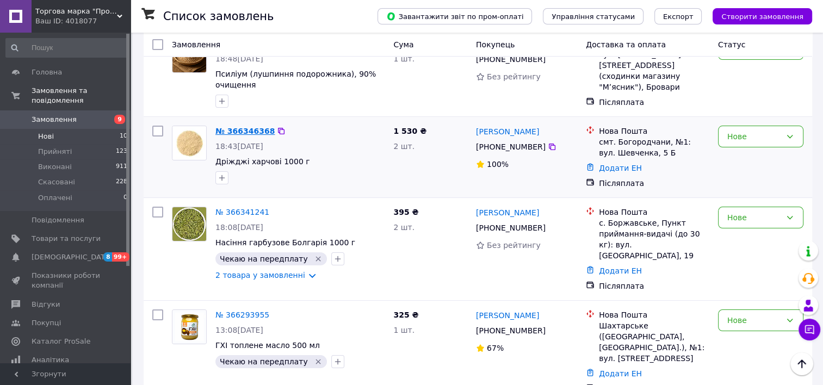
click at [237, 131] on link "№ 366346368" at bounding box center [244, 131] width 59 height 9
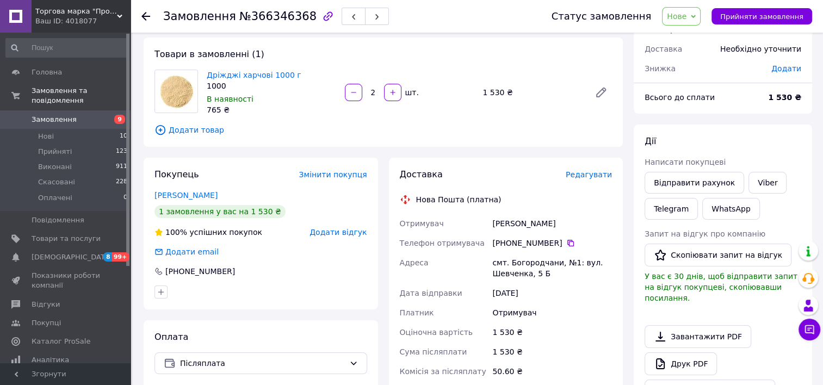
scroll to position [54, 0]
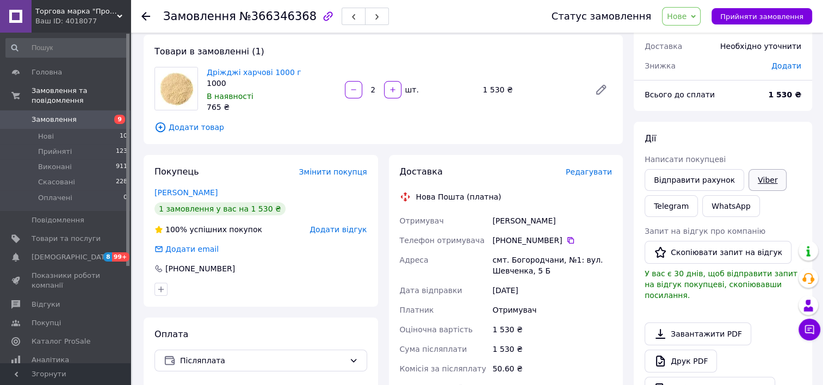
click at [751, 182] on link "Viber" at bounding box center [767, 180] width 38 height 22
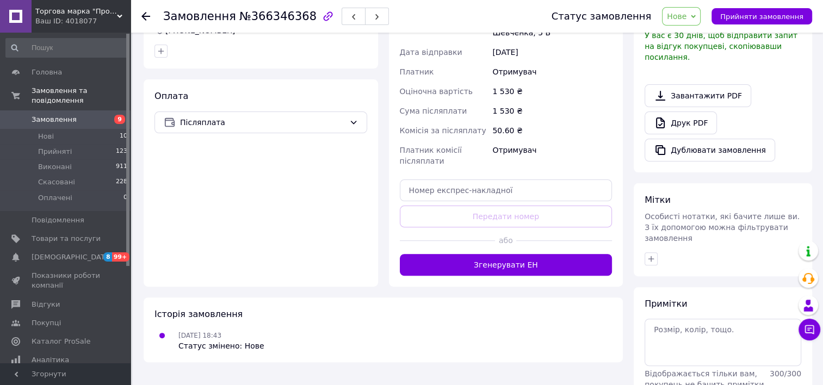
scroll to position [326, 0]
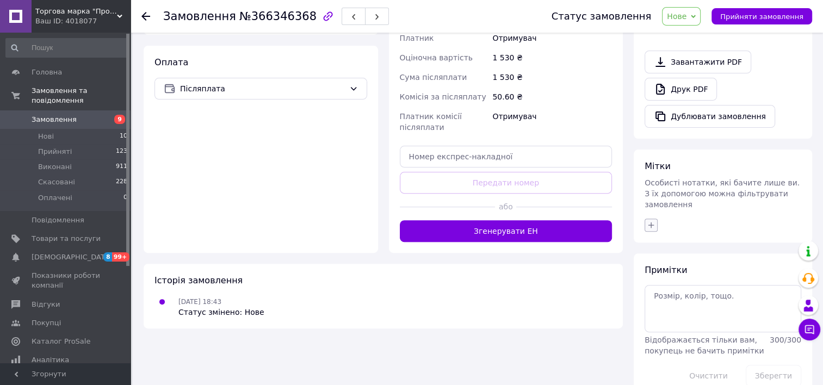
click at [652, 221] on icon "button" at bounding box center [651, 225] width 9 height 9
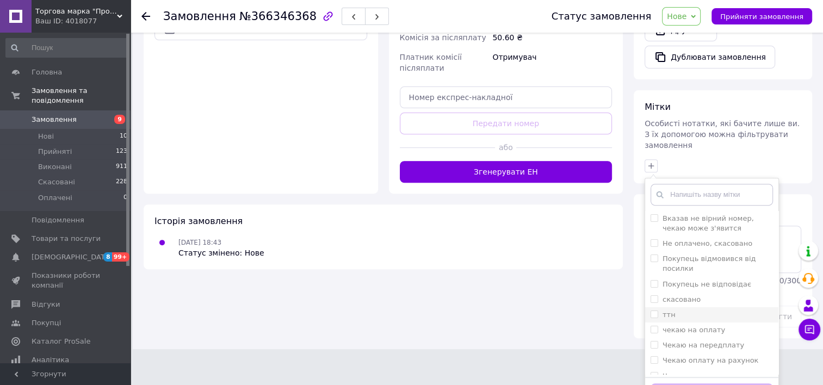
scroll to position [387, 0]
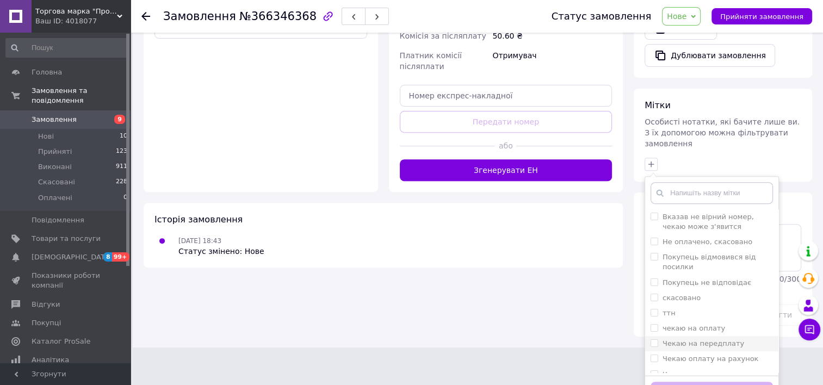
click at [742, 339] on div "Чекаю на передплату" at bounding box center [711, 344] width 122 height 10
checkbox input "true"
click at [724, 382] on button "Додати мітку" at bounding box center [711, 392] width 122 height 21
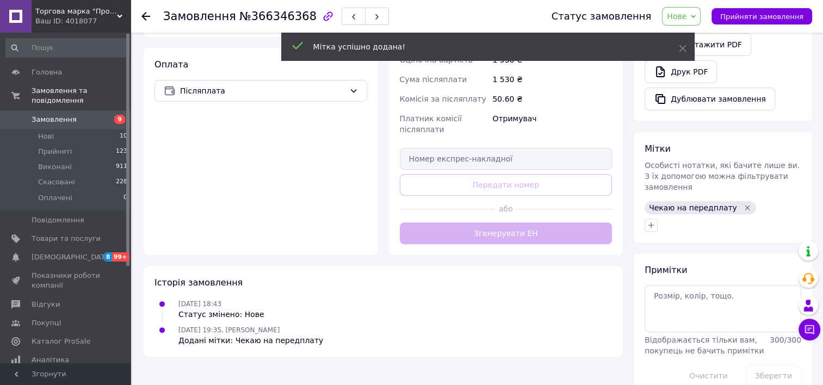
scroll to position [344, 0]
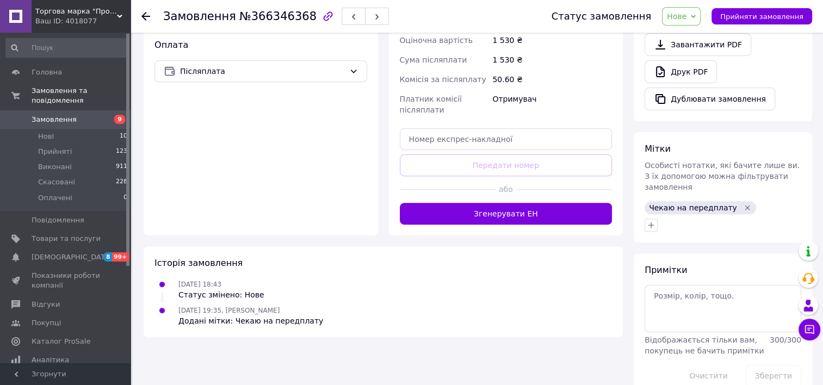
click at [146, 16] on use at bounding box center [145, 16] width 9 height 9
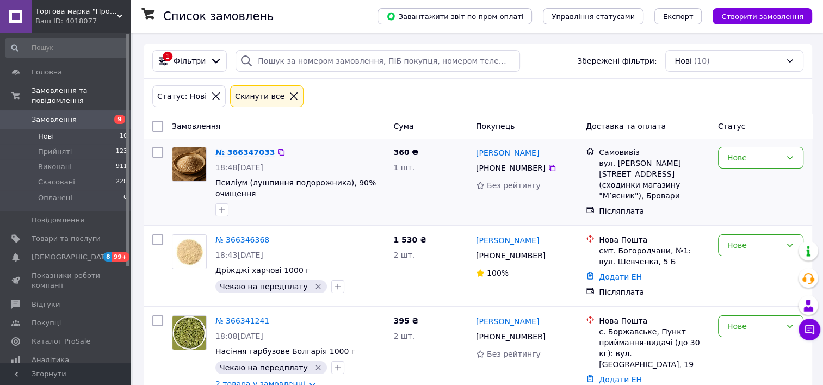
click at [239, 154] on link "№ 366347033" at bounding box center [244, 152] width 59 height 9
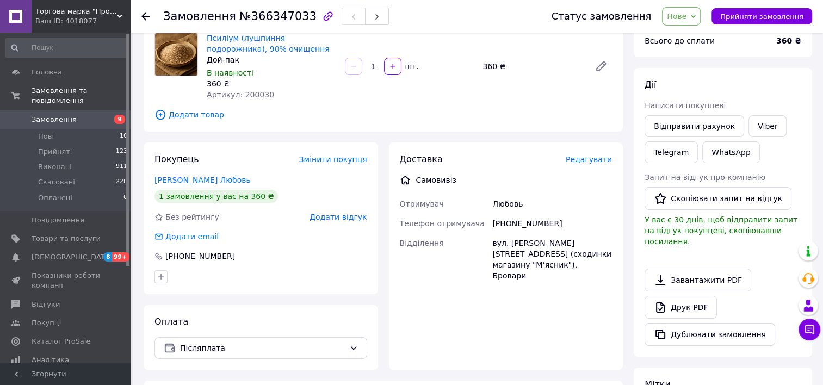
scroll to position [54, 0]
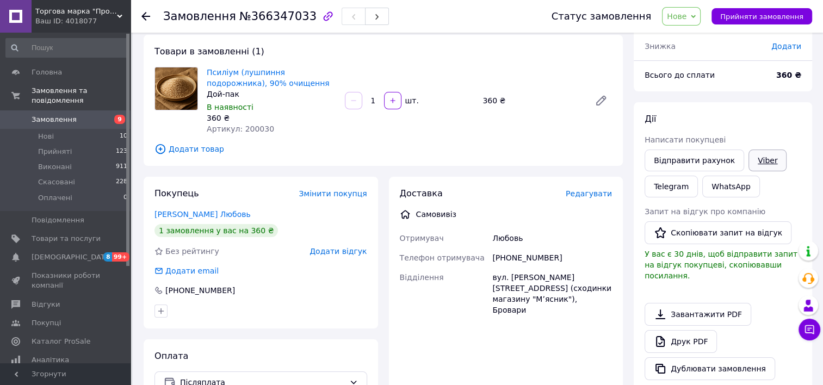
click at [761, 162] on link "Viber" at bounding box center [767, 161] width 38 height 22
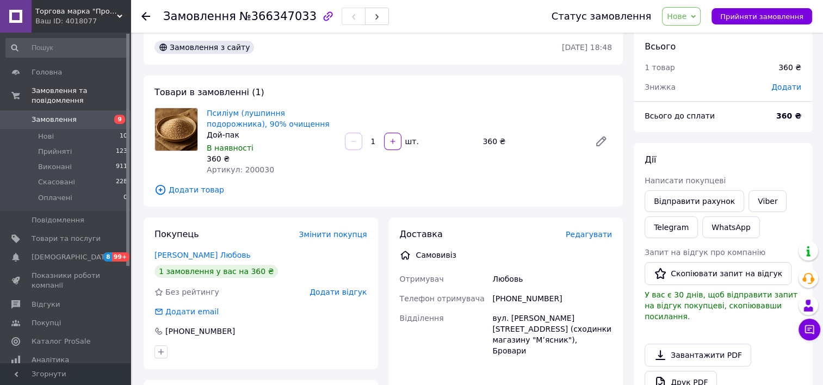
scroll to position [0, 0]
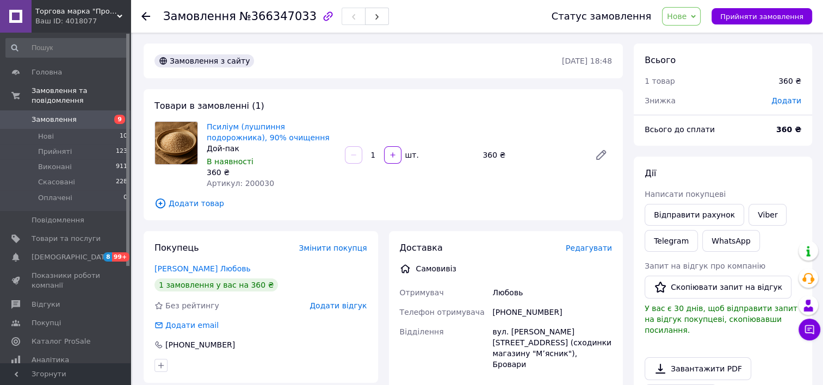
click at [150, 13] on icon at bounding box center [145, 16] width 9 height 9
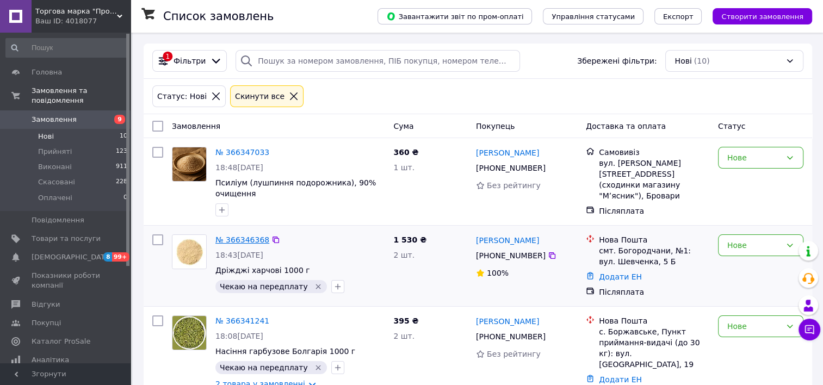
click at [234, 244] on link "№ 366346368" at bounding box center [242, 239] width 54 height 9
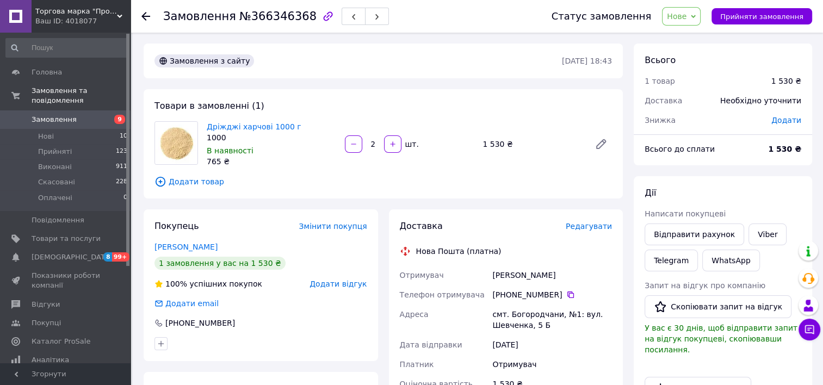
click at [780, 121] on span "Додати" at bounding box center [786, 120] width 30 height 9
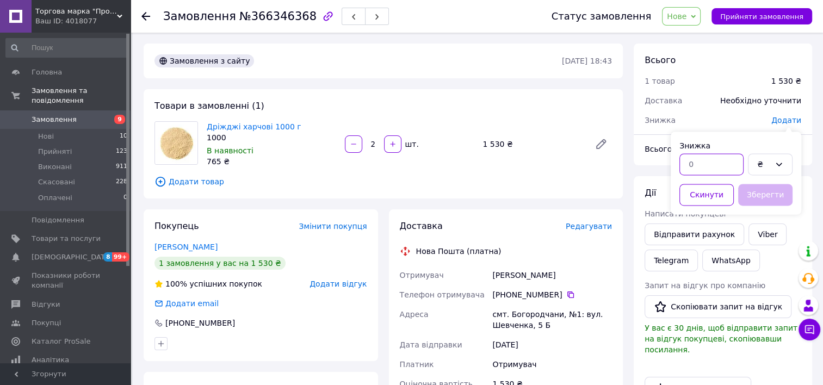
click at [693, 164] on input "text" at bounding box center [711, 164] width 64 height 22
type input "100"
click at [766, 198] on button "Зберегти" at bounding box center [765, 195] width 54 height 22
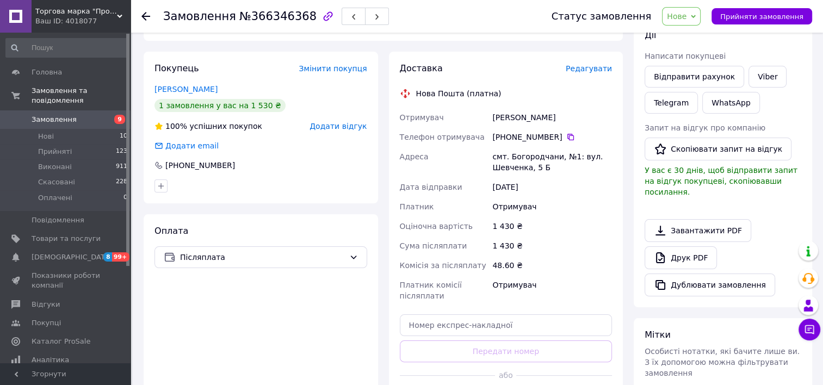
scroll to position [163, 0]
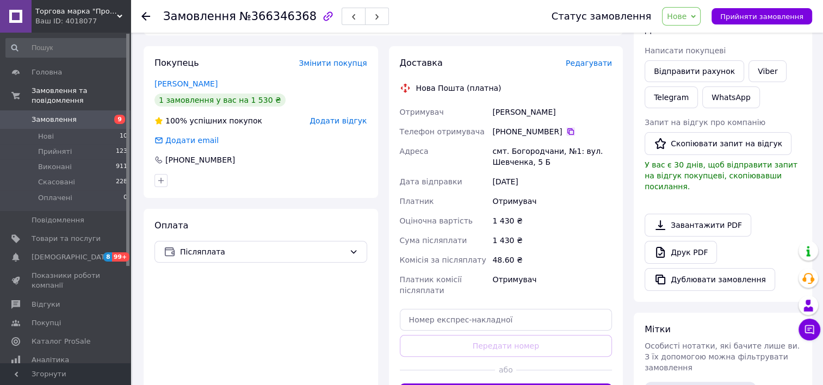
click at [566, 131] on icon at bounding box center [570, 131] width 9 height 9
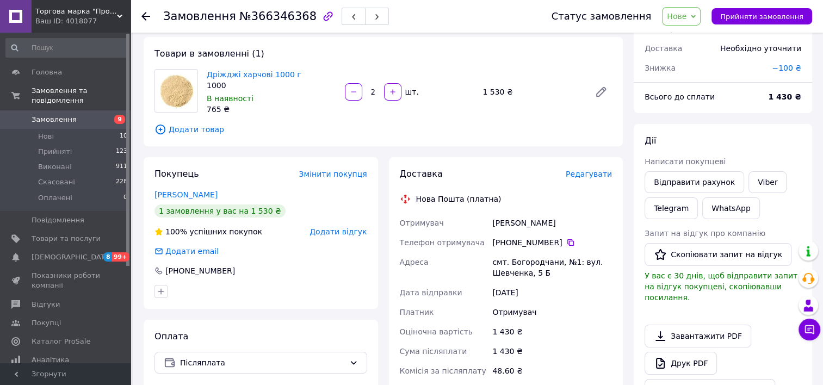
scroll to position [54, 0]
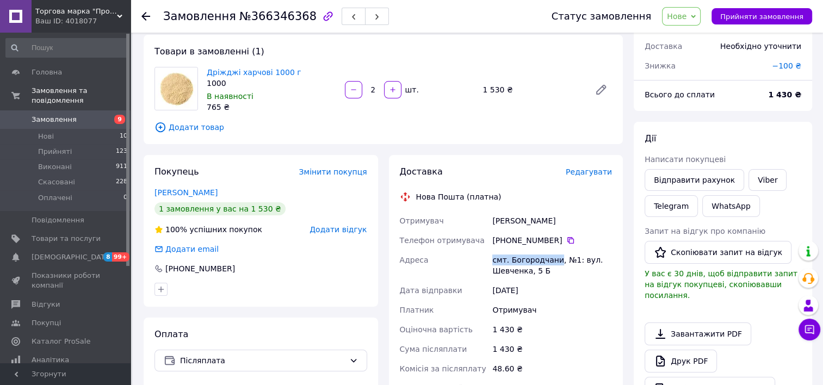
drag, startPoint x: 554, startPoint y: 260, endPoint x: 491, endPoint y: 259, distance: 62.6
click at [491, 259] on div "смт. Богородчани, №1: вул. Шевченка, 5 Б" at bounding box center [552, 265] width 124 height 30
copy div "смт. [GEOGRAPHIC_DATA]"
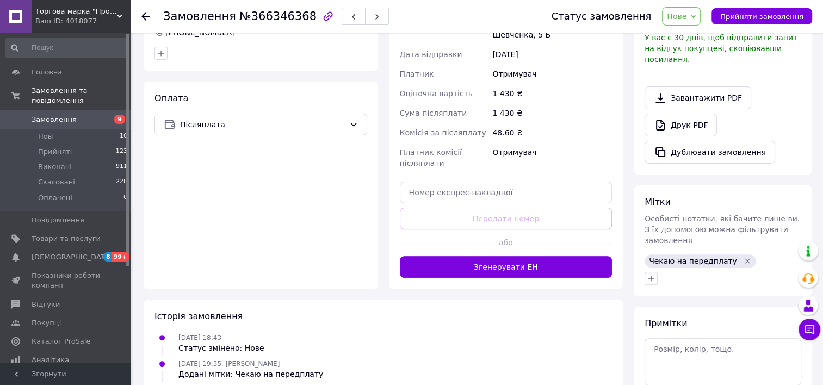
scroll to position [326, 0]
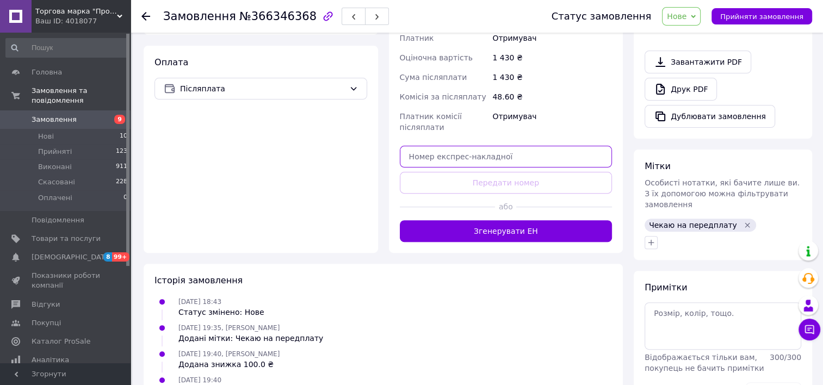
click at [420, 159] on input "text" at bounding box center [506, 157] width 213 height 22
paste input "20451269243643"
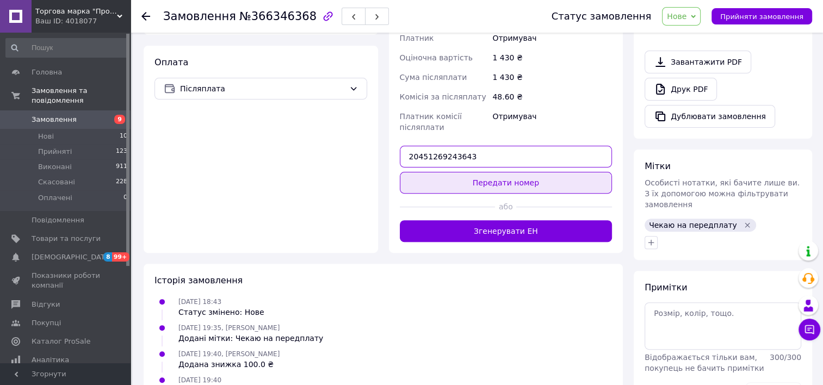
type input "20451269243643"
click at [489, 185] on button "Передати номер" at bounding box center [506, 183] width 213 height 22
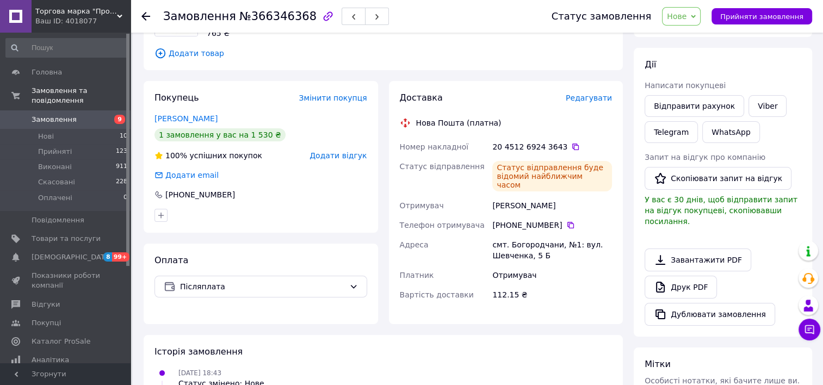
scroll to position [109, 0]
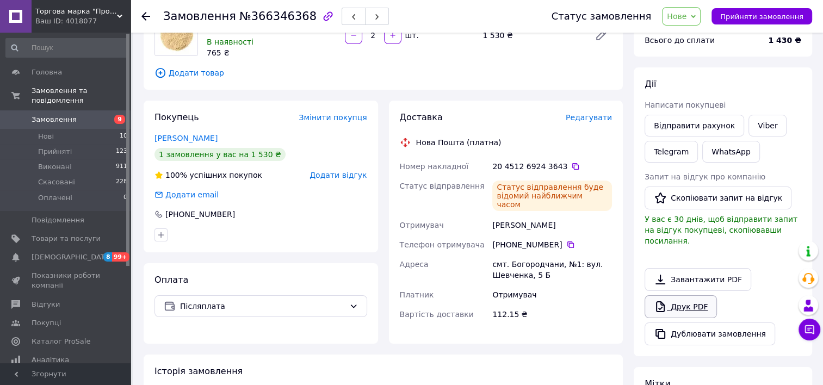
click at [684, 297] on link "Друк PDF" at bounding box center [680, 306] width 72 height 23
click at [572, 165] on icon at bounding box center [575, 166] width 7 height 7
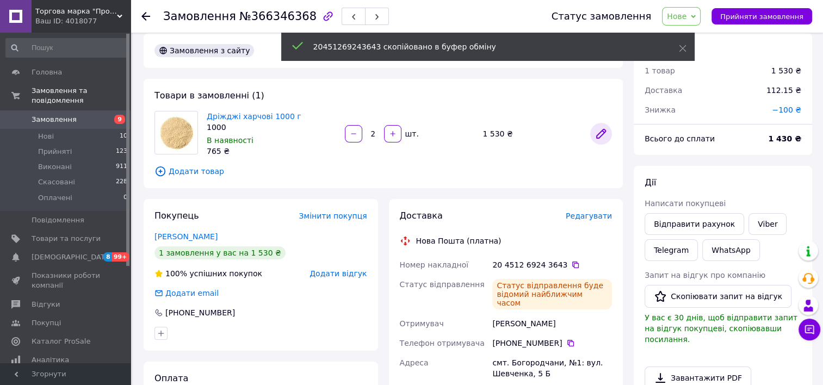
scroll to position [0, 0]
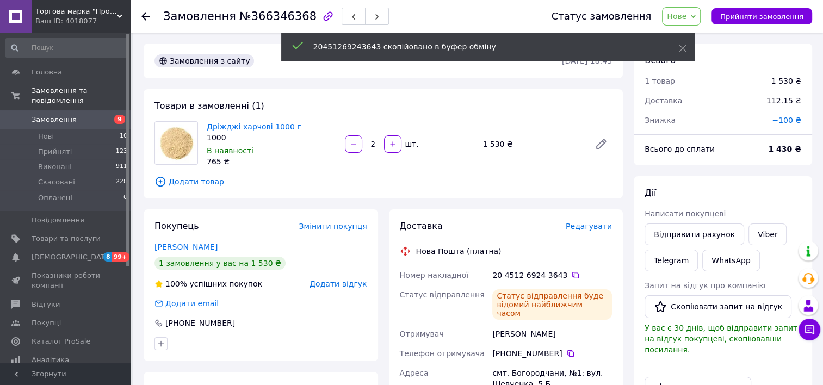
click at [698, 16] on span "Нове" at bounding box center [681, 16] width 39 height 18
click at [705, 40] on li "Прийнято" at bounding box center [687, 38] width 50 height 16
click at [147, 13] on icon at bounding box center [145, 16] width 9 height 9
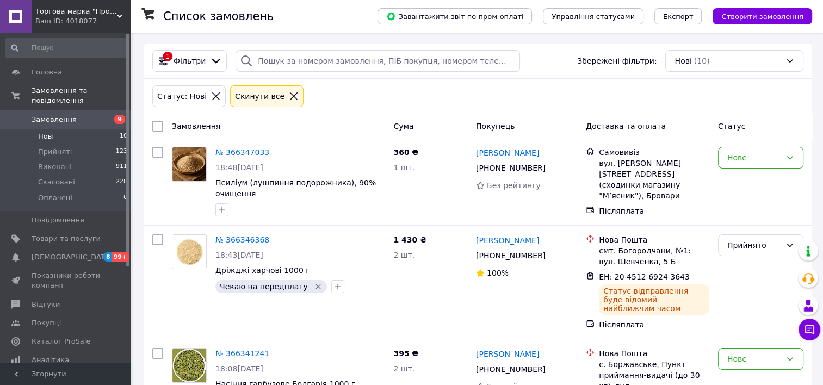
click at [37, 129] on li "Нові 10" at bounding box center [67, 136] width 134 height 15
